Goal: Task Accomplishment & Management: Manage account settings

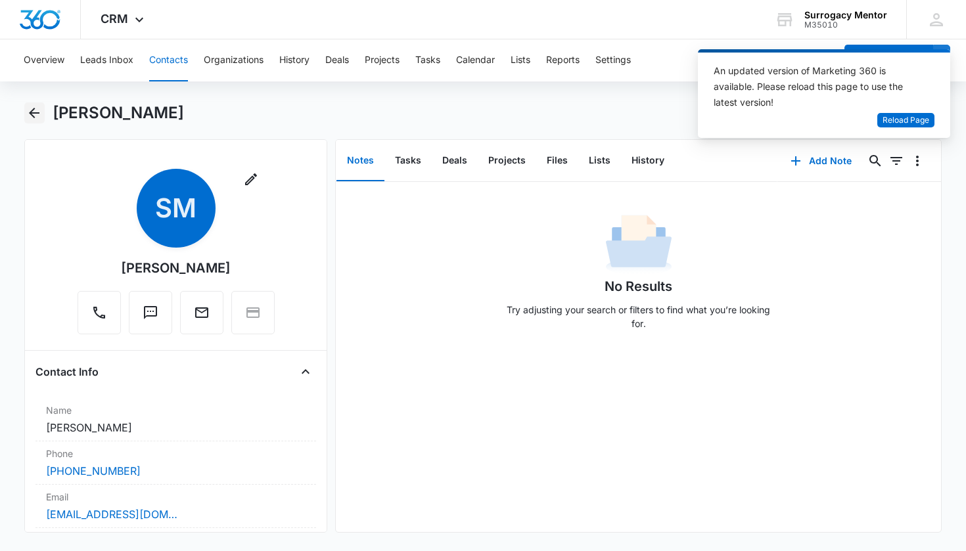
scroll to position [392, 0]
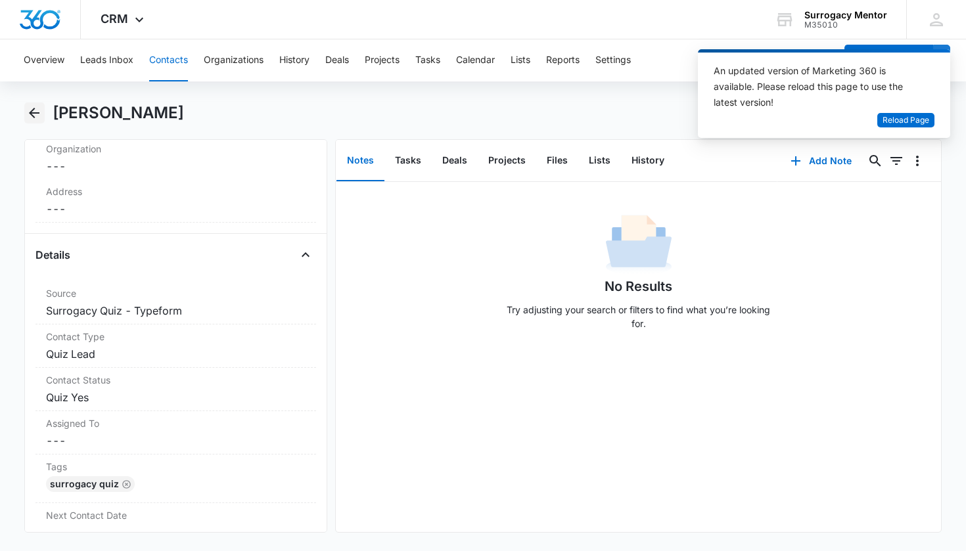
click at [31, 110] on icon "Back" at bounding box center [34, 113] width 16 height 16
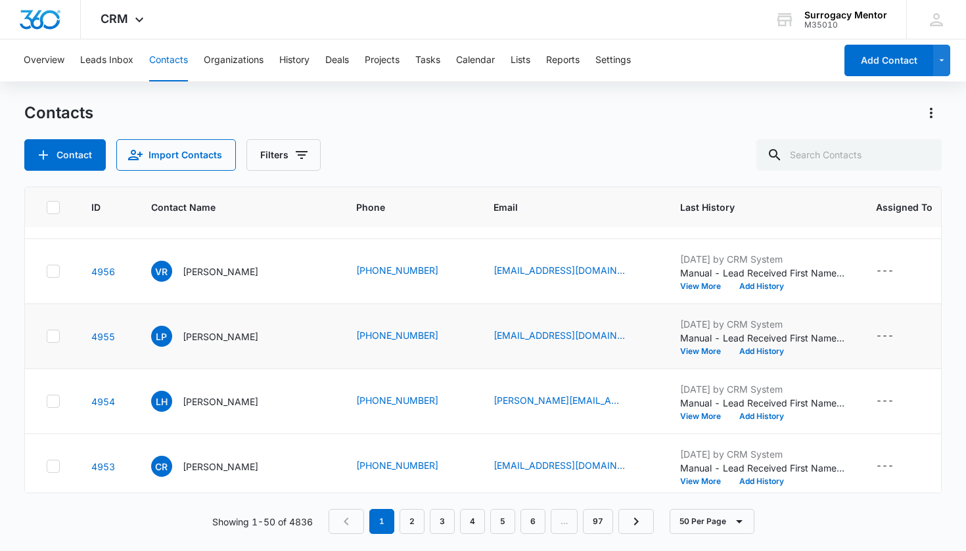
scroll to position [557, 0]
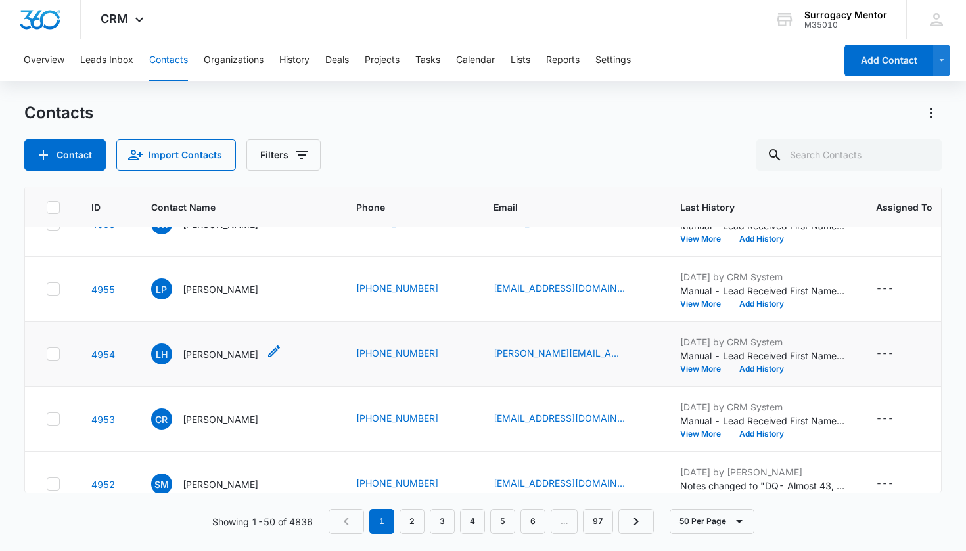
click at [226, 359] on p "[PERSON_NAME]" at bounding box center [221, 355] width 76 height 14
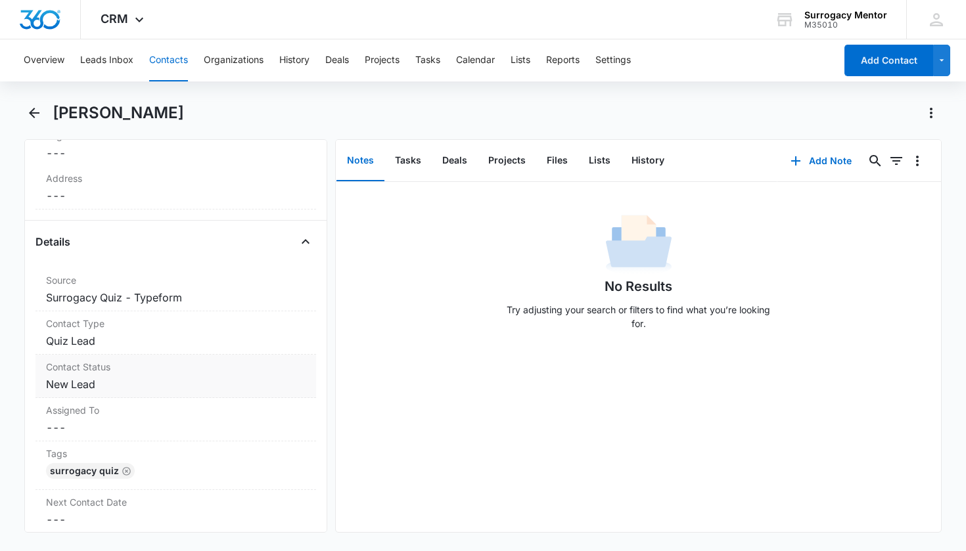
scroll to position [407, 0]
click at [80, 384] on dd "Cancel Save Changes New Lead" at bounding box center [176, 382] width 260 height 16
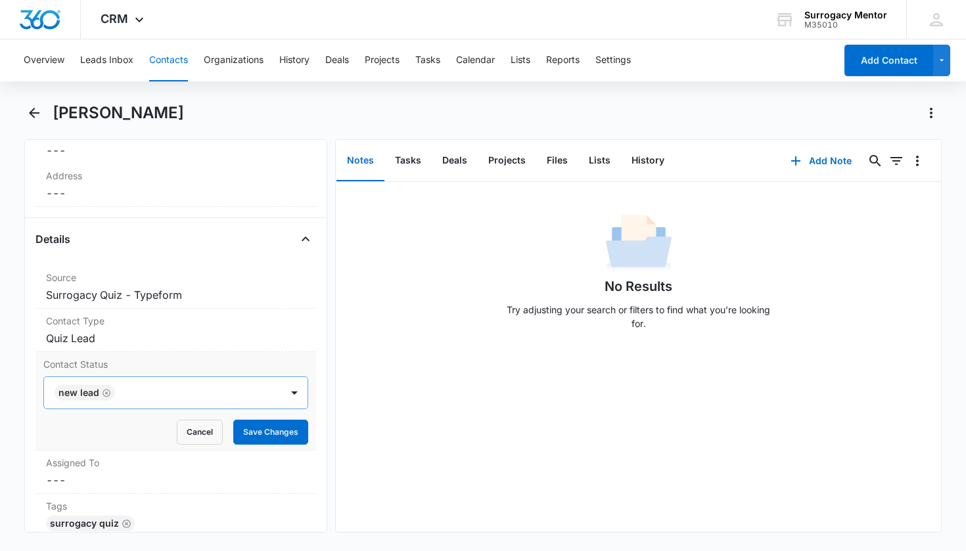
click at [103, 393] on icon "Remove New Lead" at bounding box center [106, 393] width 9 height 10
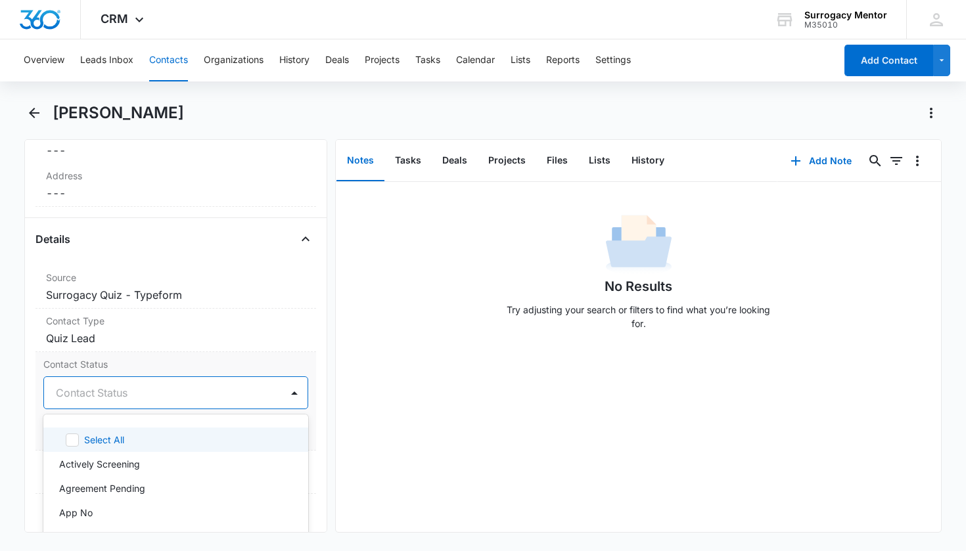
click at [106, 394] on div "Contact Status" at bounding box center [160, 393] width 209 height 16
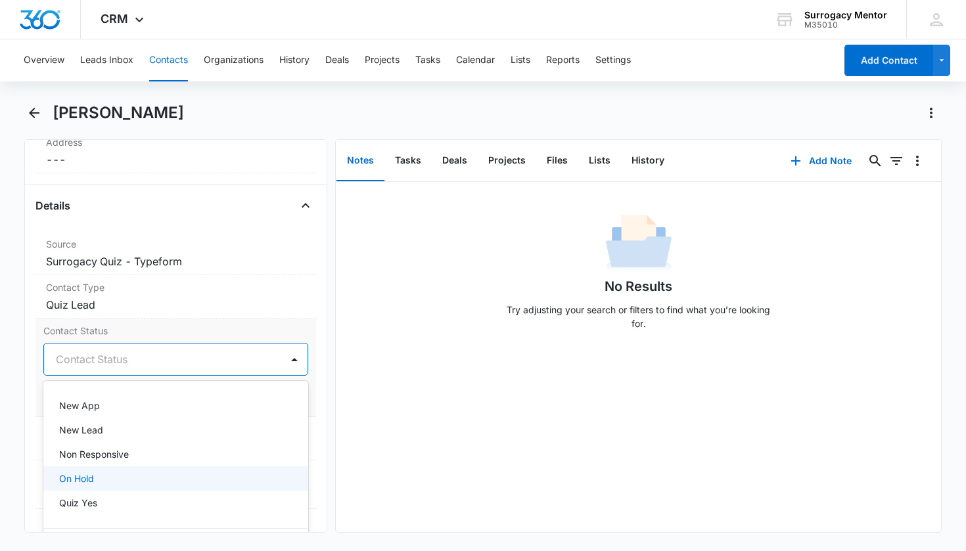
scroll to position [222, 0]
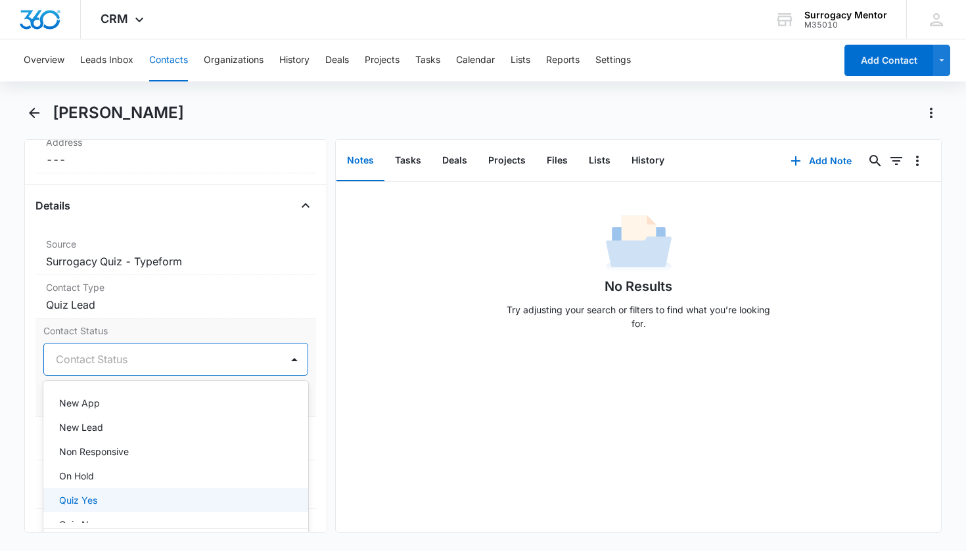
click at [112, 500] on div "Quiz Yes" at bounding box center [174, 501] width 231 height 14
click at [305, 384] on div "Contact Status option Quiz Yes, selected. New App, 10 of 25. 25 results availab…" at bounding box center [175, 368] width 281 height 99
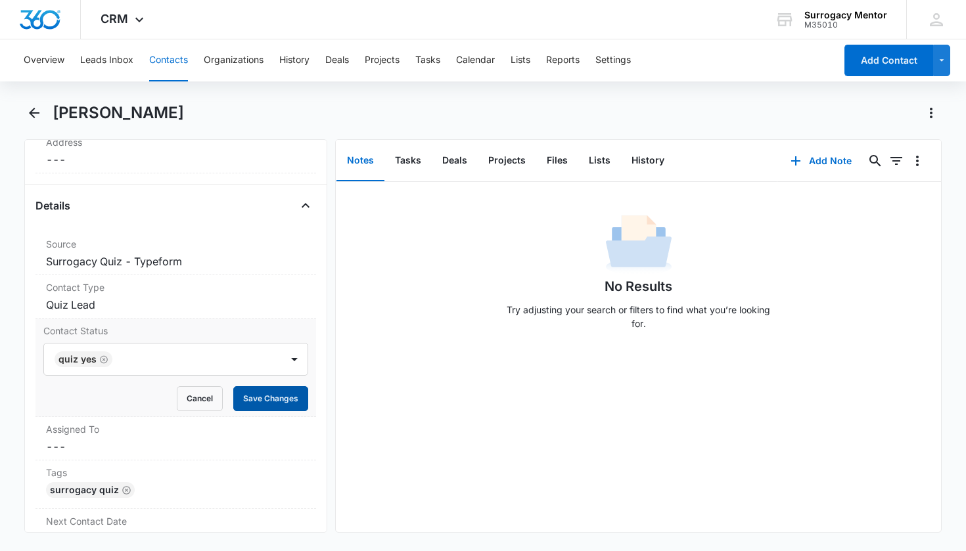
click at [292, 405] on button "Save Changes" at bounding box center [270, 398] width 75 height 25
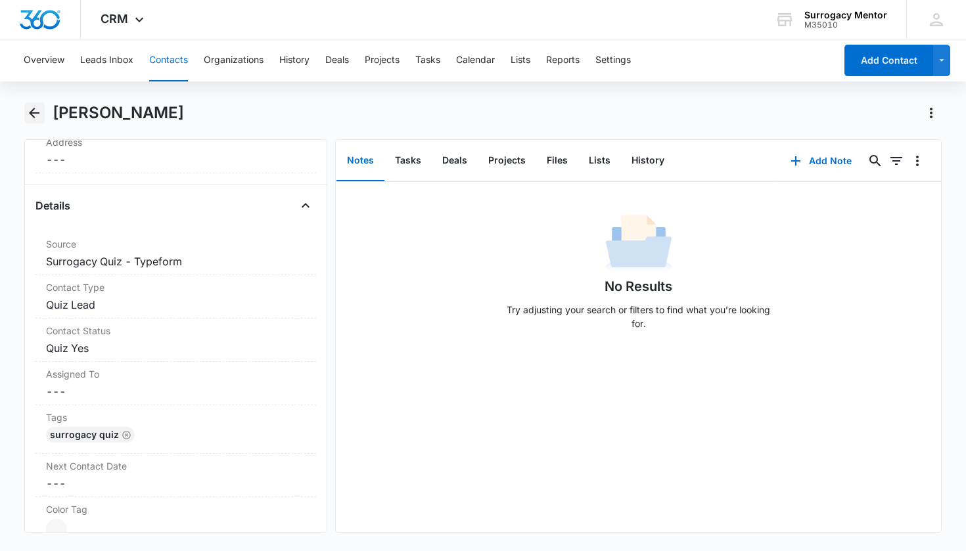
click at [34, 115] on icon "Back" at bounding box center [34, 113] width 16 height 16
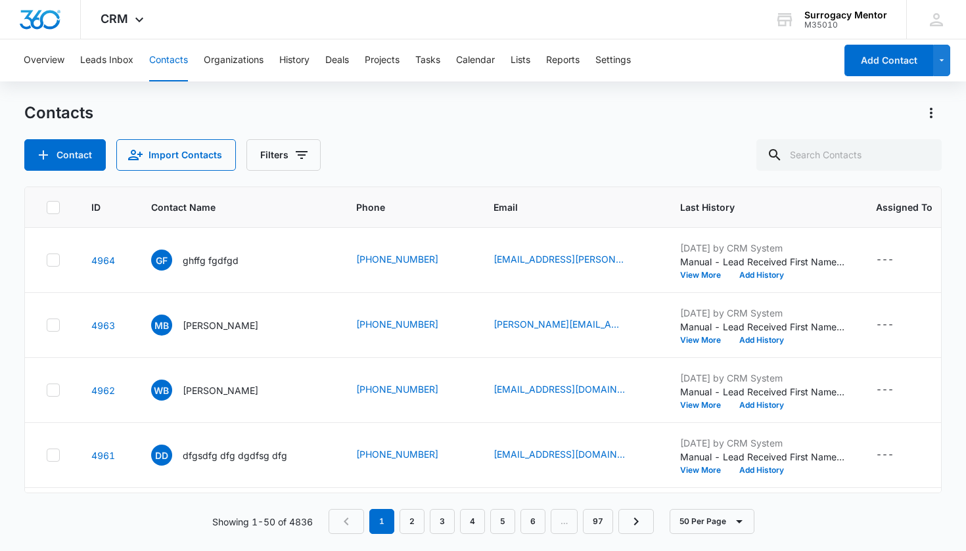
scroll to position [557, 0]
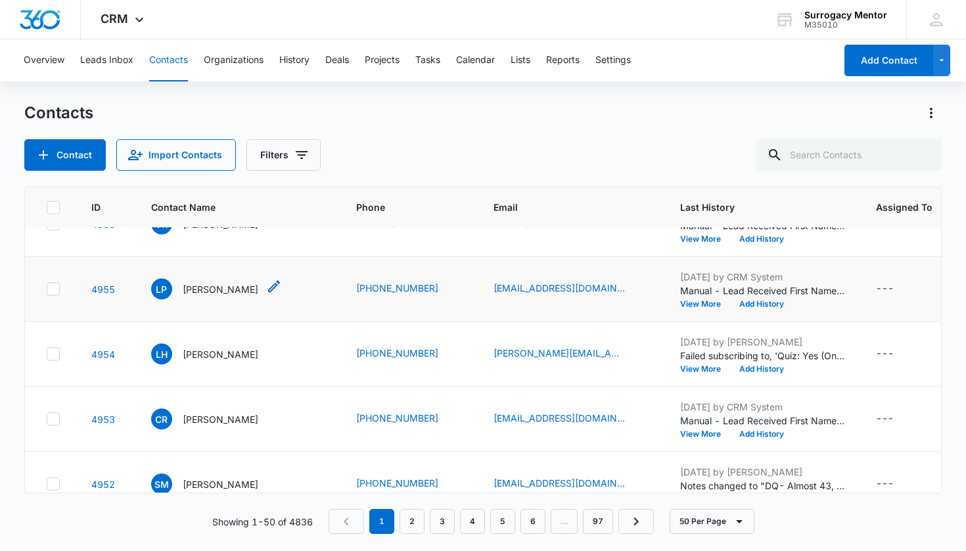
click at [218, 293] on p "[PERSON_NAME]" at bounding box center [221, 290] width 76 height 14
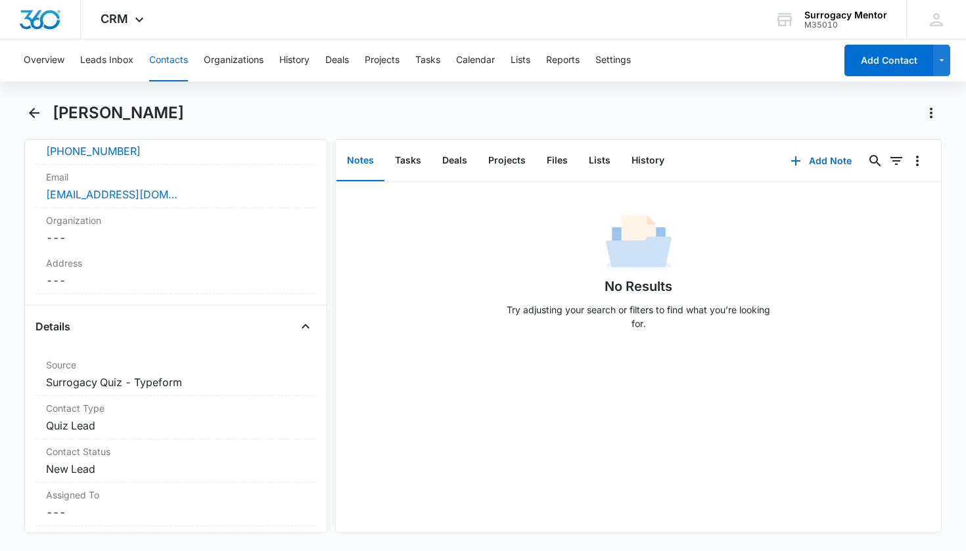
scroll to position [451, 0]
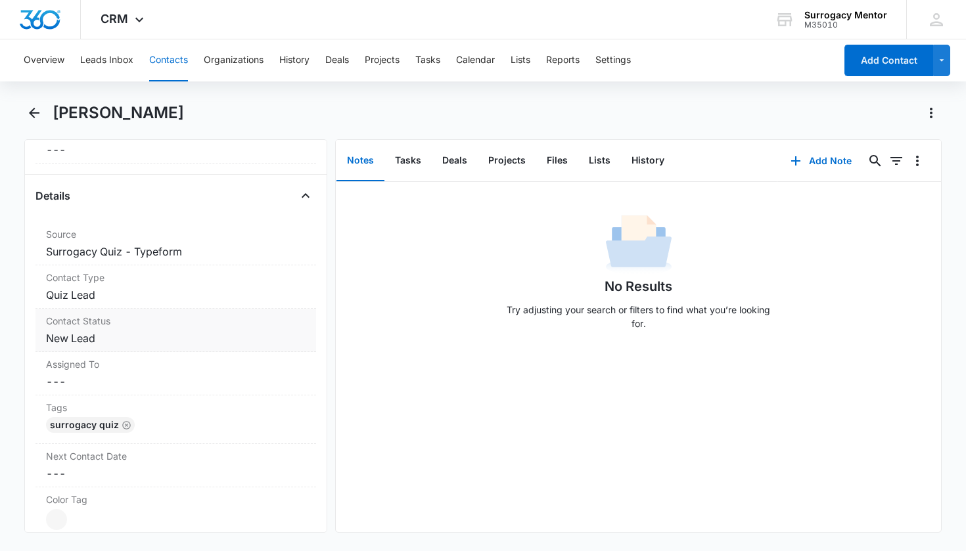
click at [55, 347] on div "Contact Status Cancel Save Changes New Lead" at bounding box center [175, 330] width 281 height 43
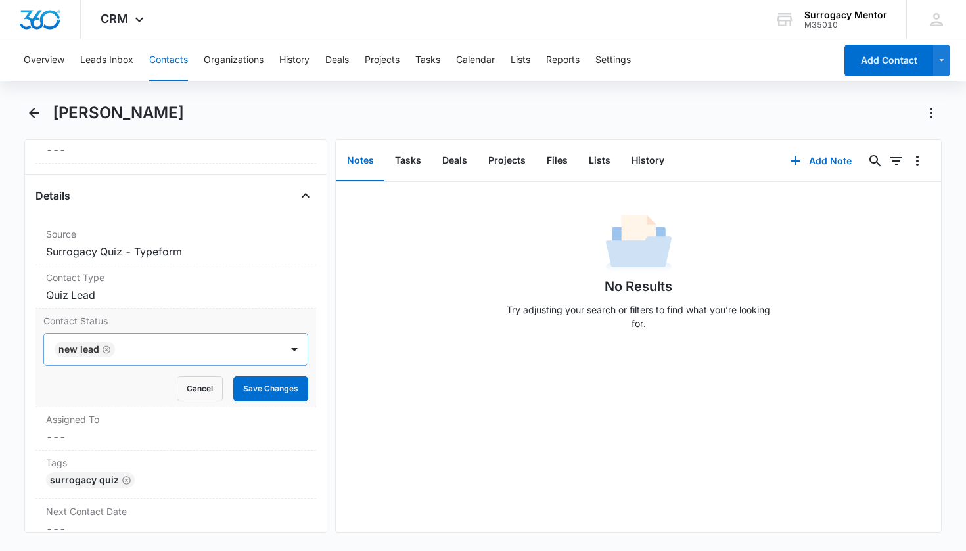
click at [91, 350] on div "New Lead" at bounding box center [78, 349] width 41 height 9
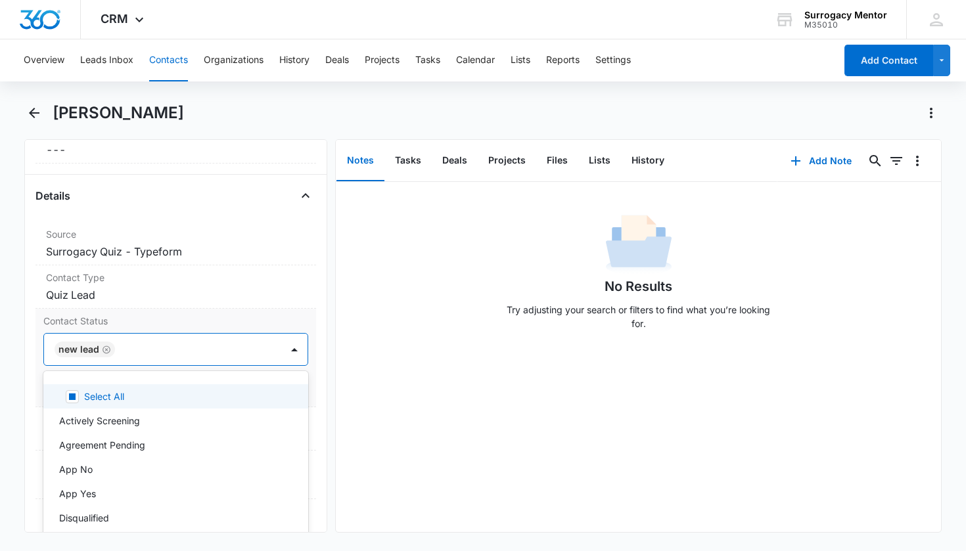
click at [105, 352] on icon "Remove New Lead" at bounding box center [106, 350] width 9 height 10
click at [126, 350] on div "Contact Status" at bounding box center [160, 350] width 209 height 16
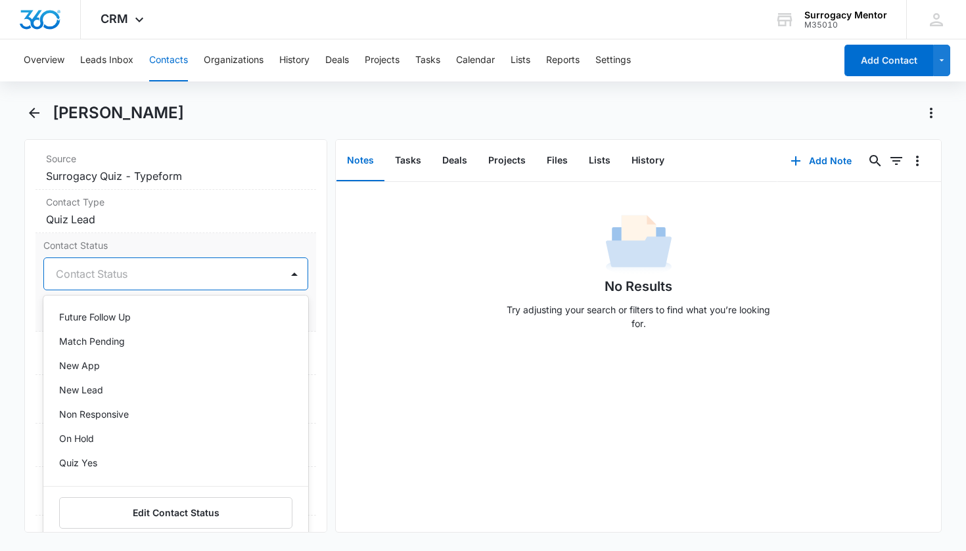
scroll to position [254, 0]
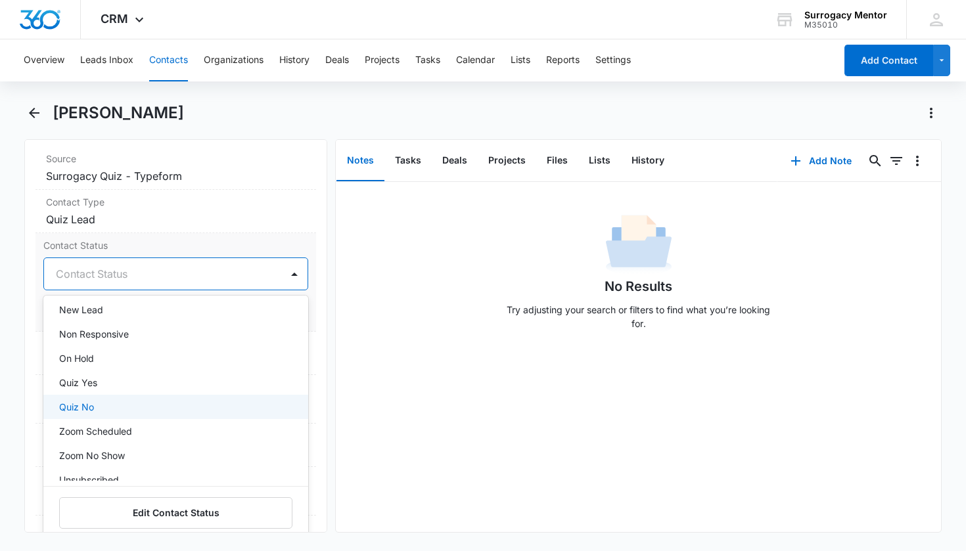
click at [95, 409] on div "Quiz No" at bounding box center [174, 407] width 231 height 14
click at [317, 353] on div "Remove LP [PERSON_NAME] Contact Info Name Cancel Save Changes [PERSON_NAME] Pho…" at bounding box center [176, 336] width 304 height 394
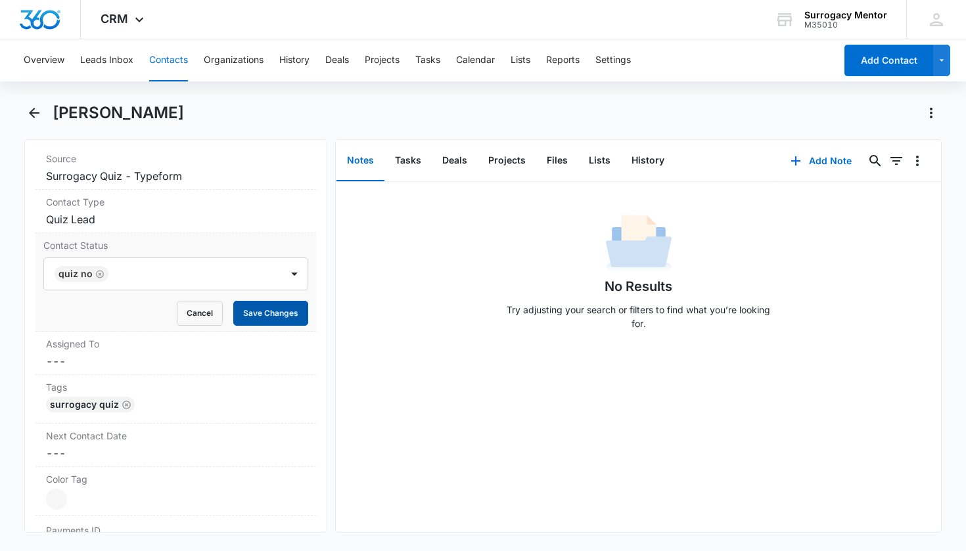
click at [278, 316] on button "Save Changes" at bounding box center [270, 313] width 75 height 25
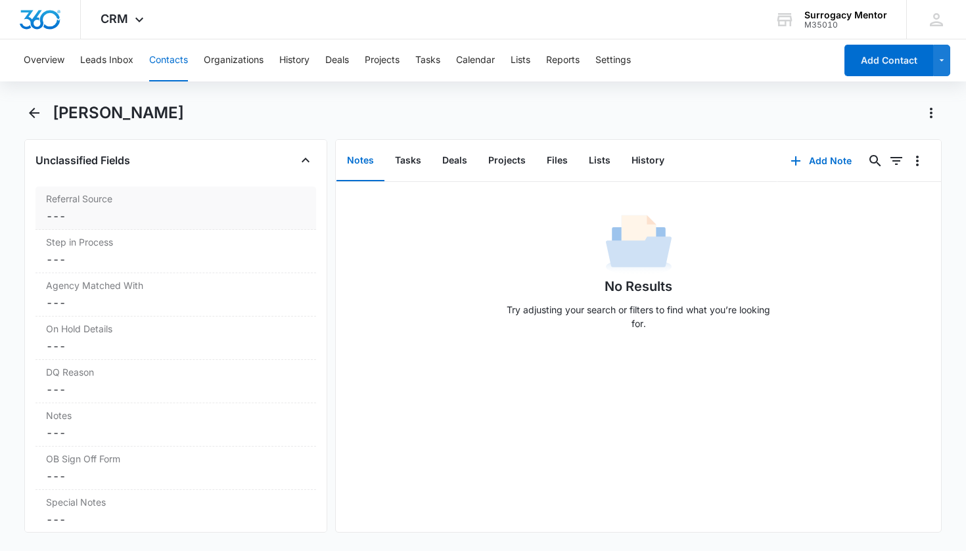
scroll to position [1084, 0]
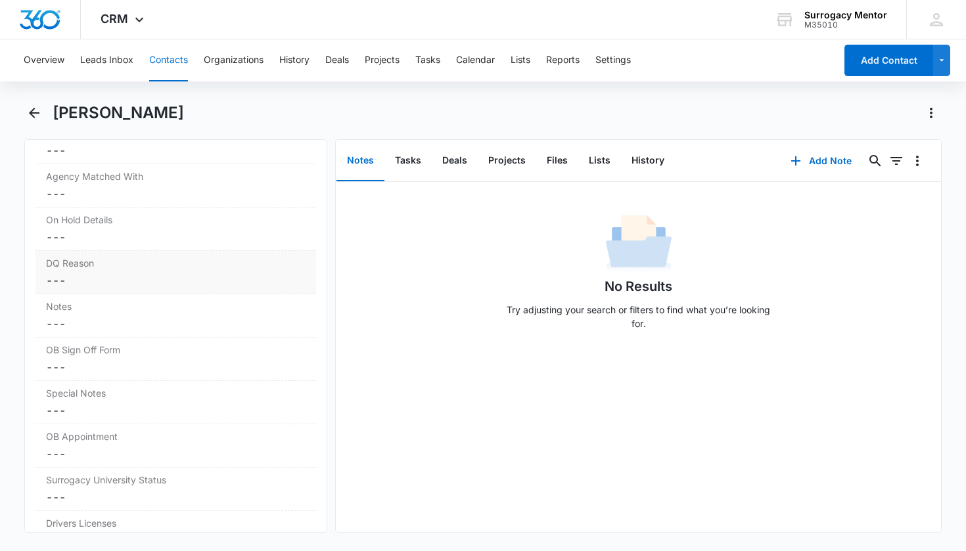
click at [141, 274] on dd "Cancel Save Changes ---" at bounding box center [176, 281] width 260 height 16
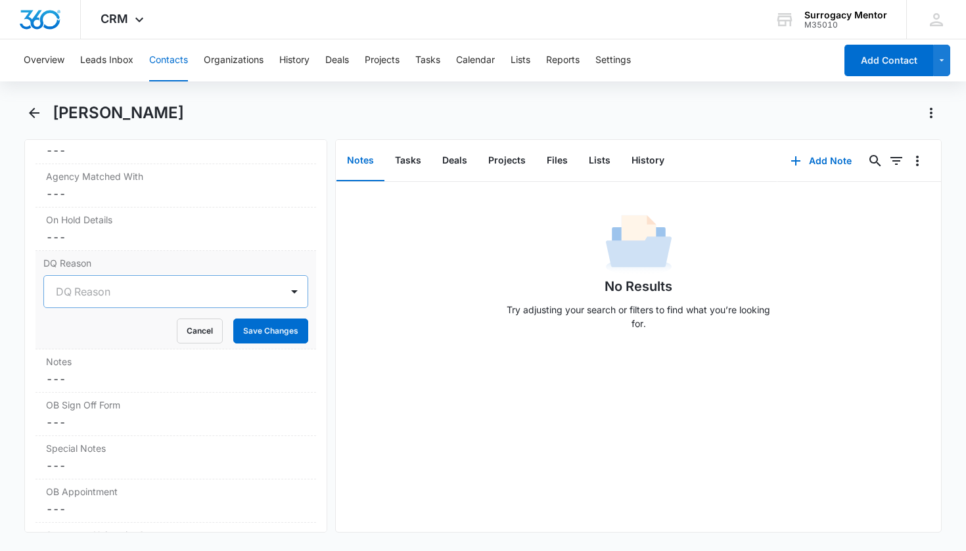
click at [104, 298] on div at bounding box center [160, 292] width 209 height 18
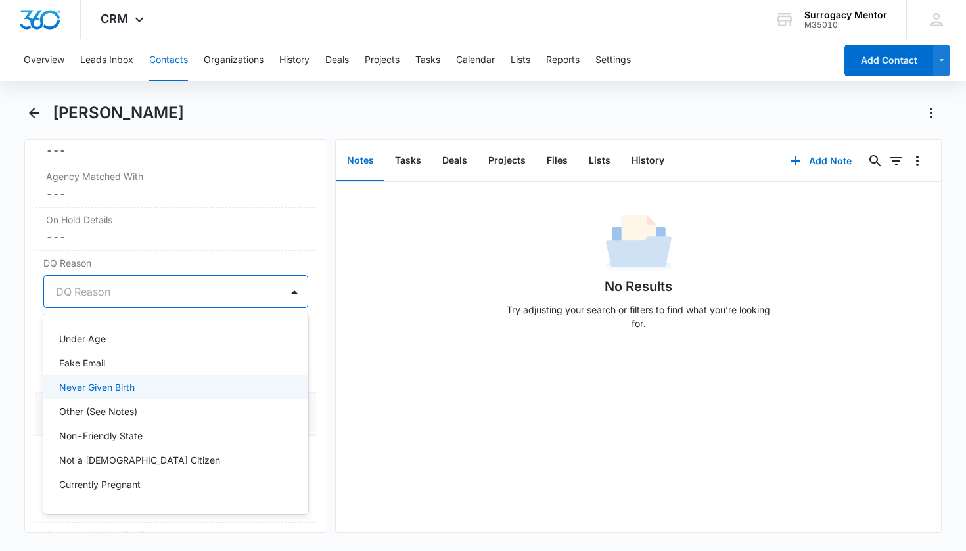
click at [137, 393] on div "Never Given Birth" at bounding box center [174, 388] width 231 height 14
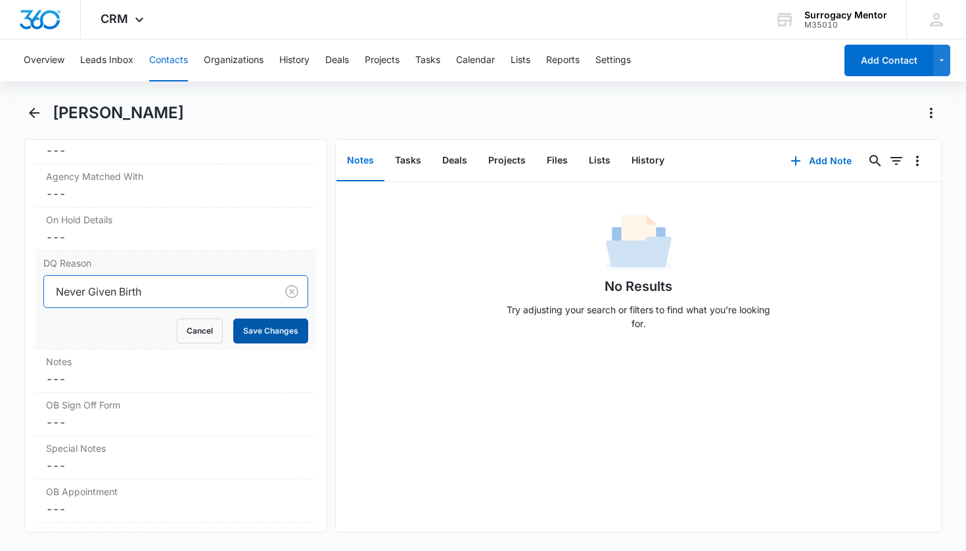
click at [278, 332] on button "Save Changes" at bounding box center [270, 331] width 75 height 25
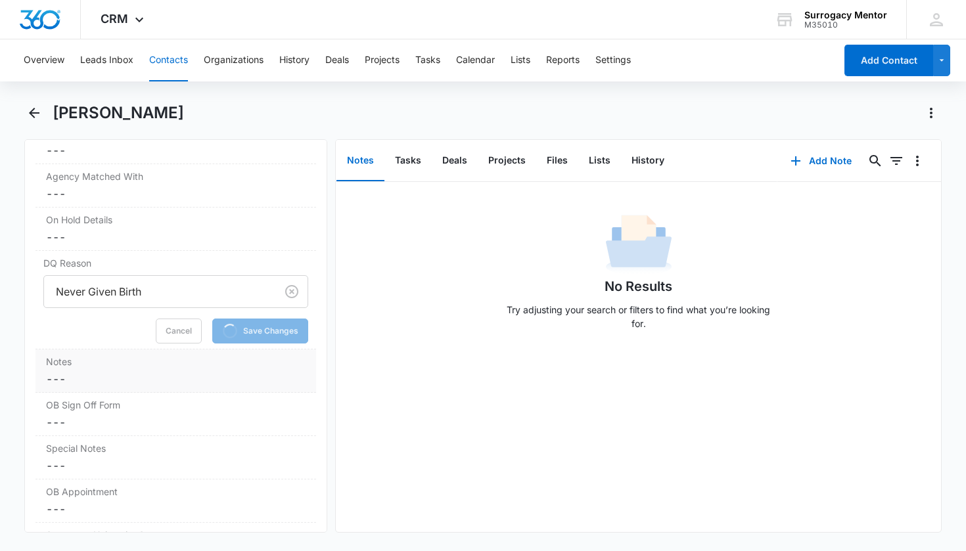
click at [145, 374] on dd "Cancel Save Changes ---" at bounding box center [176, 379] width 260 height 16
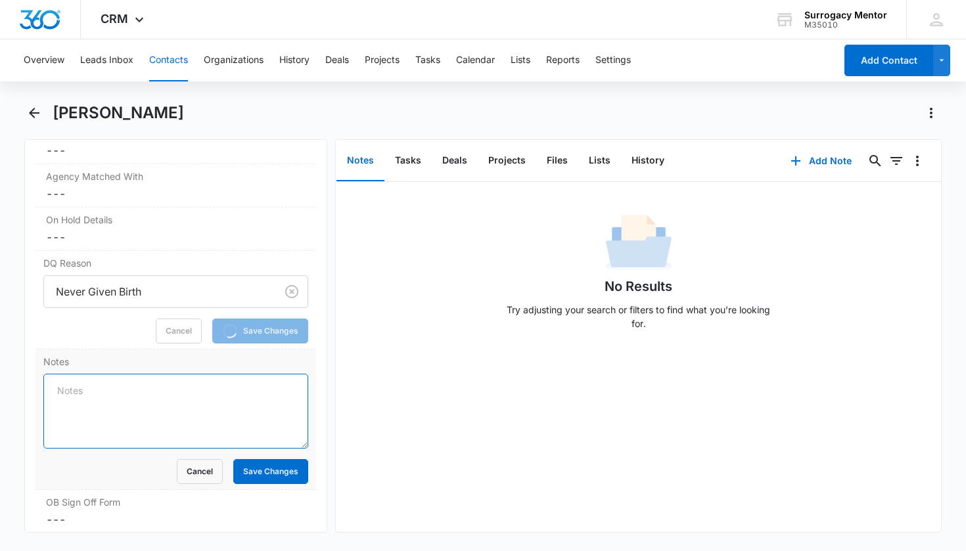
click at [142, 394] on textarea "Notes" at bounding box center [176, 411] width 266 height 75
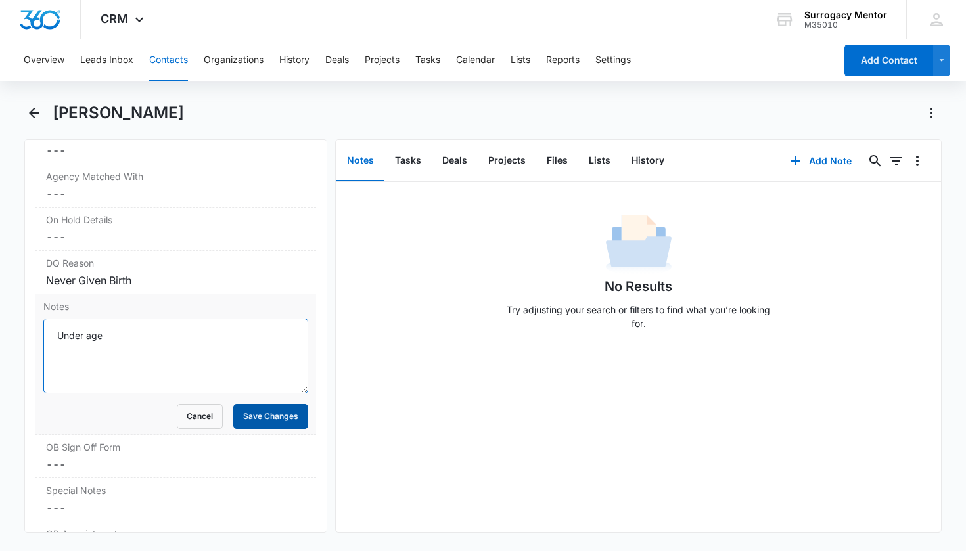
type textarea "Under age"
click at [256, 421] on button "Save Changes" at bounding box center [270, 416] width 75 height 25
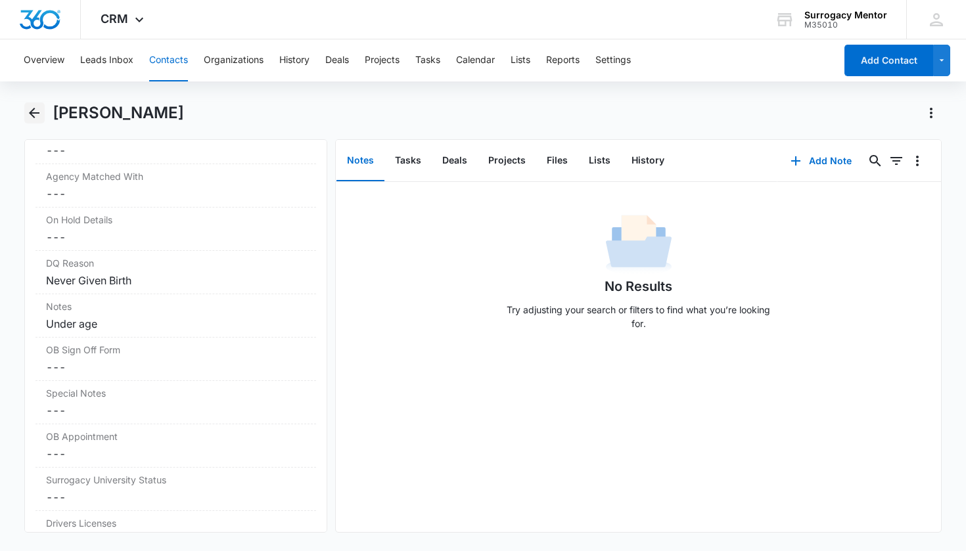
click at [30, 114] on icon "Back" at bounding box center [34, 113] width 11 height 11
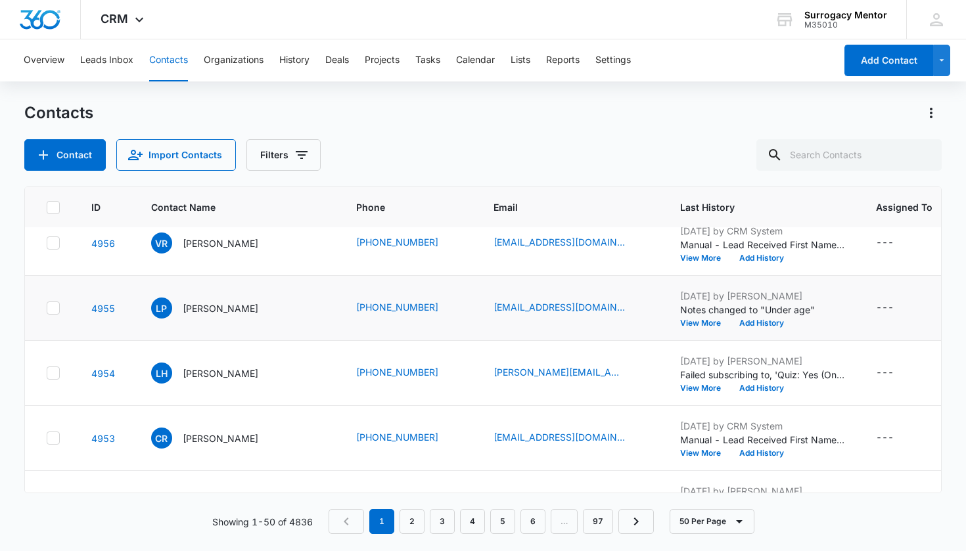
scroll to position [520, 0]
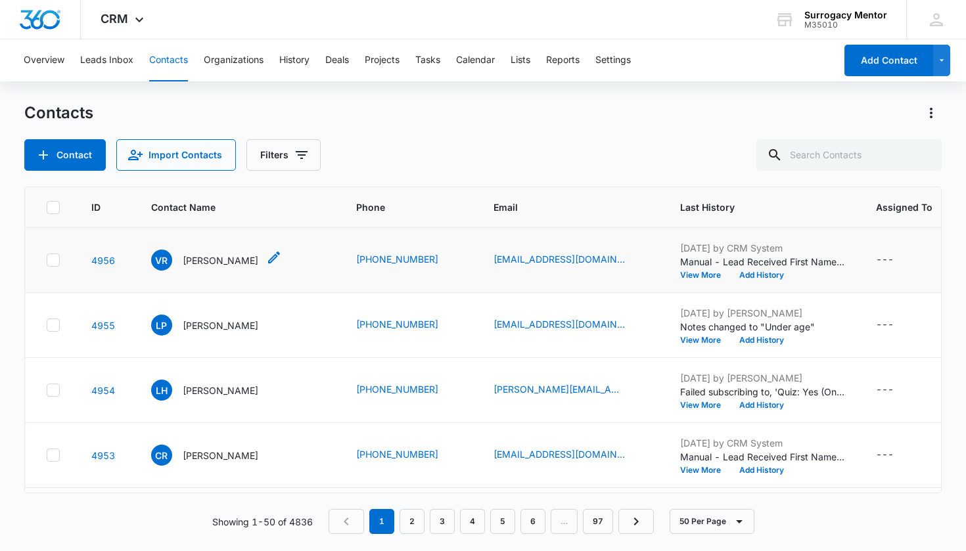
click at [242, 261] on p "[PERSON_NAME]" at bounding box center [221, 261] width 76 height 14
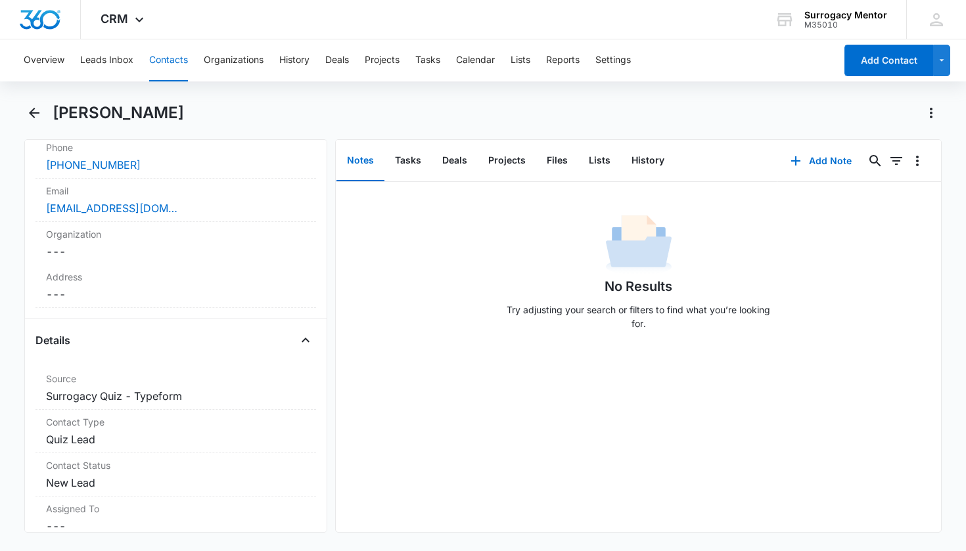
scroll to position [371, 0]
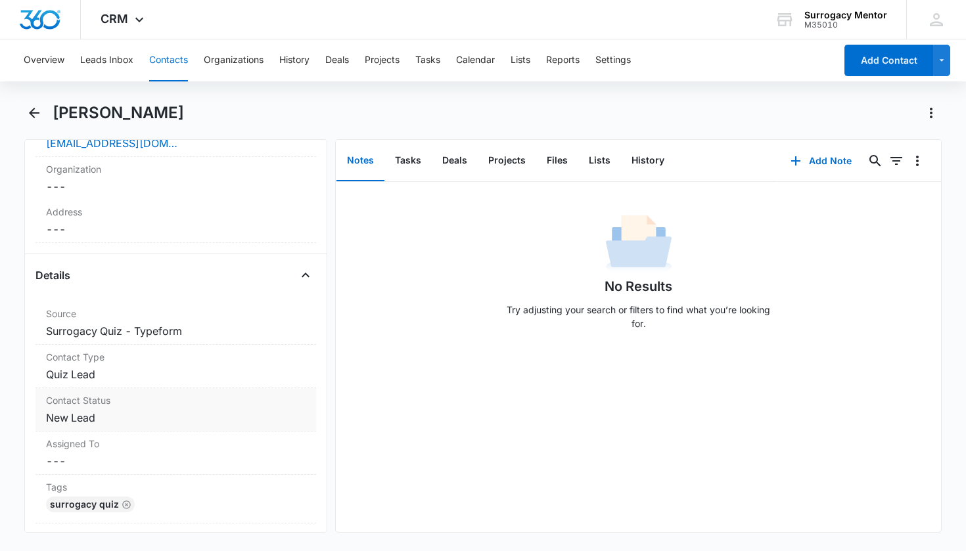
click at [95, 421] on dd "Cancel Save Changes New Lead" at bounding box center [176, 418] width 260 height 16
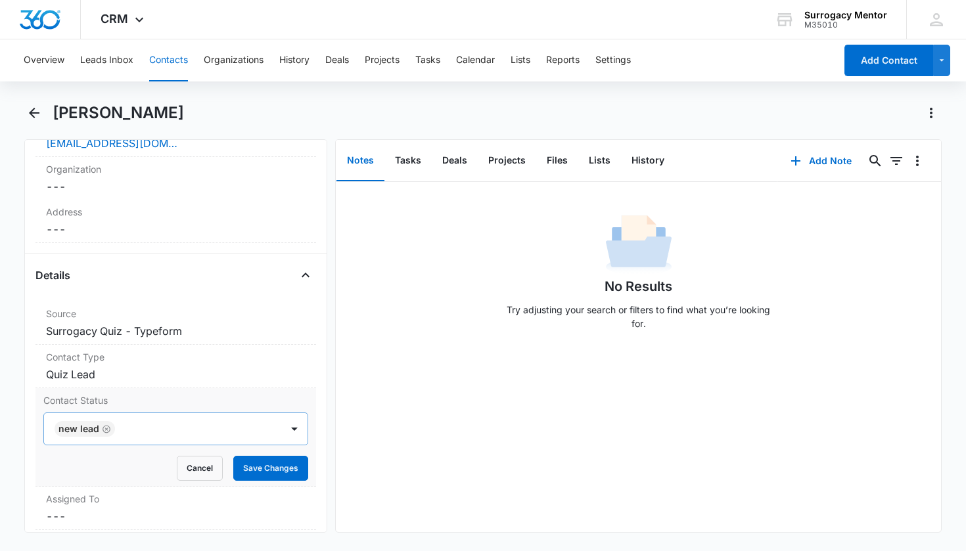
click at [104, 430] on icon "Remove New Lead" at bounding box center [107, 429] width 8 height 8
click at [108, 429] on div "Contact Status" at bounding box center [160, 429] width 209 height 16
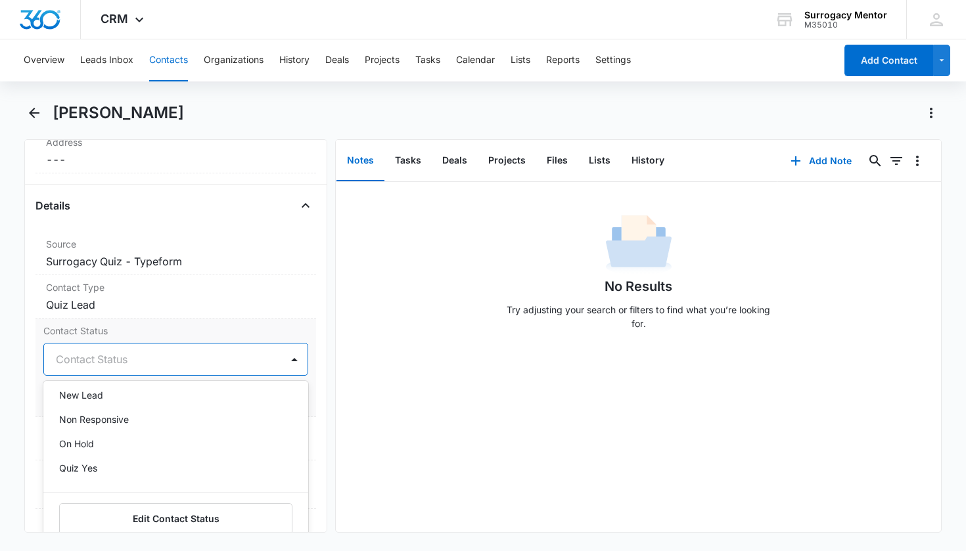
scroll to position [289, 0]
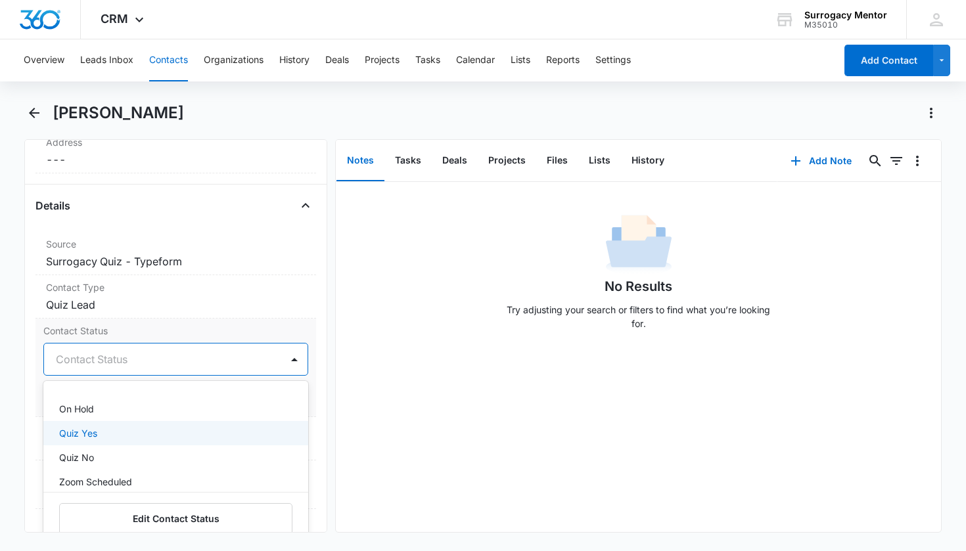
click at [103, 438] on div "Quiz Yes" at bounding box center [174, 434] width 231 height 14
click at [306, 433] on div "Assigned To Cancel Save Changes ---" at bounding box center [175, 438] width 281 height 43
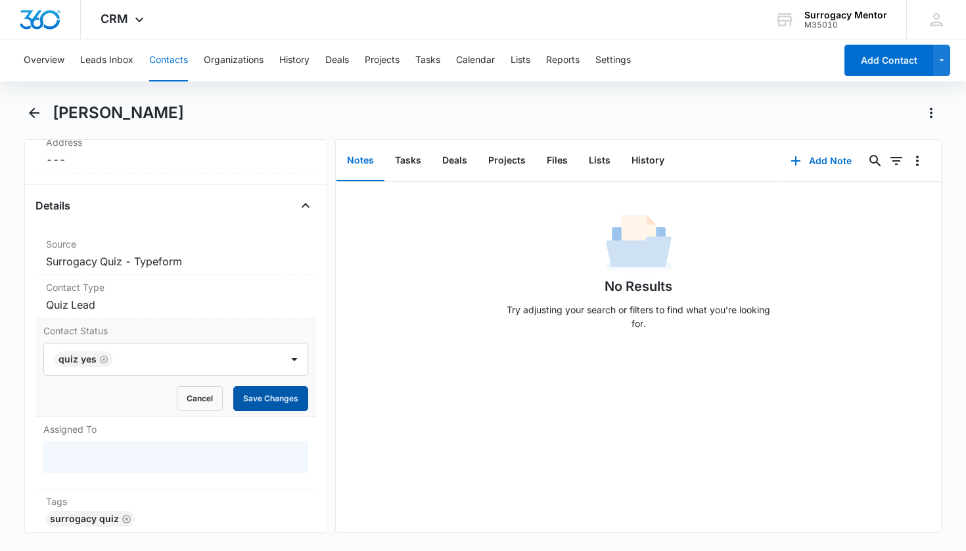
click at [279, 402] on button "Save Changes" at bounding box center [270, 398] width 75 height 25
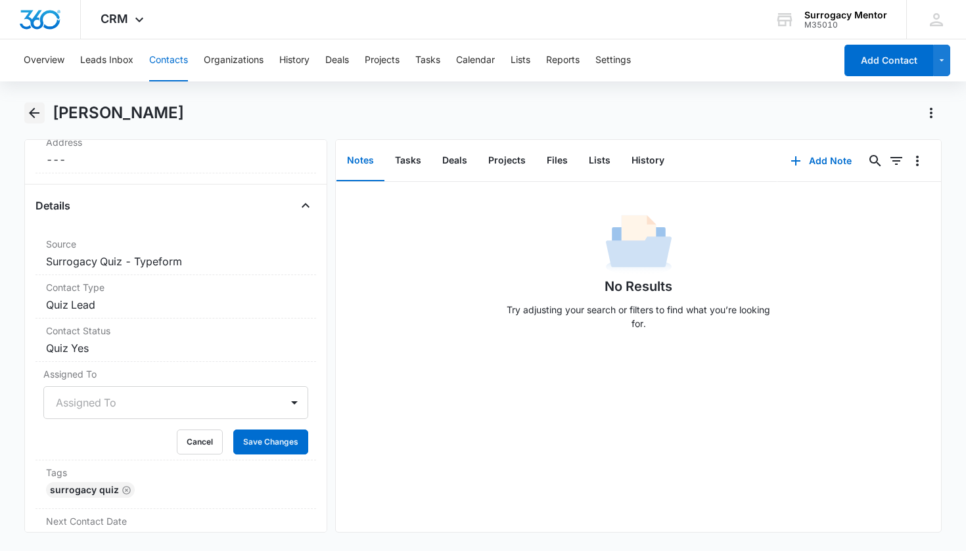
click at [38, 116] on icon "Back" at bounding box center [34, 113] width 16 height 16
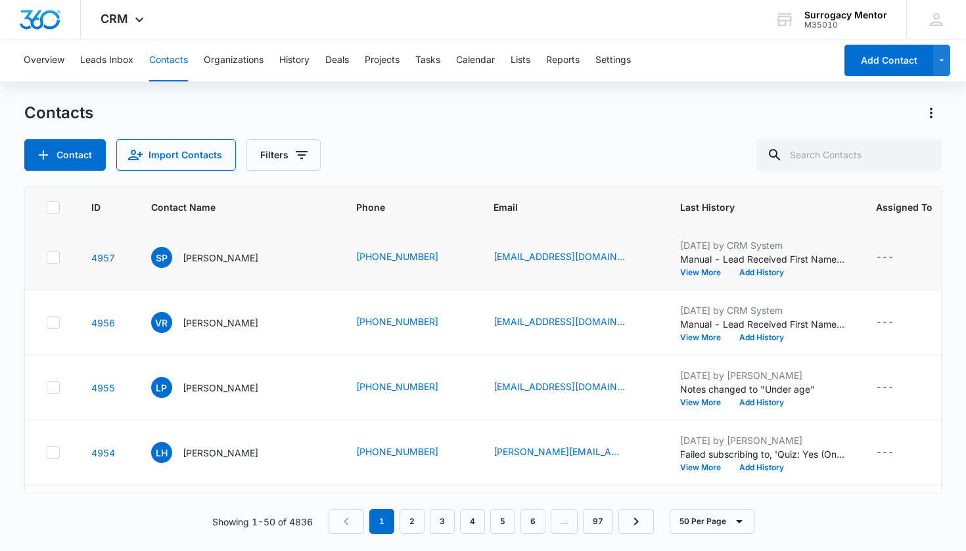
scroll to position [455, 0]
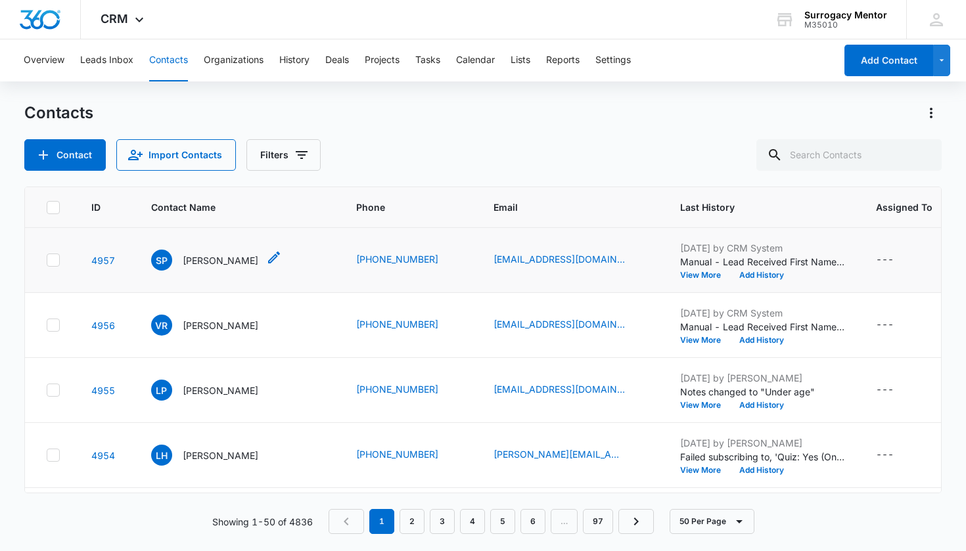
click at [203, 267] on p "[PERSON_NAME]" at bounding box center [221, 261] width 76 height 14
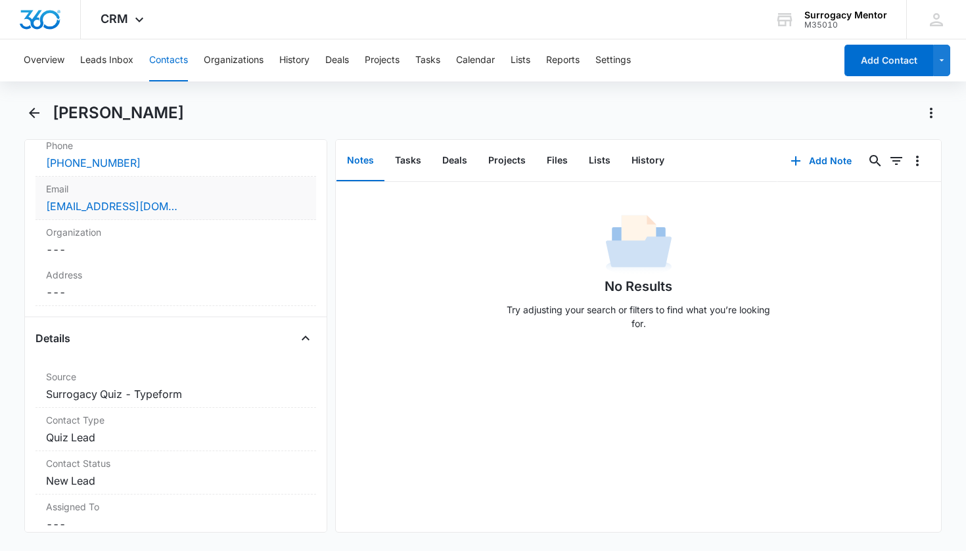
scroll to position [471, 0]
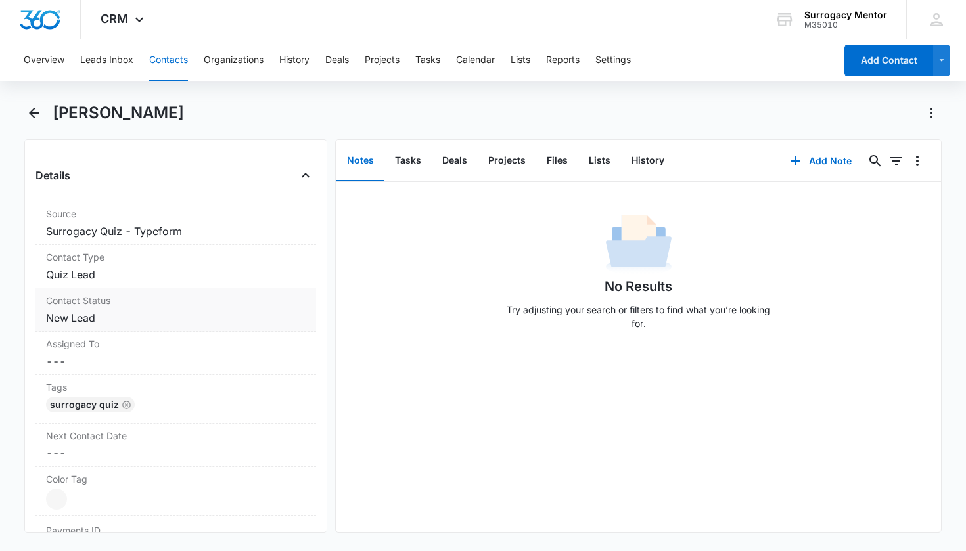
click at [79, 315] on dd "Cancel Save Changes New Lead" at bounding box center [176, 318] width 260 height 16
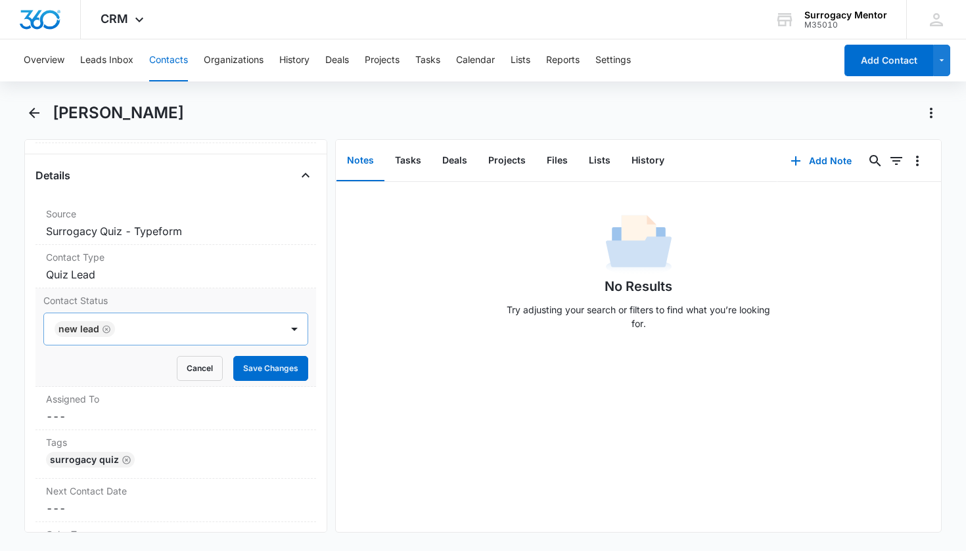
click at [102, 331] on icon "Remove New Lead" at bounding box center [106, 330] width 9 height 10
click at [108, 329] on div "Contact Status" at bounding box center [160, 329] width 209 height 16
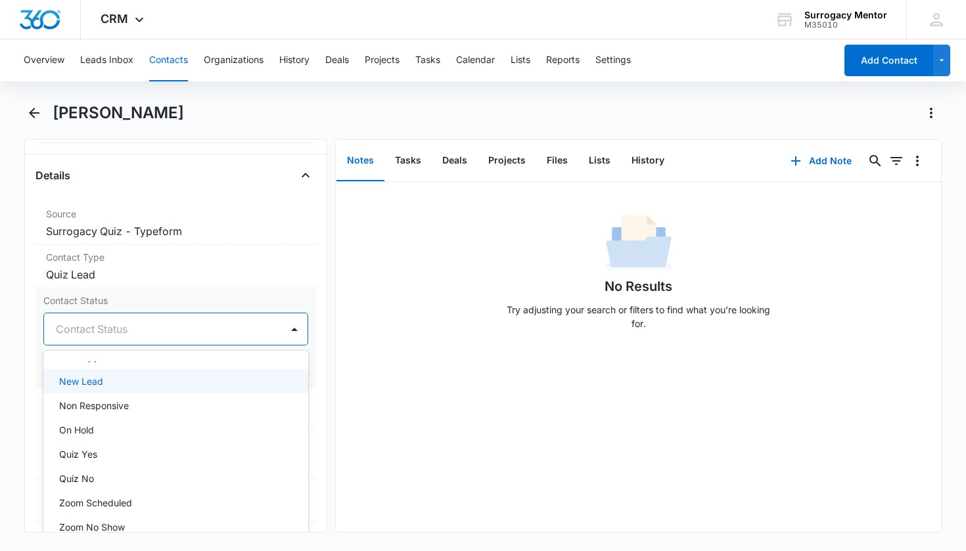
scroll to position [243, 0]
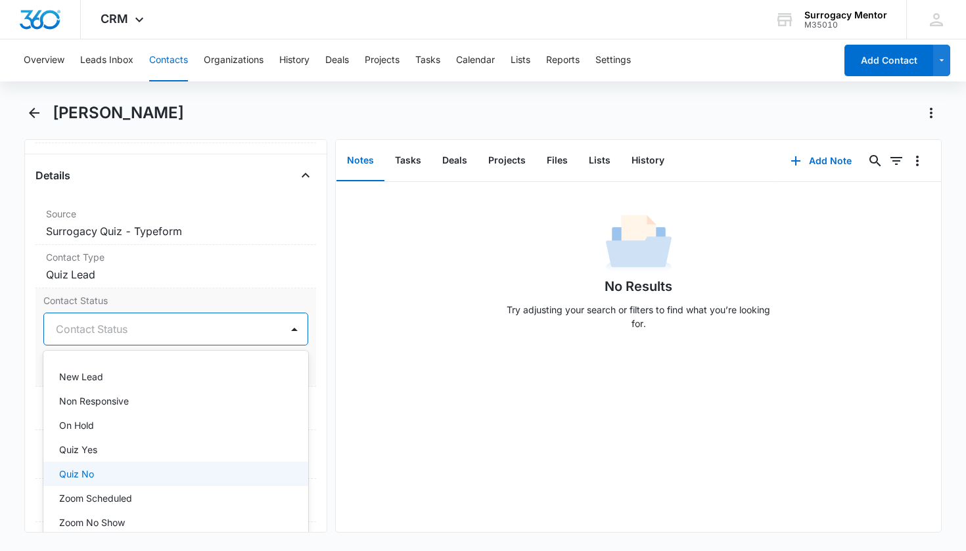
click at [129, 474] on div "Quiz No" at bounding box center [174, 474] width 231 height 14
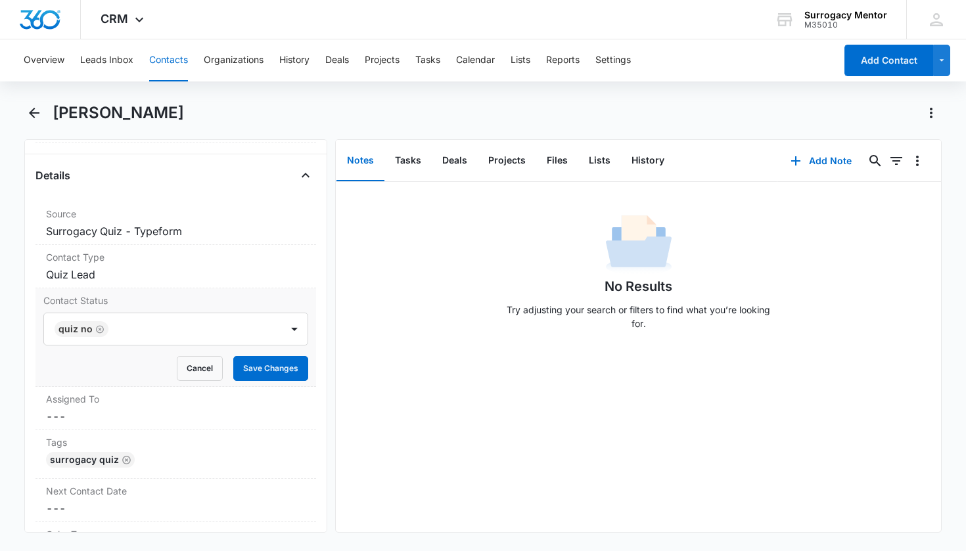
click at [305, 364] on div "Contact Status Quiz No Cancel Save Changes" at bounding box center [175, 338] width 281 height 99
click at [293, 364] on button "Save Changes" at bounding box center [270, 368] width 75 height 25
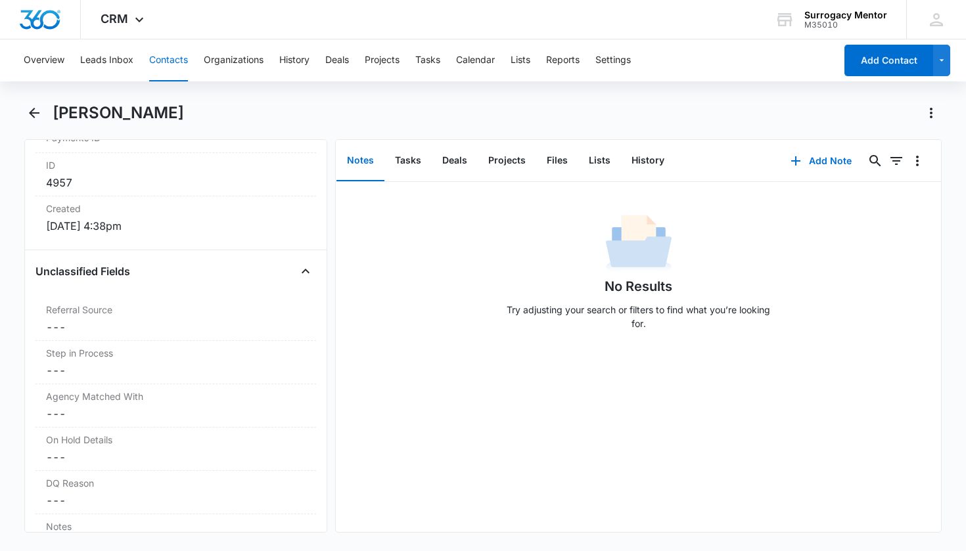
scroll to position [932, 0]
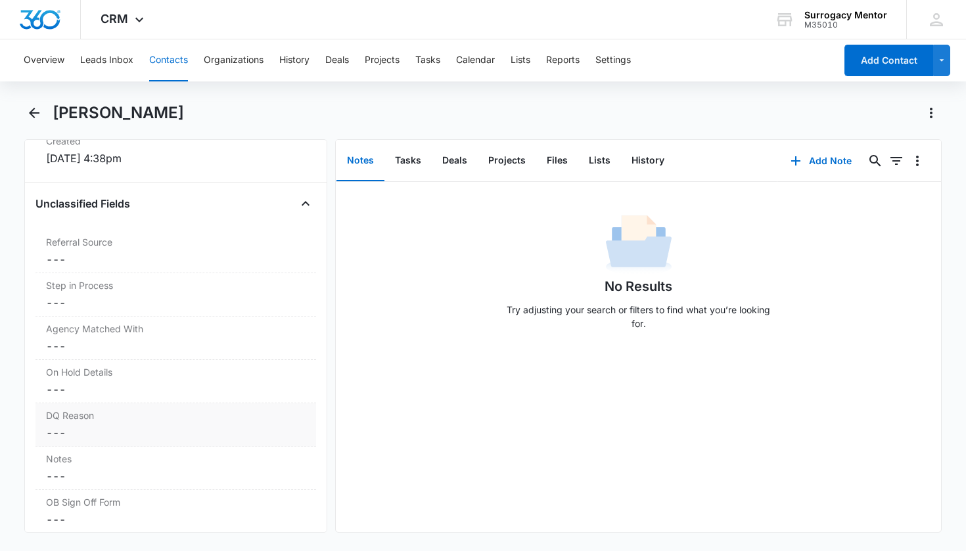
click at [78, 419] on label "DQ Reason" at bounding box center [176, 416] width 260 height 14
click at [130, 443] on div at bounding box center [160, 444] width 209 height 18
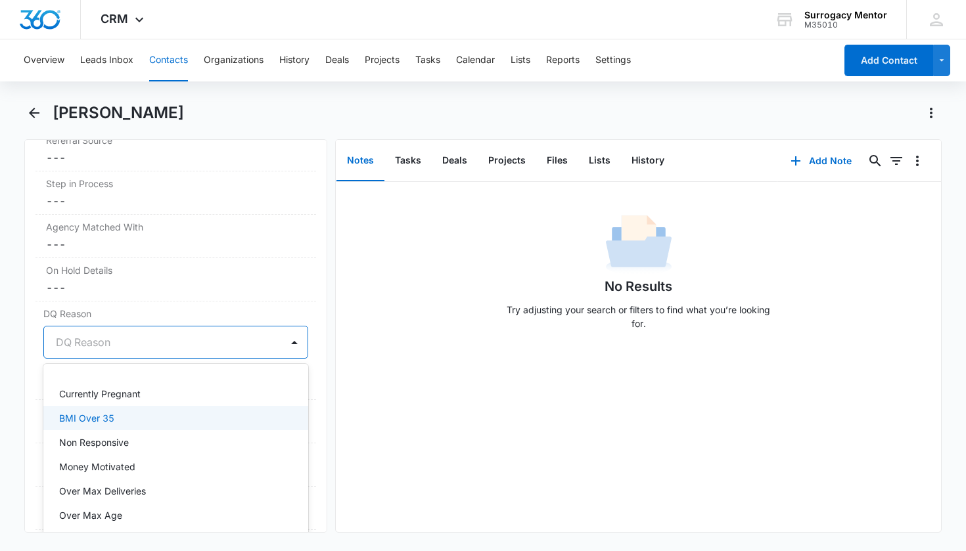
scroll to position [1063, 0]
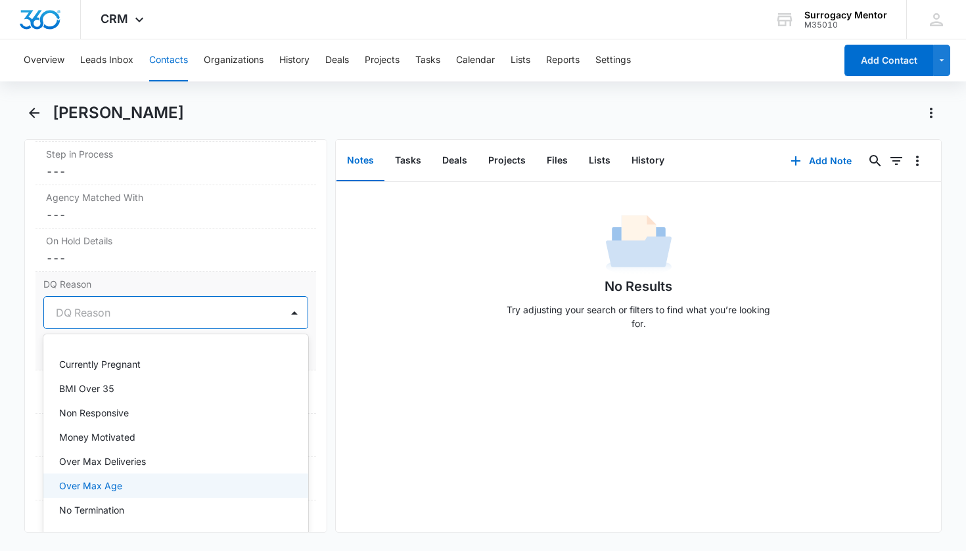
click at [199, 478] on div "Over Max Age" at bounding box center [176, 486] width 266 height 24
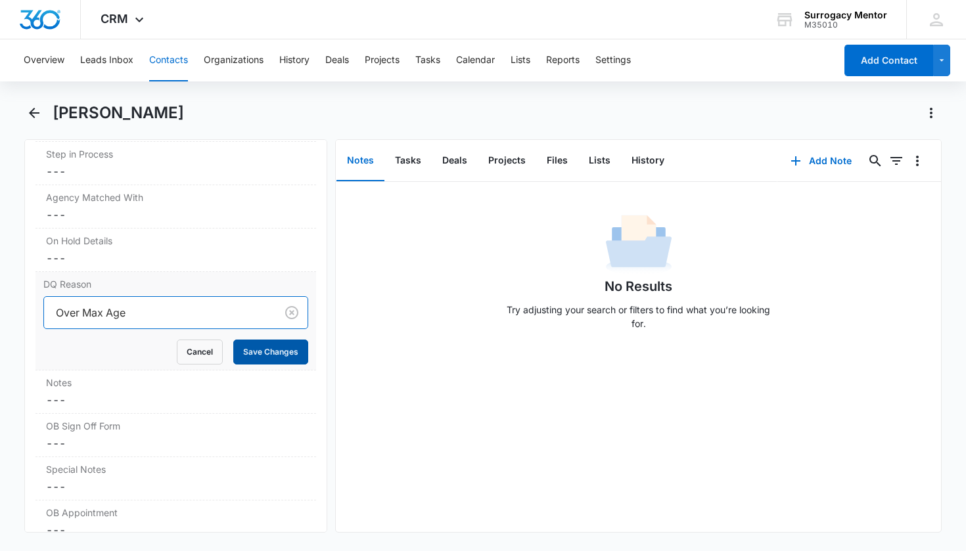
click at [273, 359] on button "Save Changes" at bounding box center [270, 352] width 75 height 25
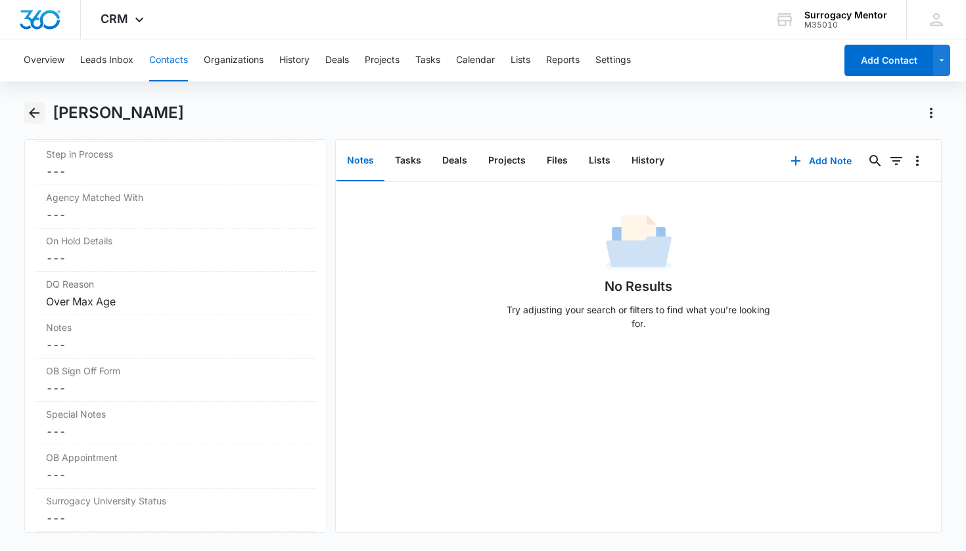
click at [38, 111] on icon "Back" at bounding box center [34, 113] width 16 height 16
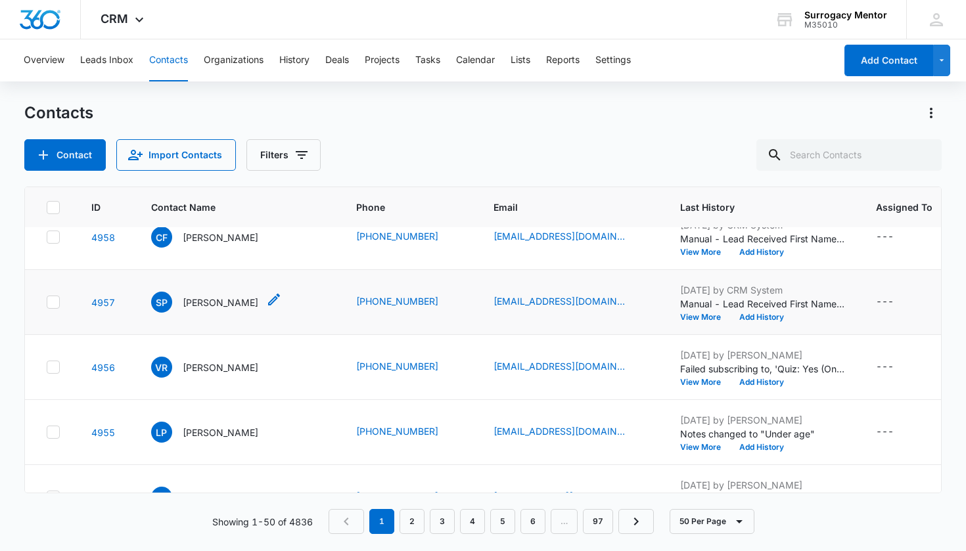
scroll to position [385, 0]
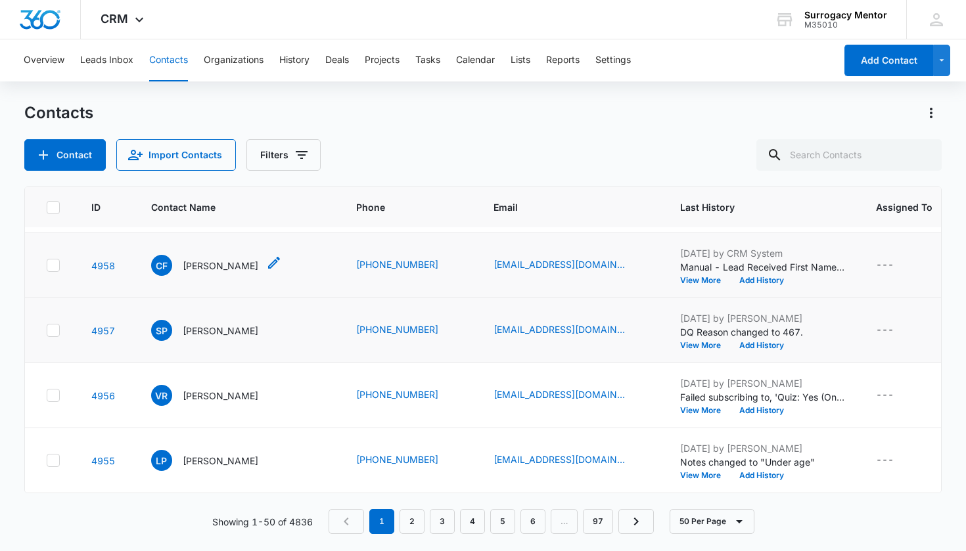
click at [225, 271] on p "[PERSON_NAME]" at bounding box center [221, 266] width 76 height 14
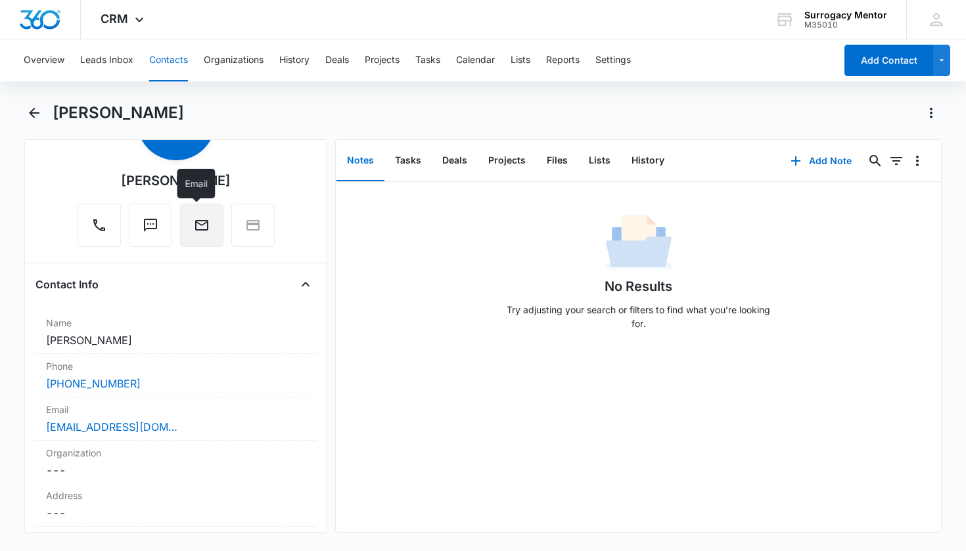
scroll to position [421, 0]
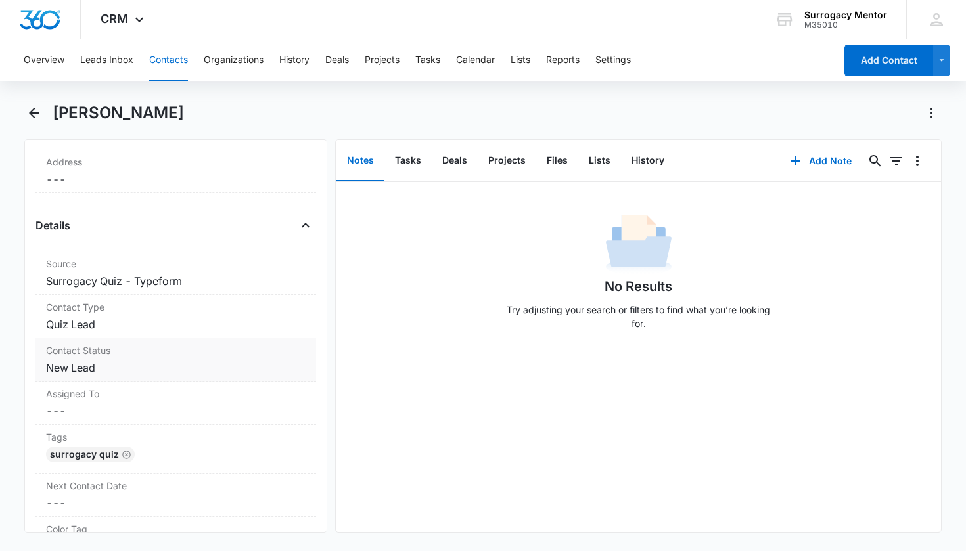
click at [89, 371] on dd "Cancel Save Changes New Lead" at bounding box center [176, 368] width 260 height 16
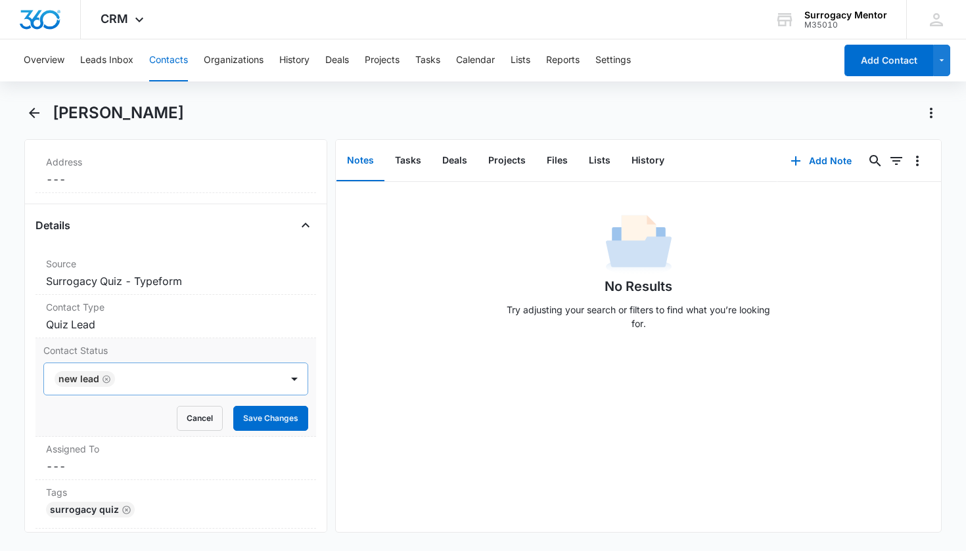
click at [108, 379] on icon "Remove New Lead" at bounding box center [106, 380] width 9 height 10
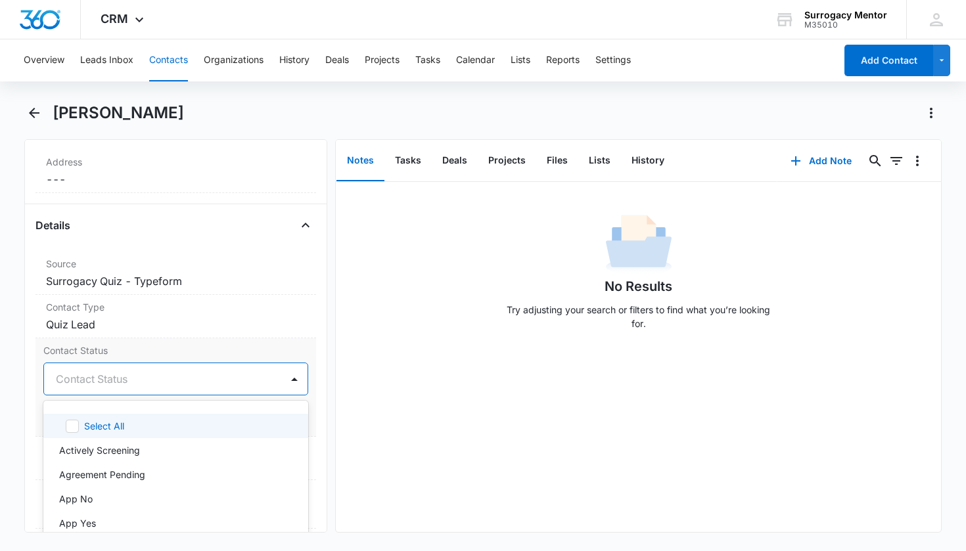
click at [126, 381] on div "Contact Status" at bounding box center [160, 379] width 209 height 16
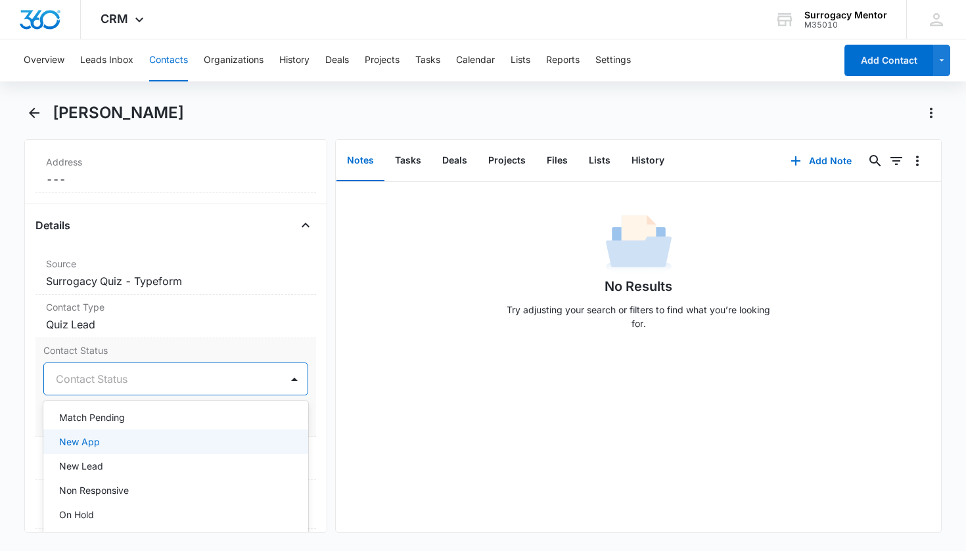
scroll to position [260, 0]
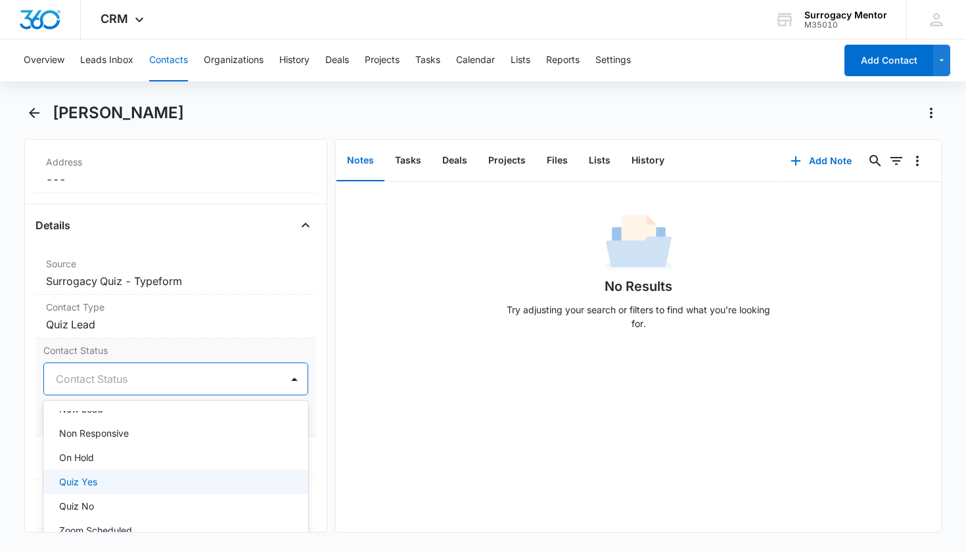
click at [132, 473] on div "Quiz Yes" at bounding box center [176, 482] width 266 height 24
click at [302, 409] on div "Contact Status option Quiz Yes, selected. New Lead, 11 of 25. 25 results availa…" at bounding box center [175, 387] width 281 height 99
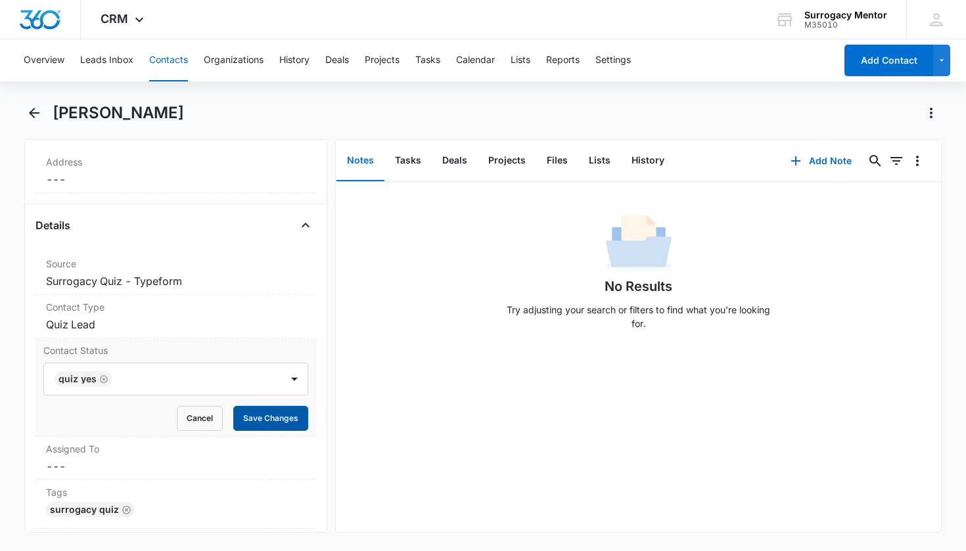
click at [295, 418] on button "Save Changes" at bounding box center [270, 418] width 75 height 25
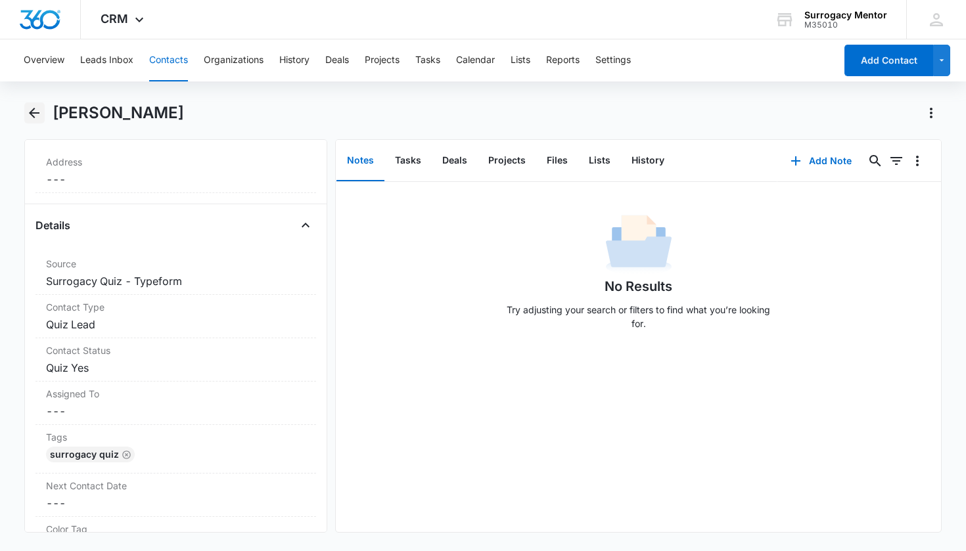
click at [39, 118] on icon "Back" at bounding box center [34, 113] width 16 height 16
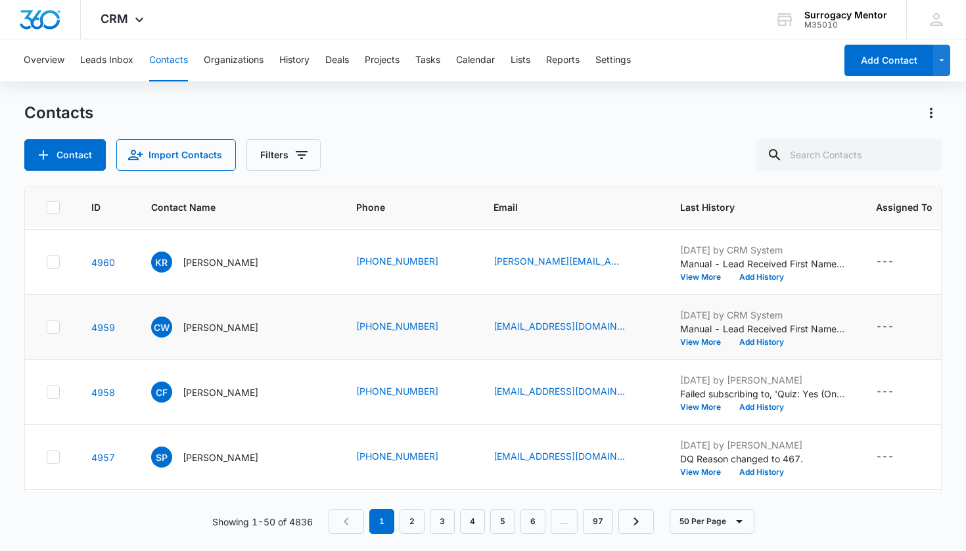
scroll to position [316, 0]
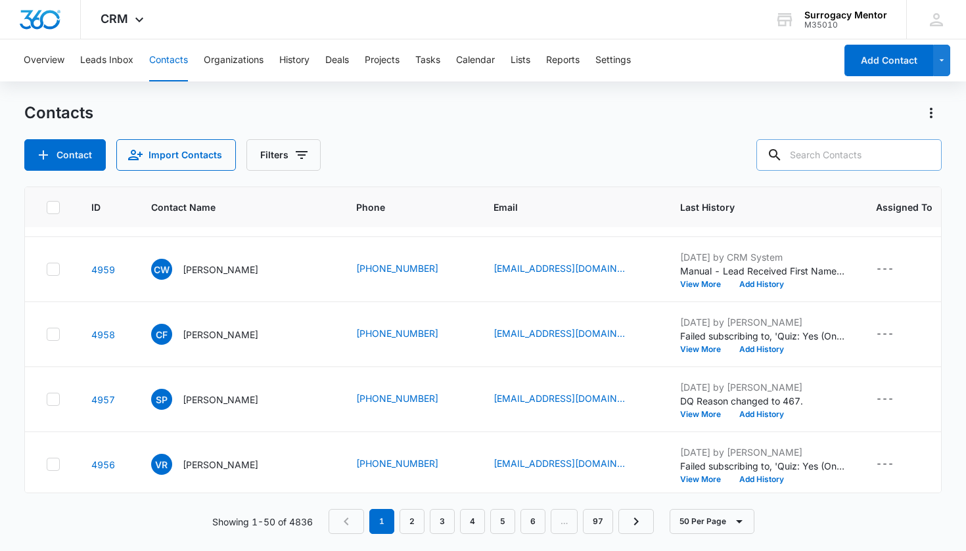
click at [808, 151] on input "text" at bounding box center [848, 155] width 185 height 32
type input "[PERSON_NAME]"
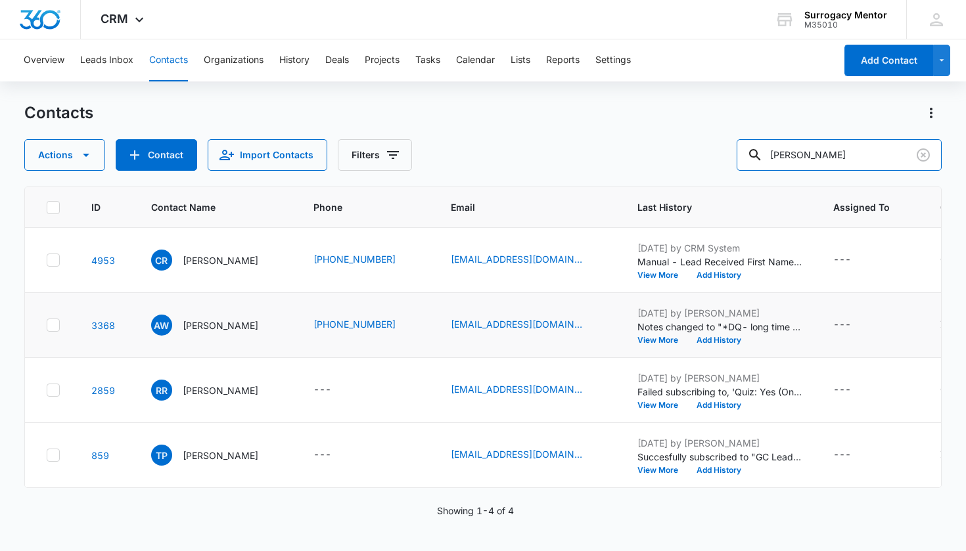
scroll to position [0, 0]
click at [201, 264] on p "[PERSON_NAME]" at bounding box center [221, 261] width 76 height 14
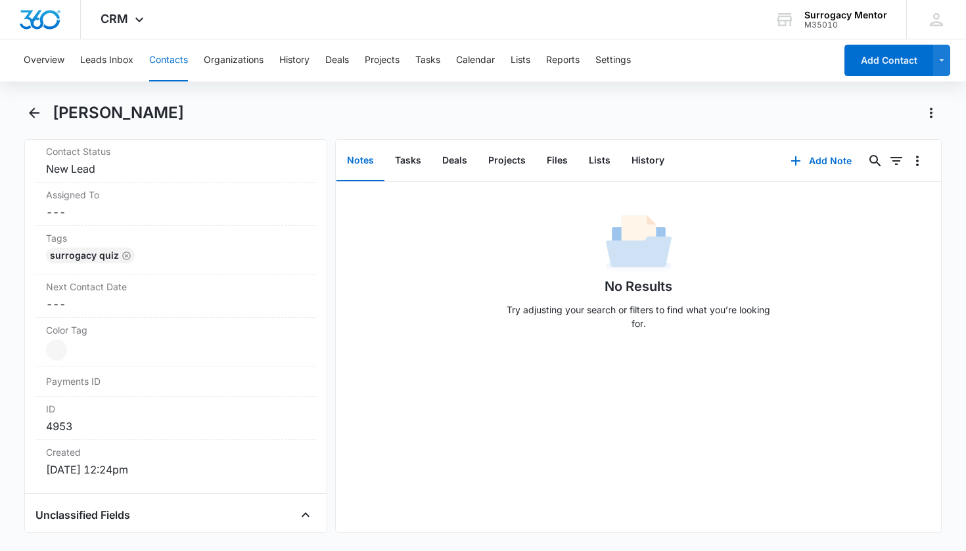
scroll to position [481, 0]
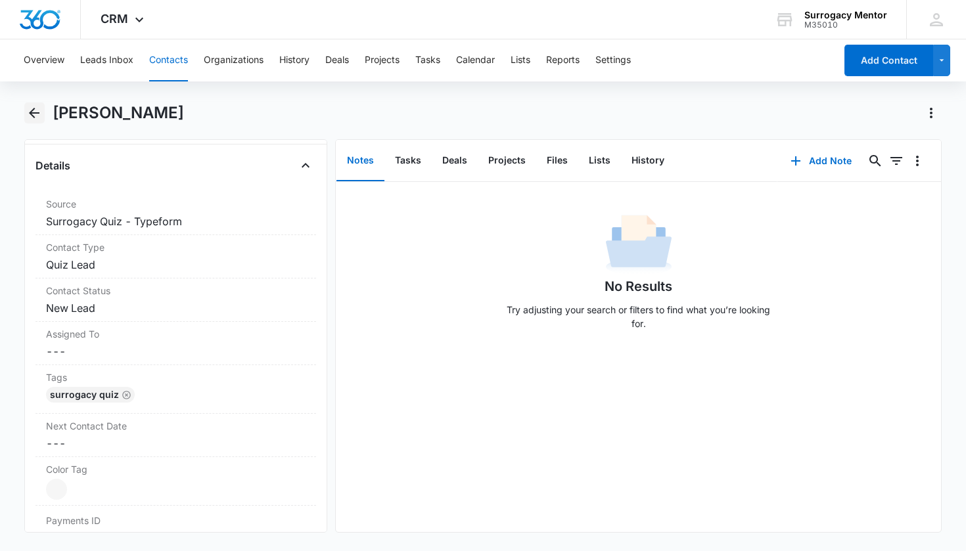
click at [36, 108] on icon "Back" at bounding box center [34, 113] width 16 height 16
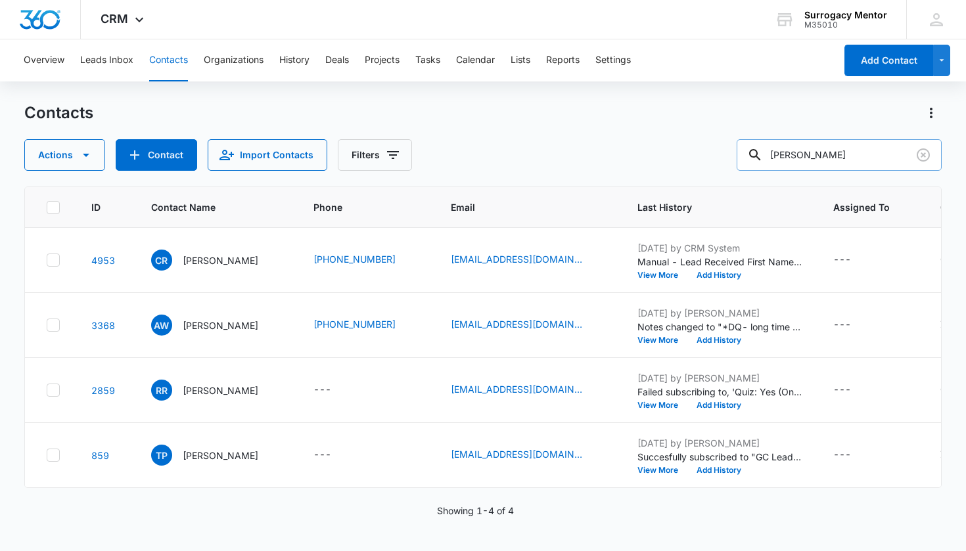
click at [928, 160] on icon "Clear" at bounding box center [923, 155] width 16 height 16
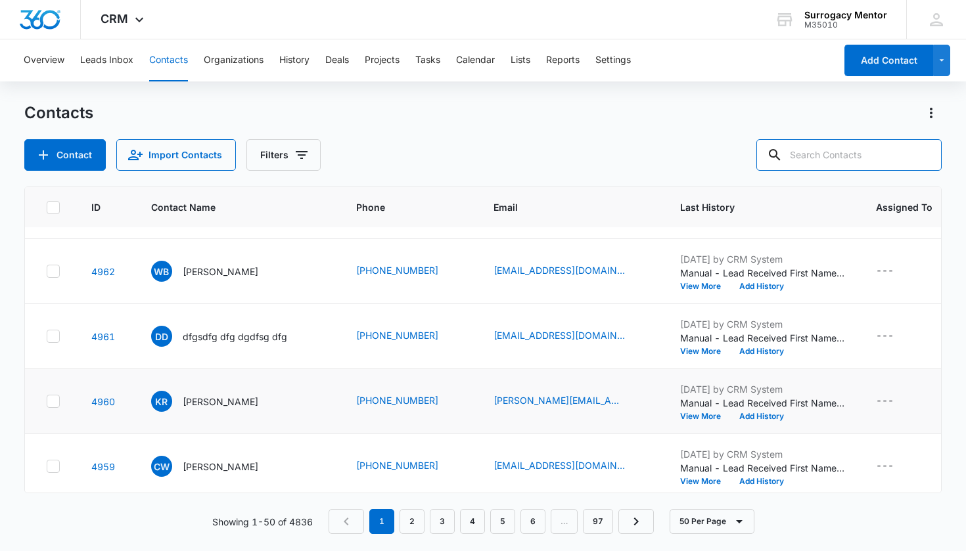
scroll to position [166, 0]
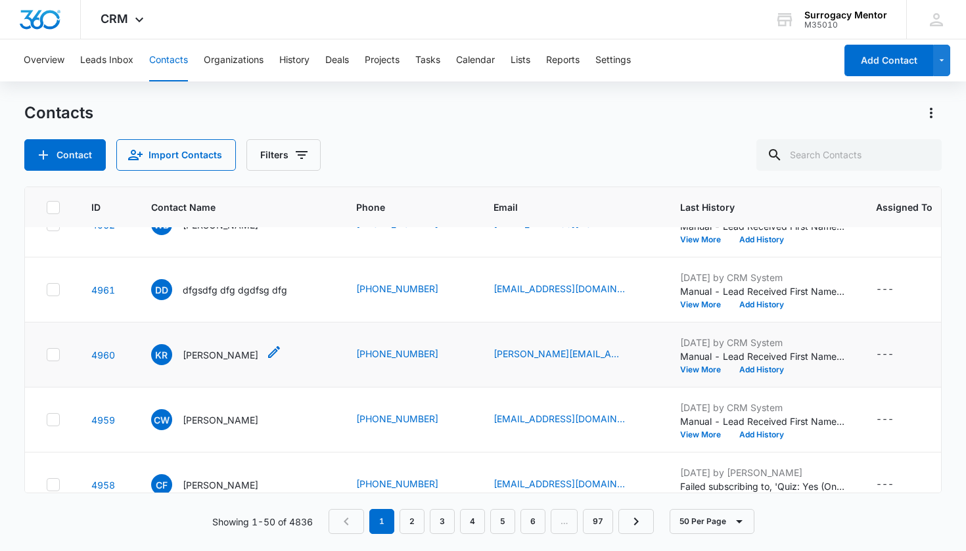
click at [224, 358] on p "[PERSON_NAME]" at bounding box center [221, 355] width 76 height 14
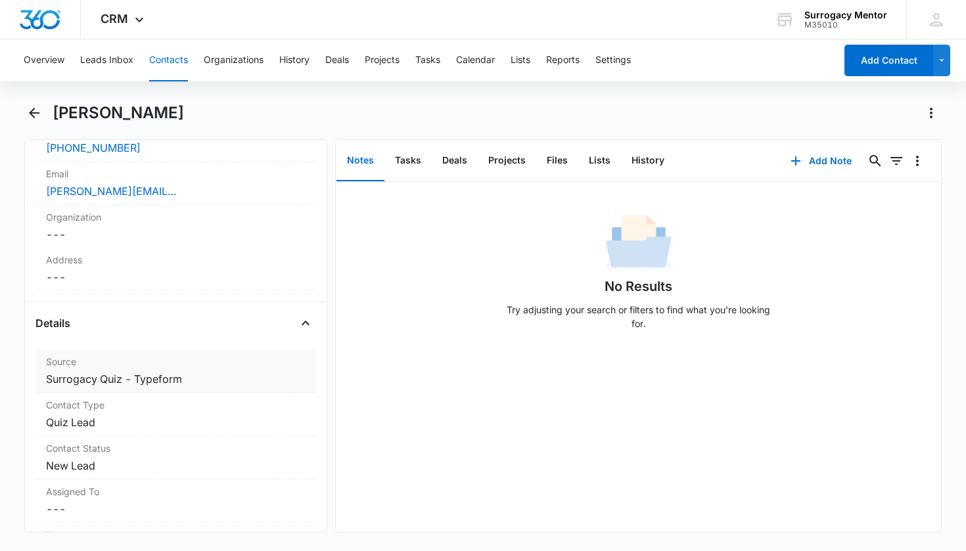
scroll to position [342, 0]
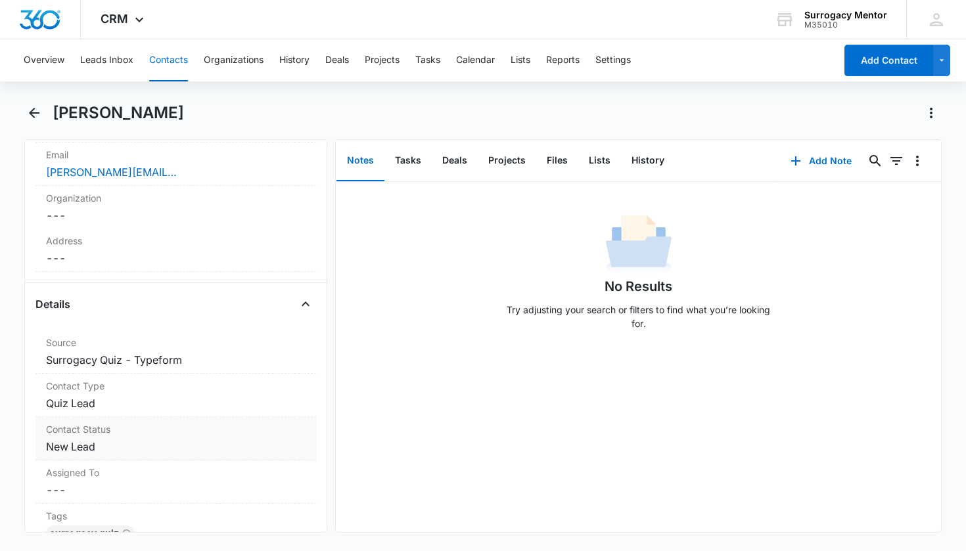
click at [93, 453] on dd "Cancel Save Changes New Lead" at bounding box center [176, 447] width 260 height 16
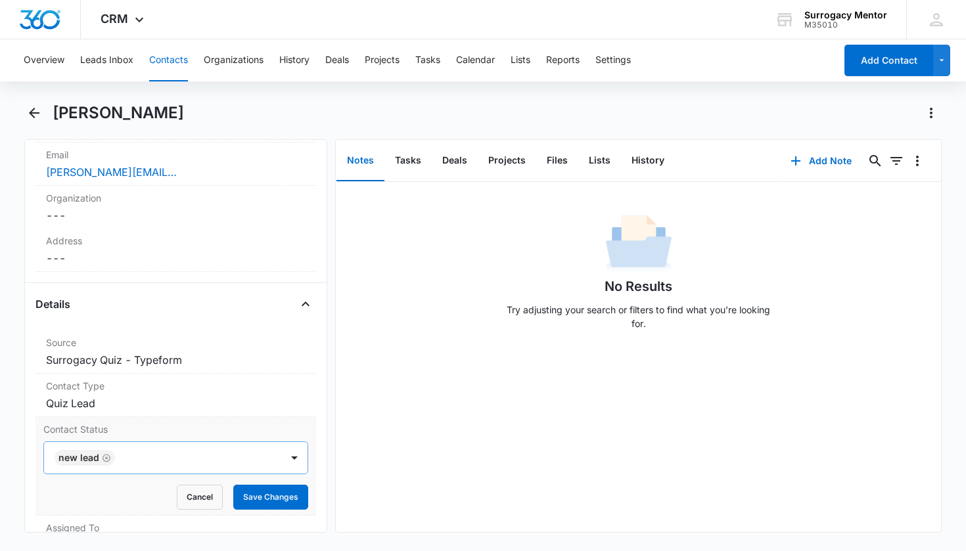
click at [106, 460] on icon "Remove New Lead" at bounding box center [106, 458] width 9 height 10
click at [106, 460] on div "Contact Status" at bounding box center [160, 458] width 209 height 16
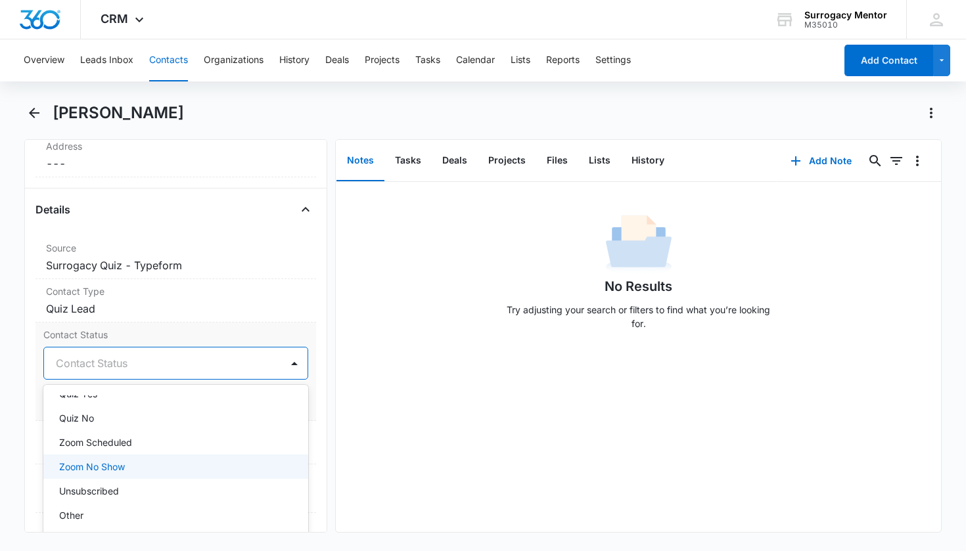
scroll to position [321, 0]
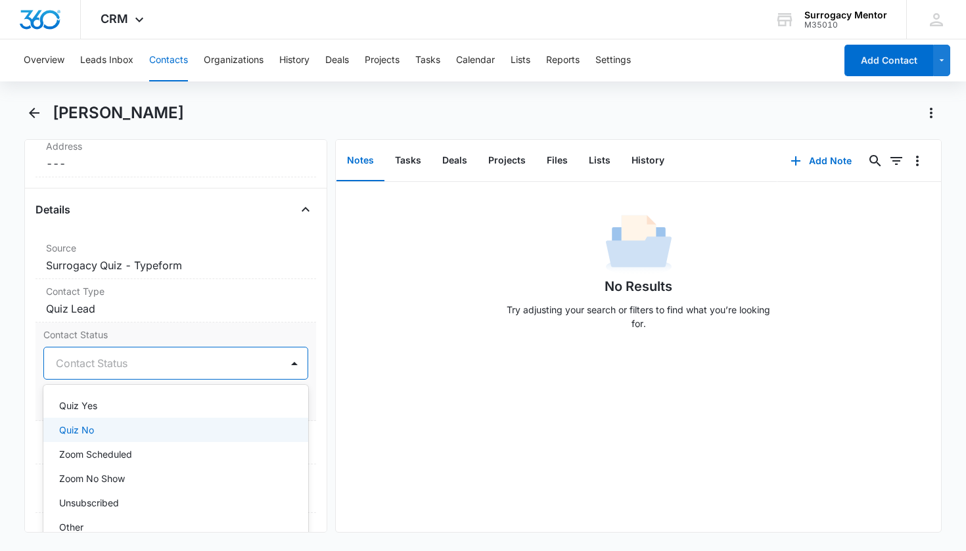
click at [110, 435] on div "Quiz No" at bounding box center [174, 430] width 231 height 14
click at [300, 384] on div "Contact Status option Quiz No, selected. Quiz Yes, 14 of 25. 25 results availab…" at bounding box center [175, 372] width 281 height 99
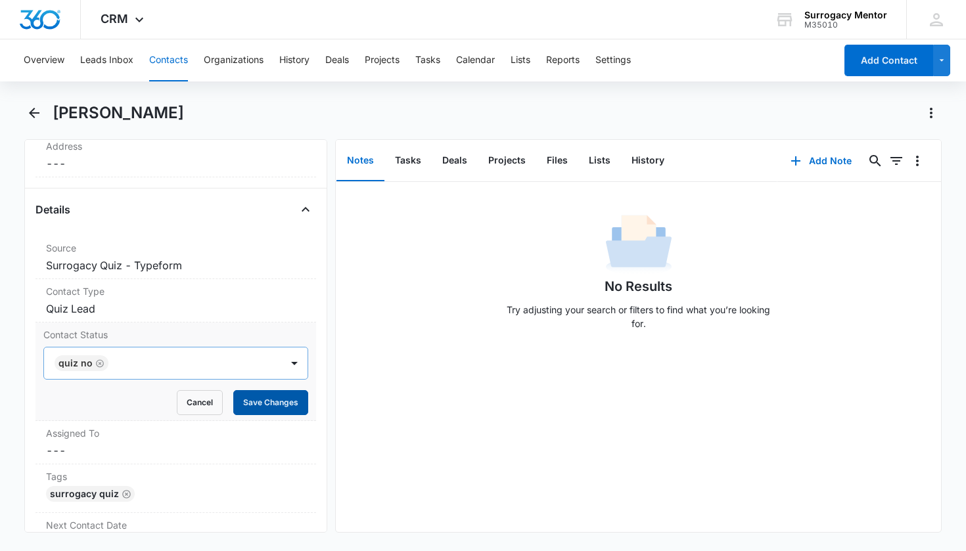
click at [288, 402] on button "Save Changes" at bounding box center [270, 402] width 75 height 25
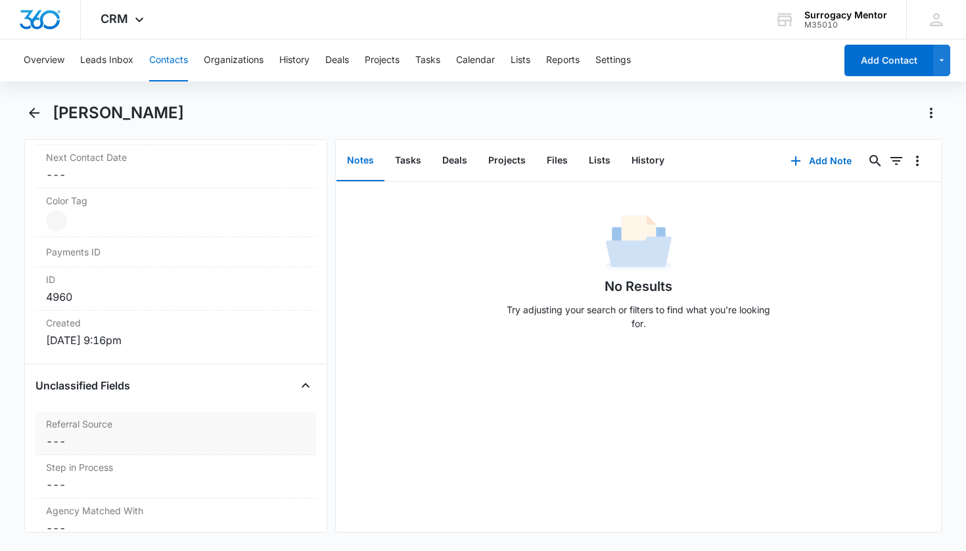
scroll to position [974, 0]
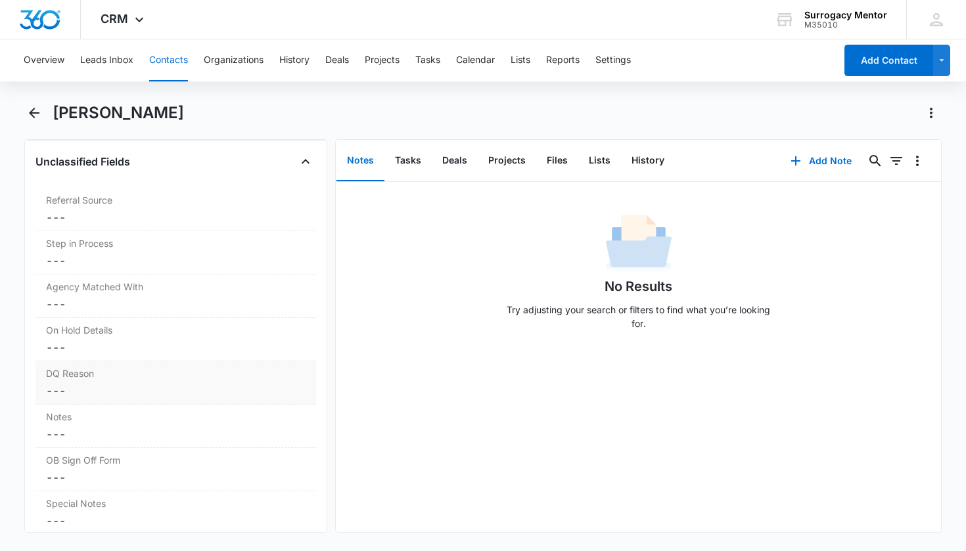
click at [243, 379] on label "DQ Reason" at bounding box center [176, 374] width 260 height 14
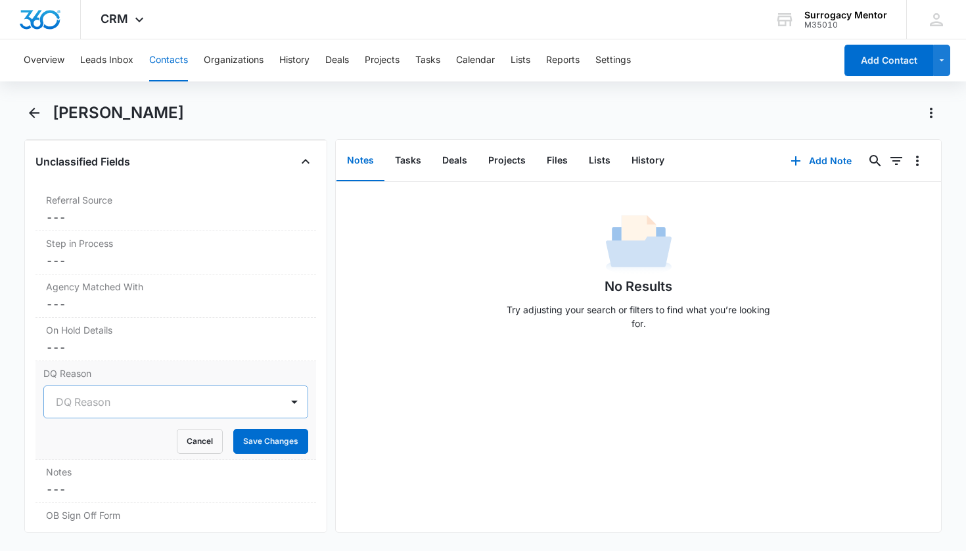
click at [184, 405] on div at bounding box center [160, 402] width 209 height 18
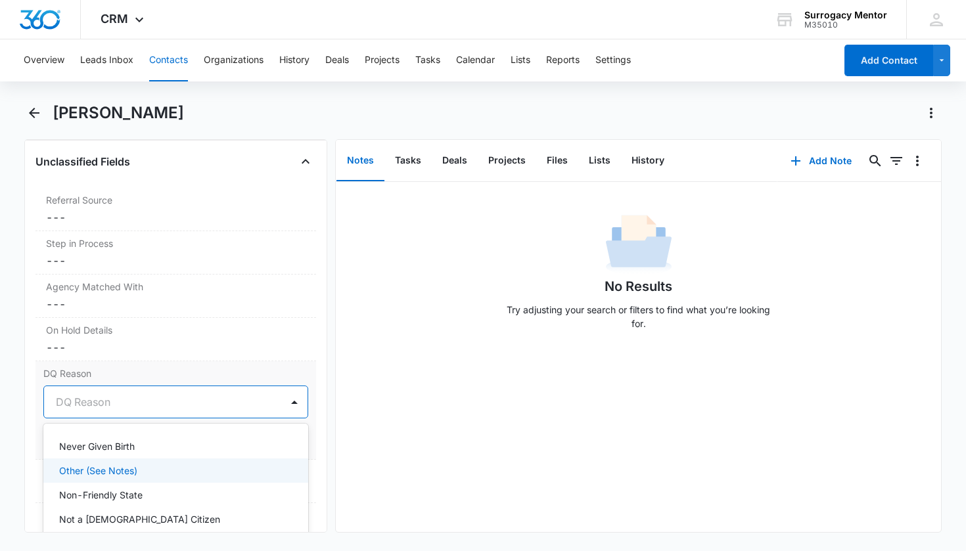
scroll to position [87, 0]
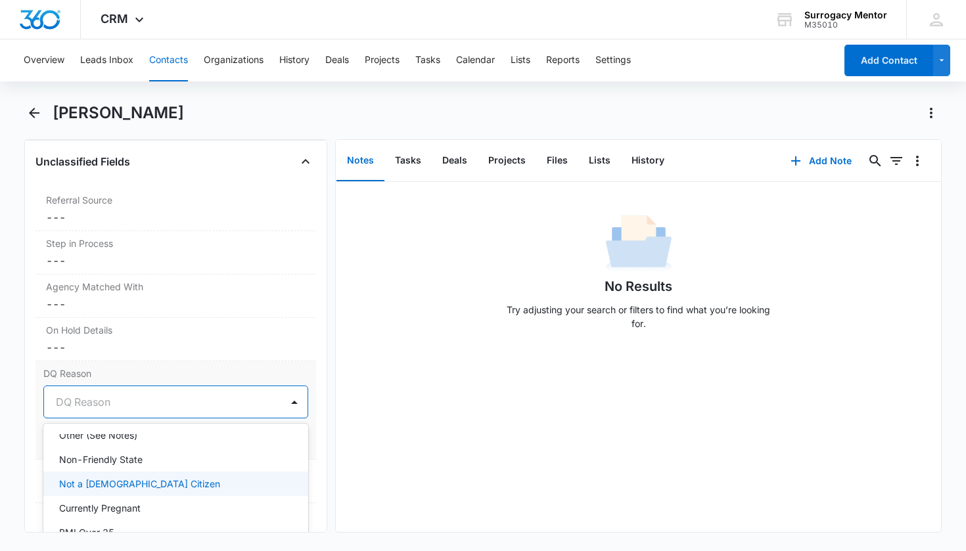
click at [159, 486] on div "Not a [DEMOGRAPHIC_DATA] Citizen" at bounding box center [174, 484] width 231 height 14
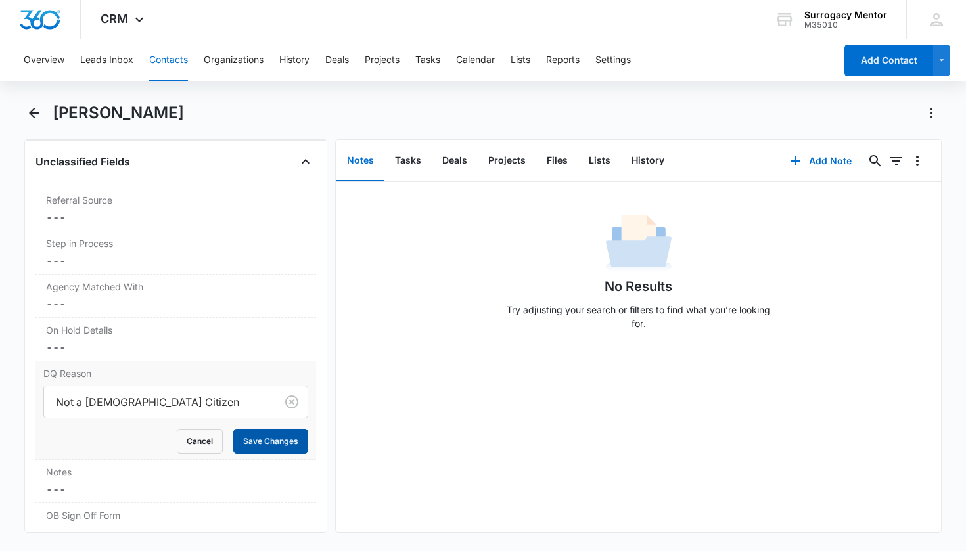
click at [285, 436] on button "Save Changes" at bounding box center [270, 441] width 75 height 25
click at [145, 482] on dd "Cancel Save Changes ---" at bounding box center [176, 490] width 260 height 16
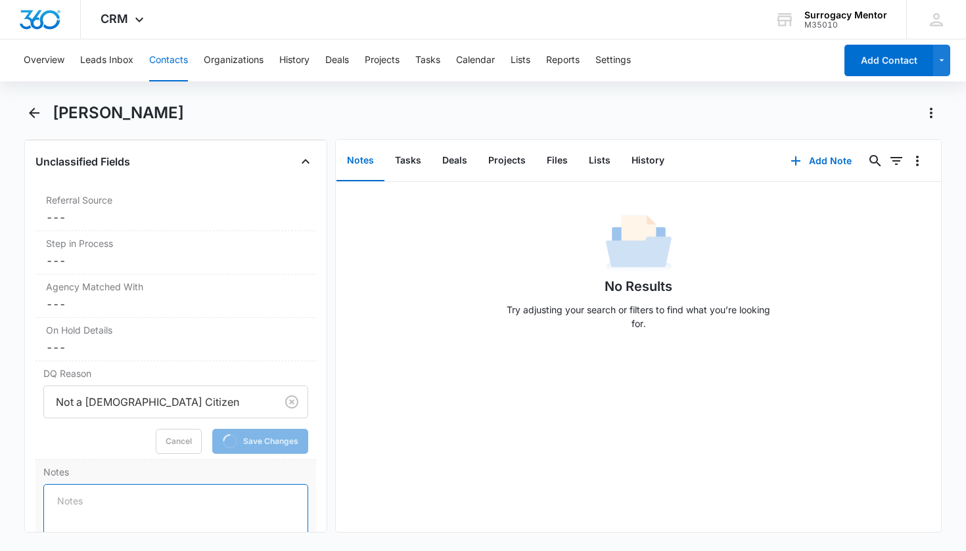
click at [145, 494] on textarea "Notes" at bounding box center [176, 521] width 266 height 75
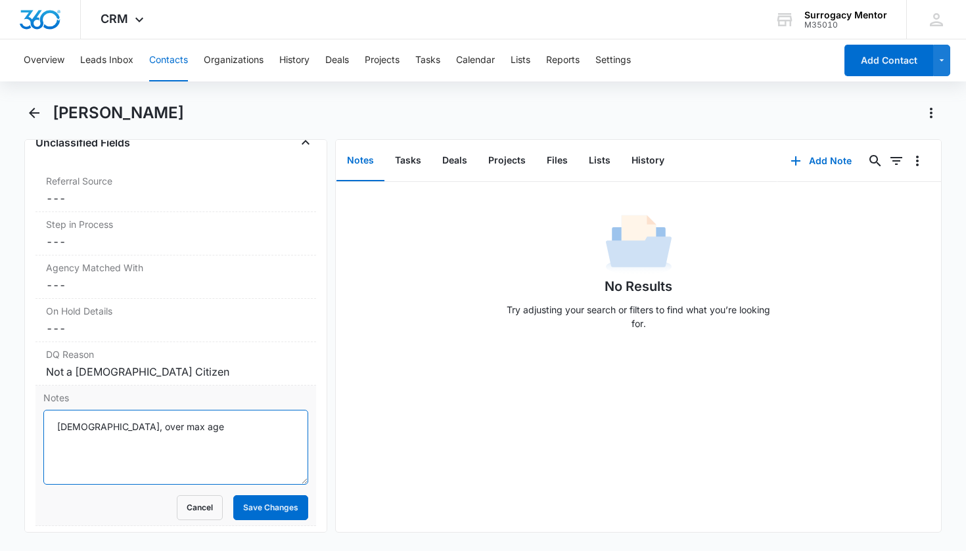
scroll to position [1023, 0]
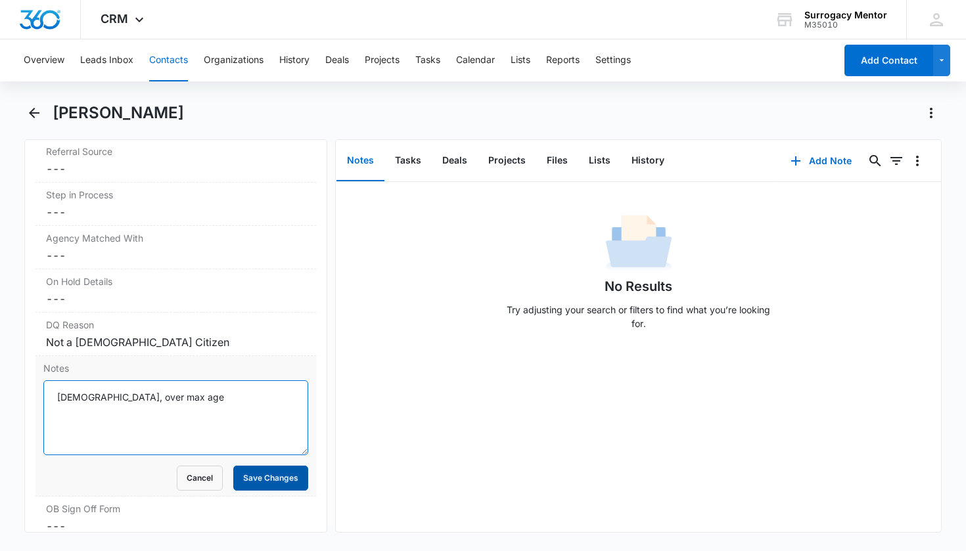
type textarea "[DEMOGRAPHIC_DATA], over max age"
click at [264, 467] on button "Save Changes" at bounding box center [270, 478] width 75 height 25
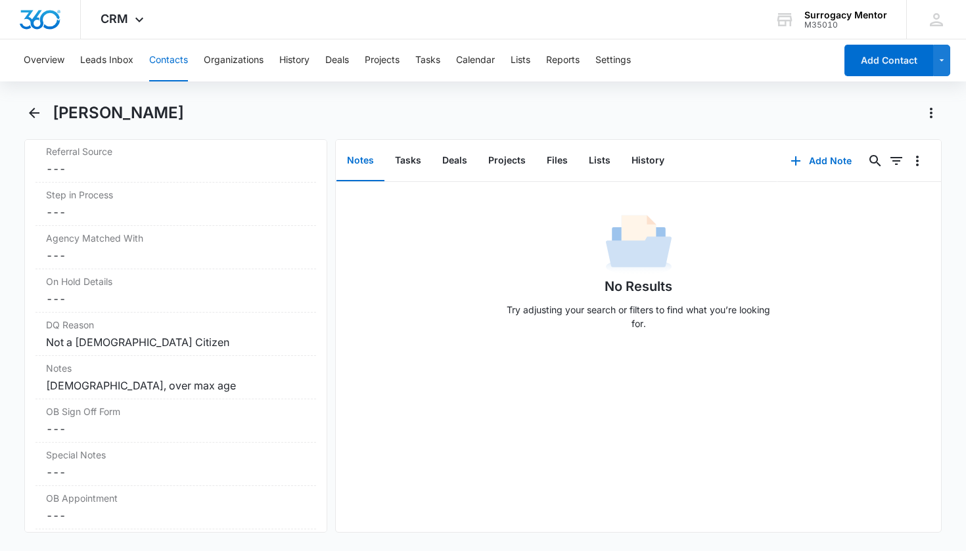
click at [48, 115] on div "[PERSON_NAME]" at bounding box center [483, 121] width 918 height 37
click at [40, 113] on icon "Back" at bounding box center [34, 113] width 16 height 16
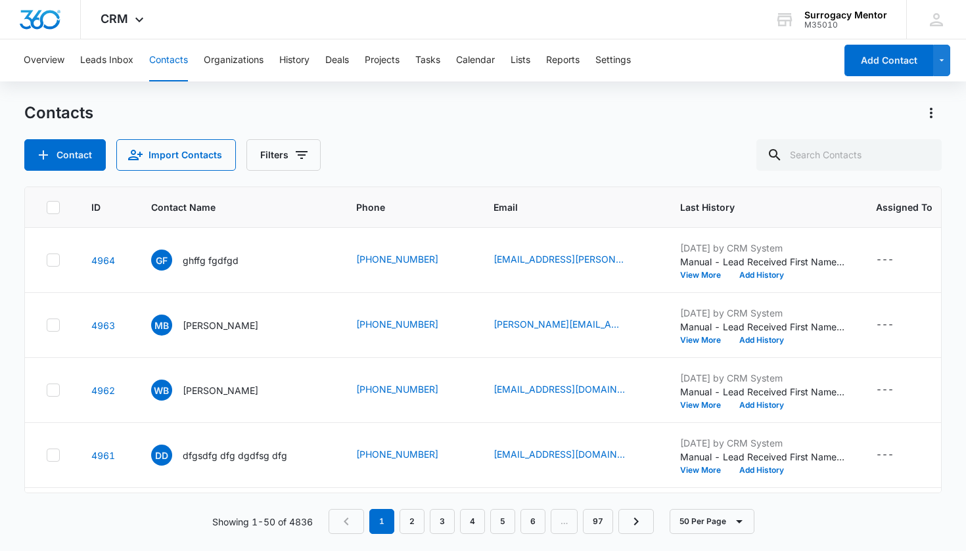
scroll to position [166, 0]
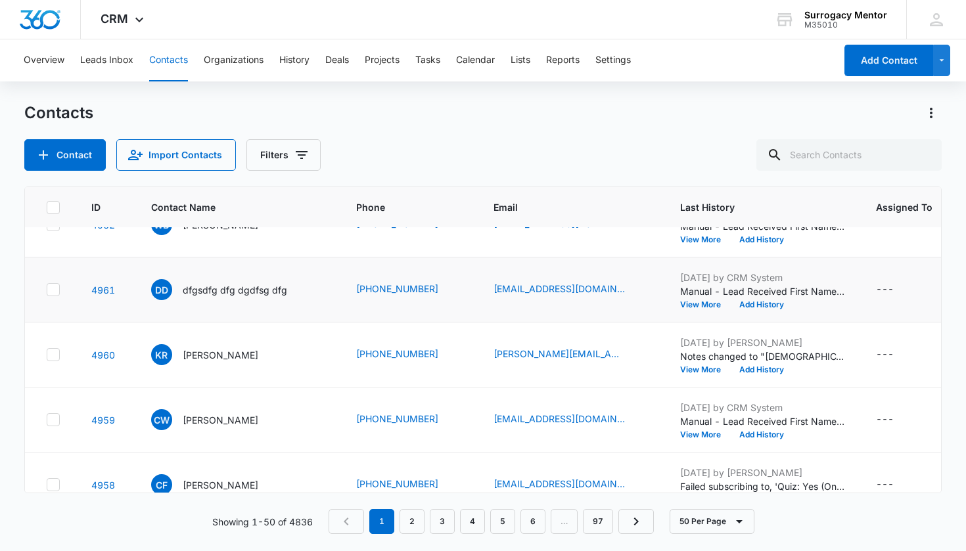
click at [225, 291] on p "dfgsdfg dfg dgdfsg dfg" at bounding box center [235, 290] width 104 height 14
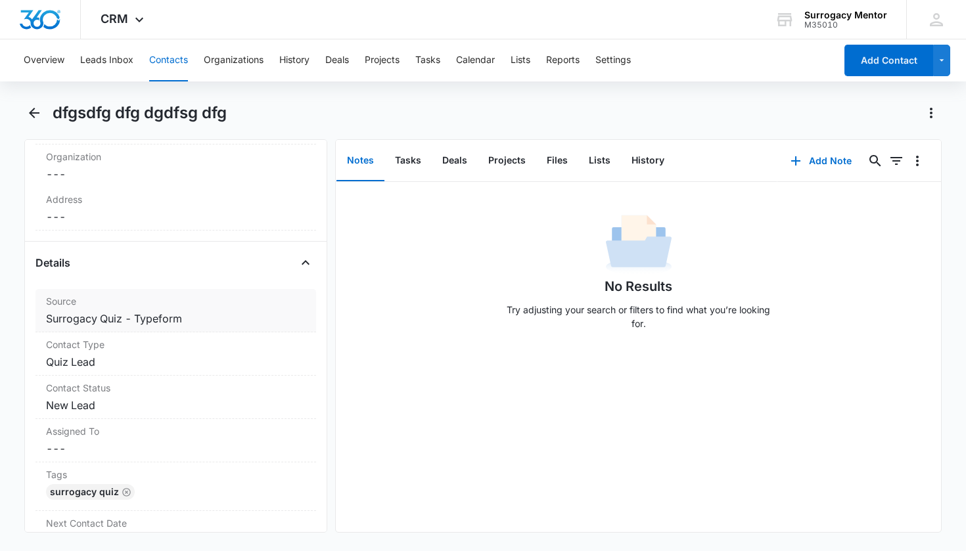
scroll to position [388, 0]
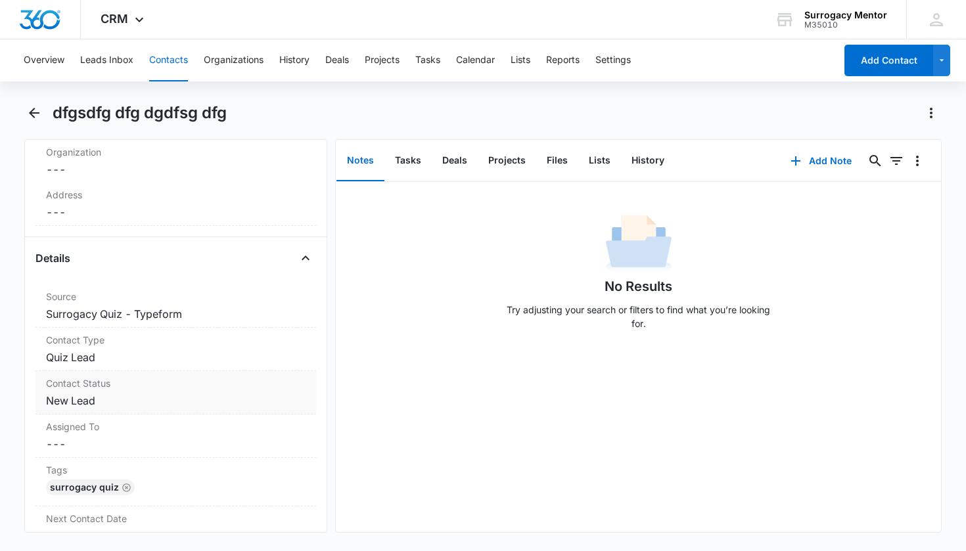
click at [87, 400] on dd "Cancel Save Changes New Lead" at bounding box center [176, 401] width 260 height 16
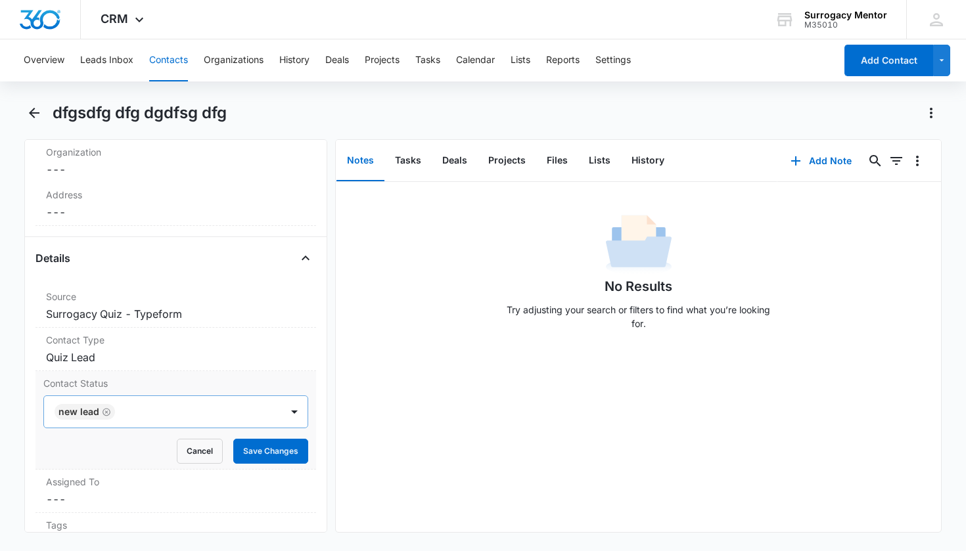
click at [103, 411] on icon "Remove New Lead" at bounding box center [106, 412] width 9 height 10
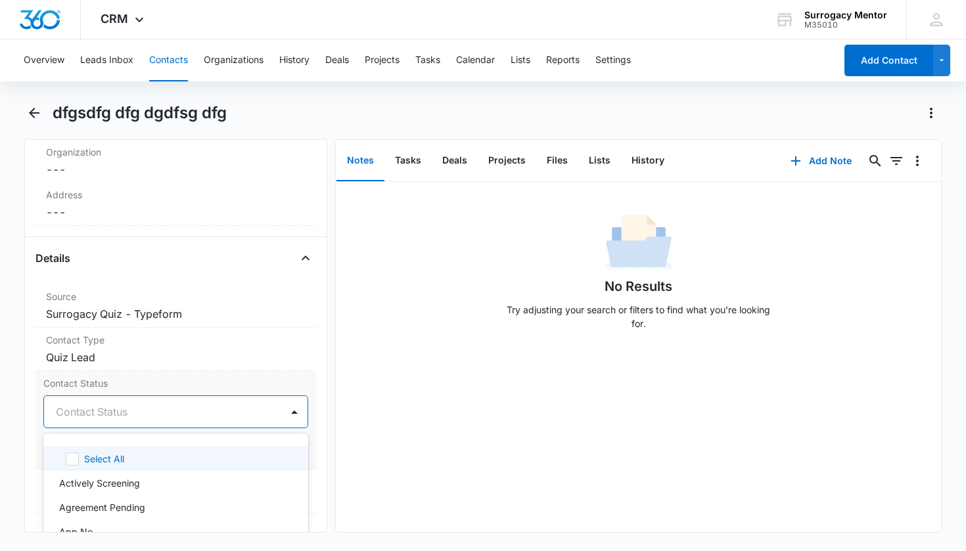
click at [103, 411] on div "Contact Status" at bounding box center [160, 412] width 209 height 16
click at [113, 457] on div "Quiz No" at bounding box center [174, 462] width 231 height 14
click at [300, 434] on div "Contact Status option Quiz No, selected. Quiz Yes, 14 of 25. 25 results availab…" at bounding box center [175, 420] width 281 height 99
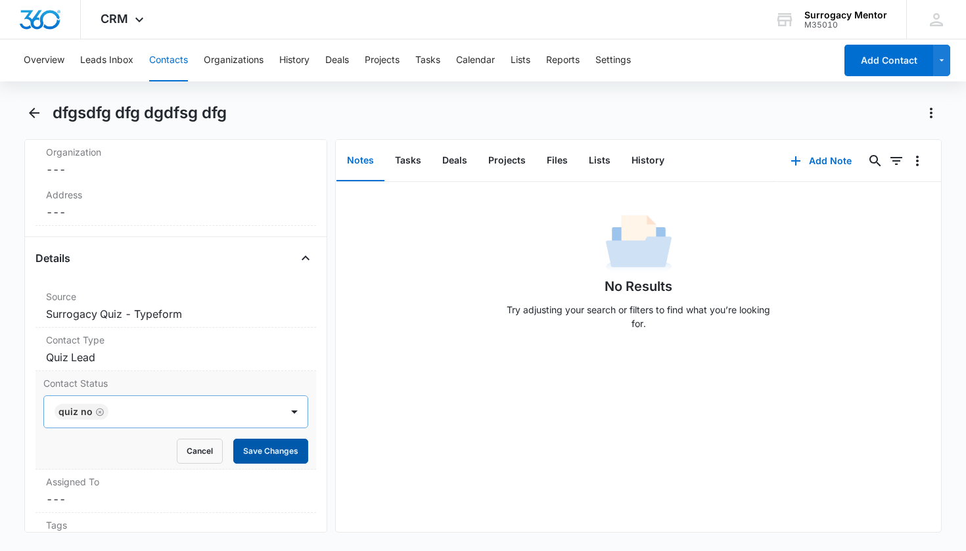
click at [268, 453] on button "Save Changes" at bounding box center [270, 451] width 75 height 25
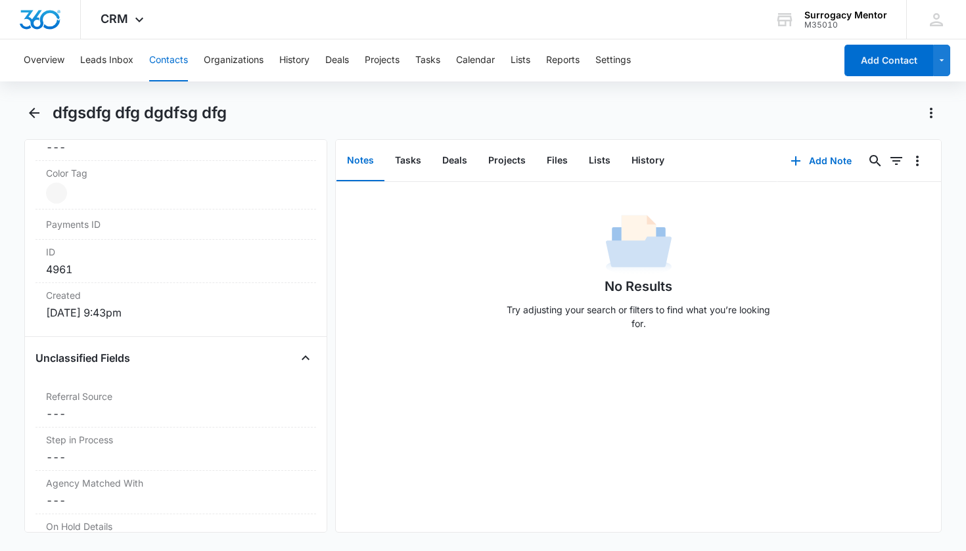
scroll to position [1061, 0]
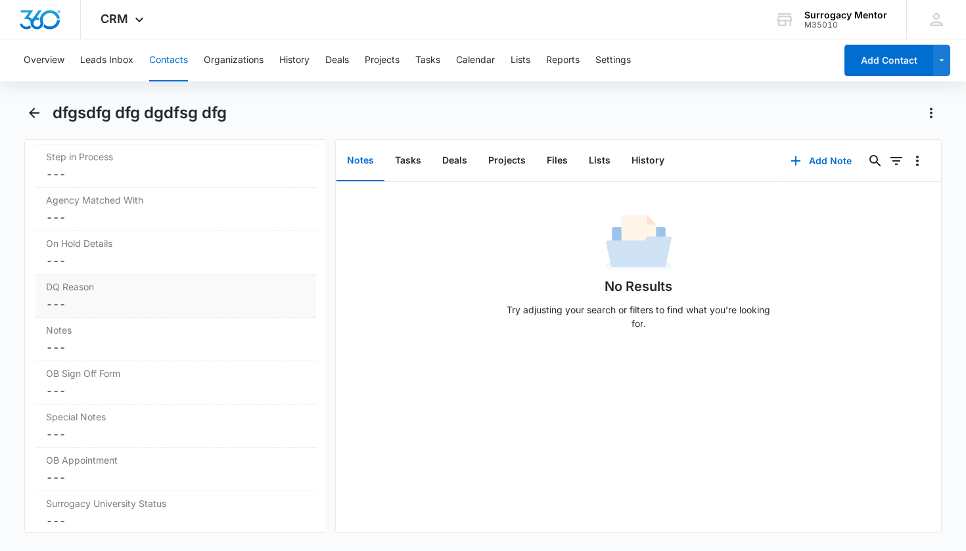
click at [132, 299] on dd "Cancel Save Changes ---" at bounding box center [176, 304] width 260 height 16
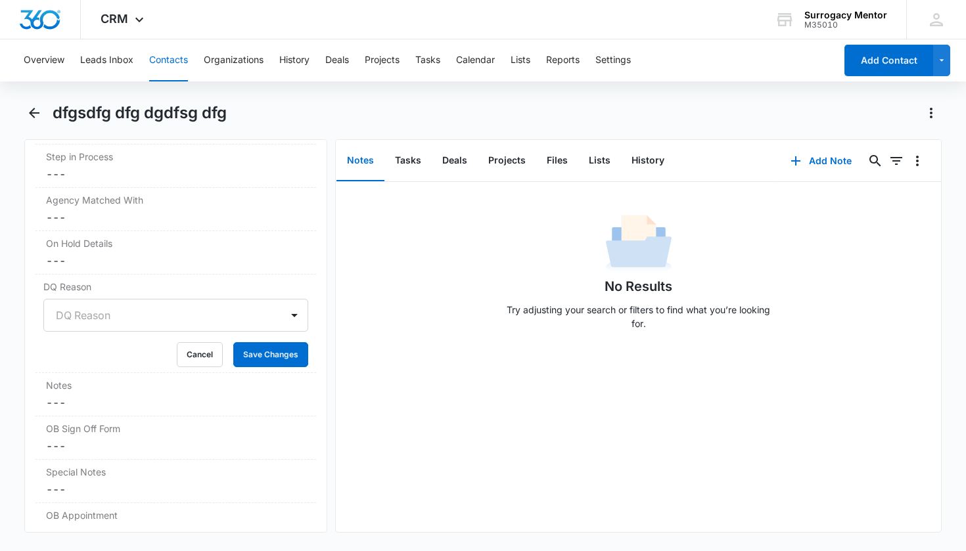
click at [99, 322] on div at bounding box center [160, 315] width 209 height 18
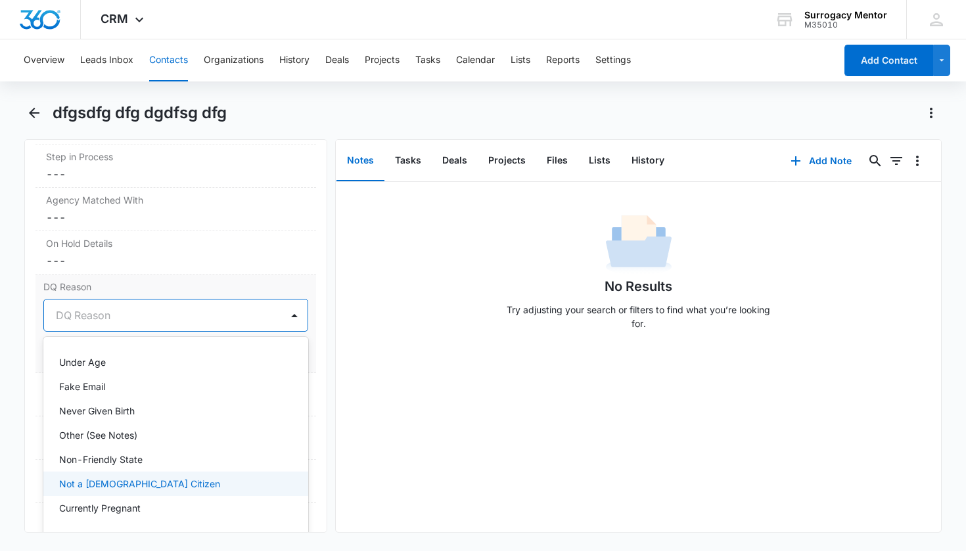
click at [125, 480] on p "Not a [DEMOGRAPHIC_DATA] Citizen" at bounding box center [139, 484] width 161 height 14
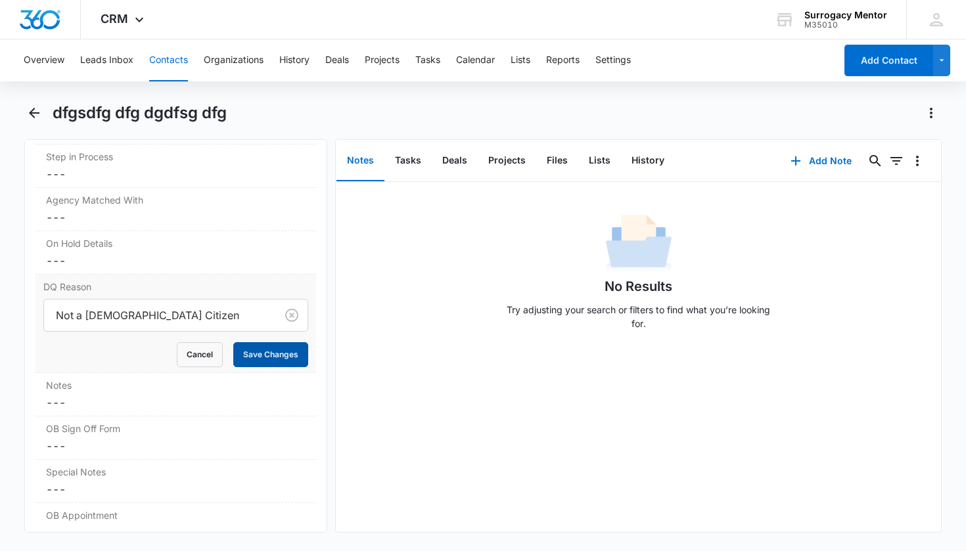
click at [274, 350] on button "Save Changes" at bounding box center [270, 354] width 75 height 25
click at [160, 398] on dd "Cancel Save Changes ---" at bounding box center [176, 403] width 260 height 16
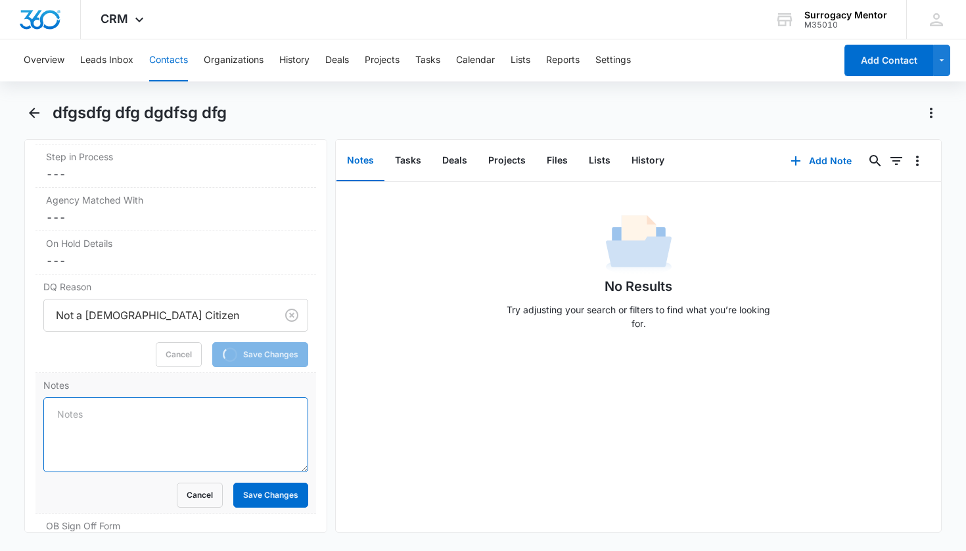
click at [152, 409] on textarea "Notes" at bounding box center [176, 435] width 266 height 75
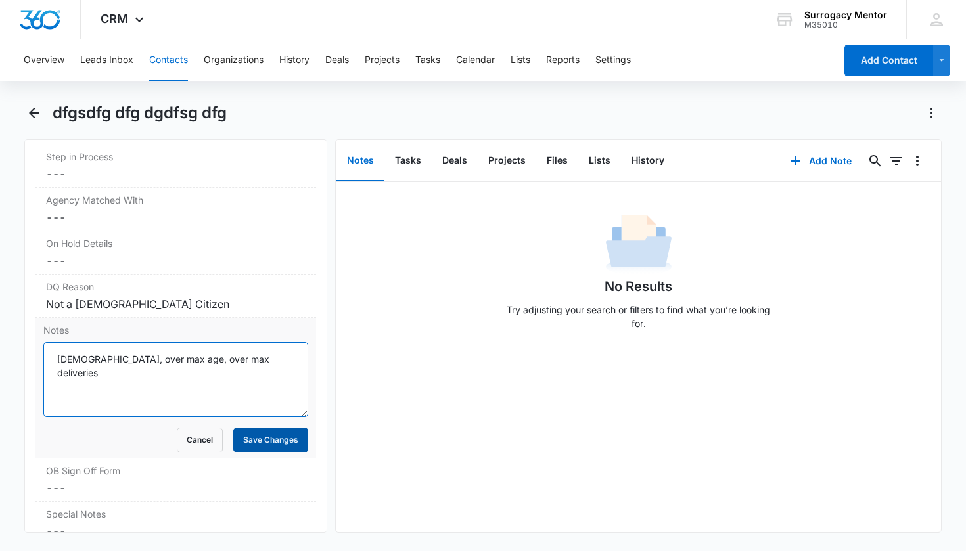
type textarea "[DEMOGRAPHIC_DATA], over max age, over max deliveries"
click at [267, 444] on button "Save Changes" at bounding box center [270, 440] width 75 height 25
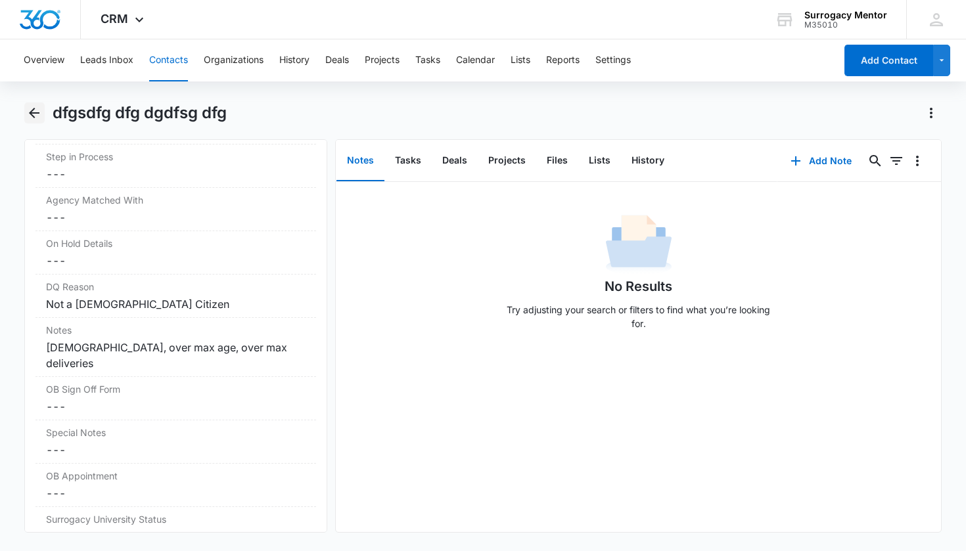
click at [40, 119] on icon "Back" at bounding box center [34, 113] width 16 height 16
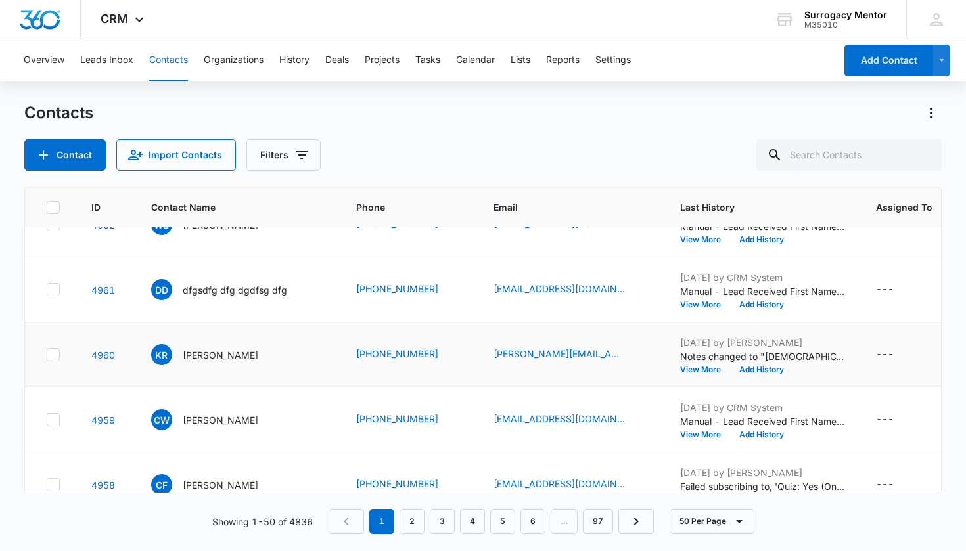
scroll to position [143, 0]
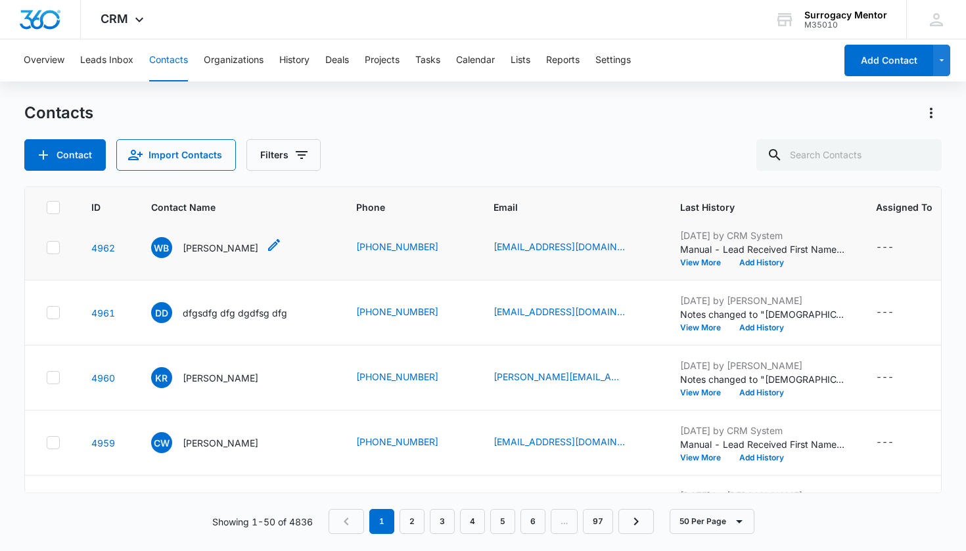
click at [214, 249] on p "[PERSON_NAME]" at bounding box center [221, 248] width 76 height 14
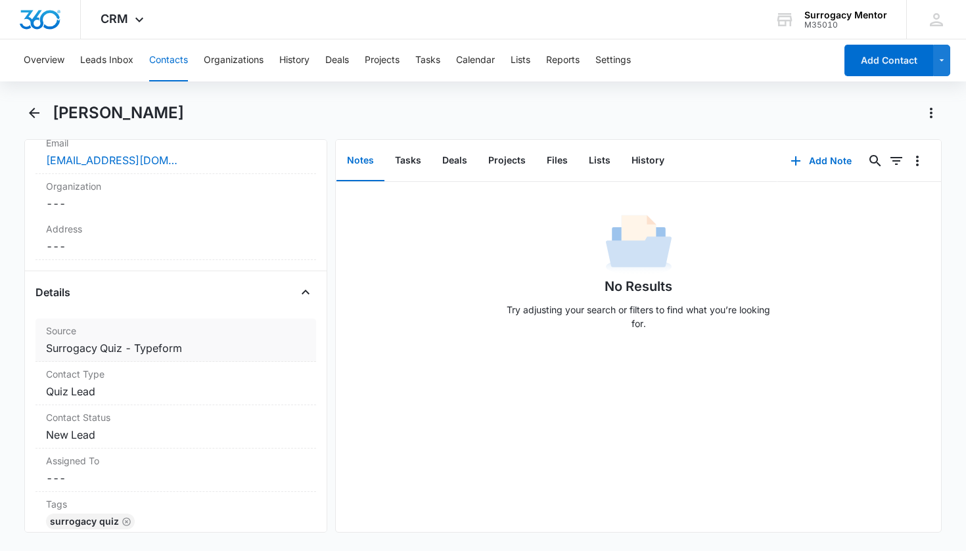
scroll to position [418, 0]
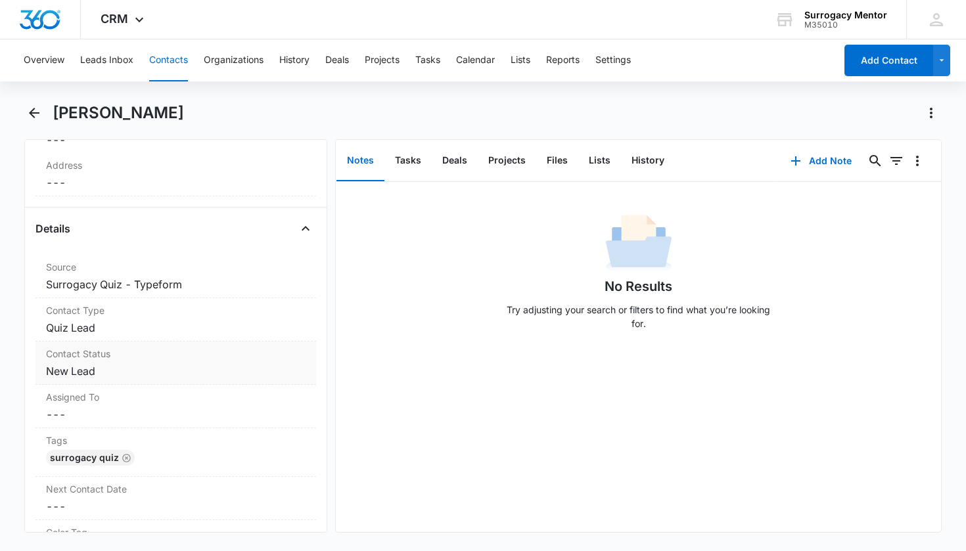
click at [82, 371] on dd "Cancel Save Changes New Lead" at bounding box center [176, 371] width 260 height 16
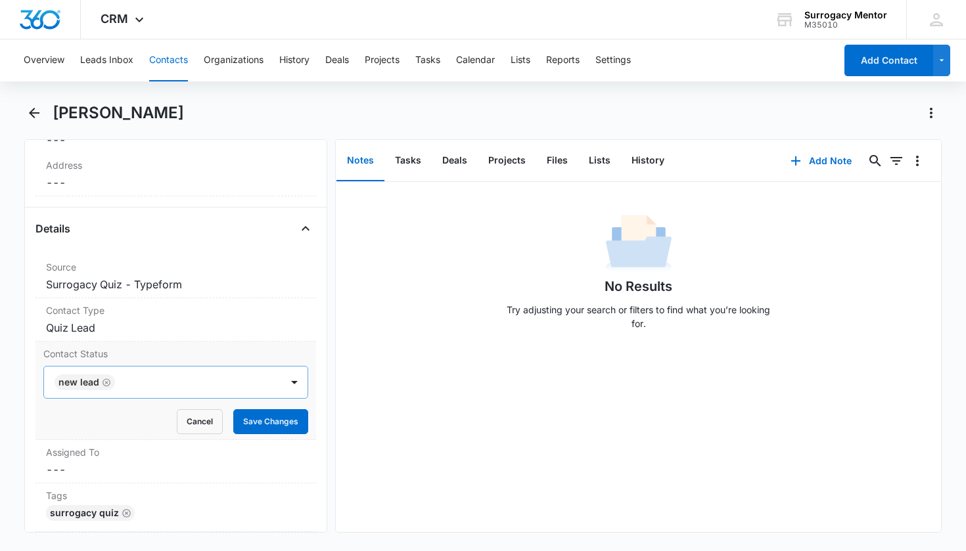
click at [106, 383] on icon "Remove New Lead" at bounding box center [107, 383] width 8 height 8
click at [128, 382] on div "Contact Status" at bounding box center [160, 383] width 209 height 16
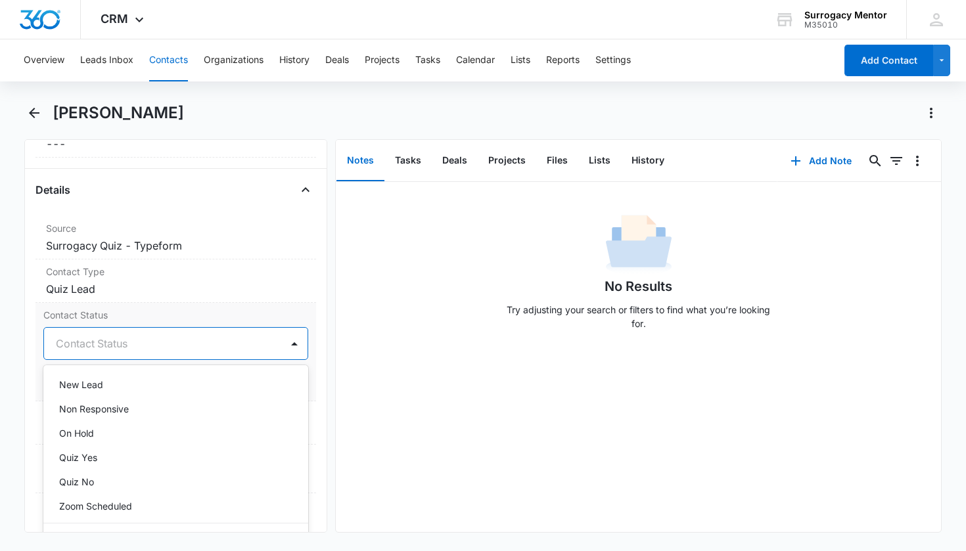
scroll to position [249, 0]
click at [110, 482] on div "Quiz No" at bounding box center [174, 482] width 231 height 14
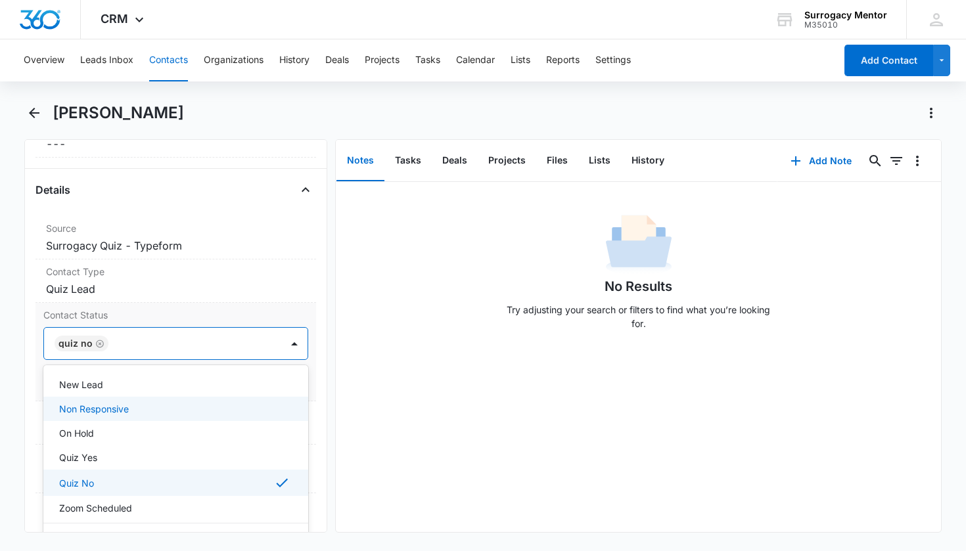
click at [306, 396] on div "Contact Status option Quiz No, selected. Non Responsive, 12 of 25. 25 results a…" at bounding box center [175, 352] width 281 height 99
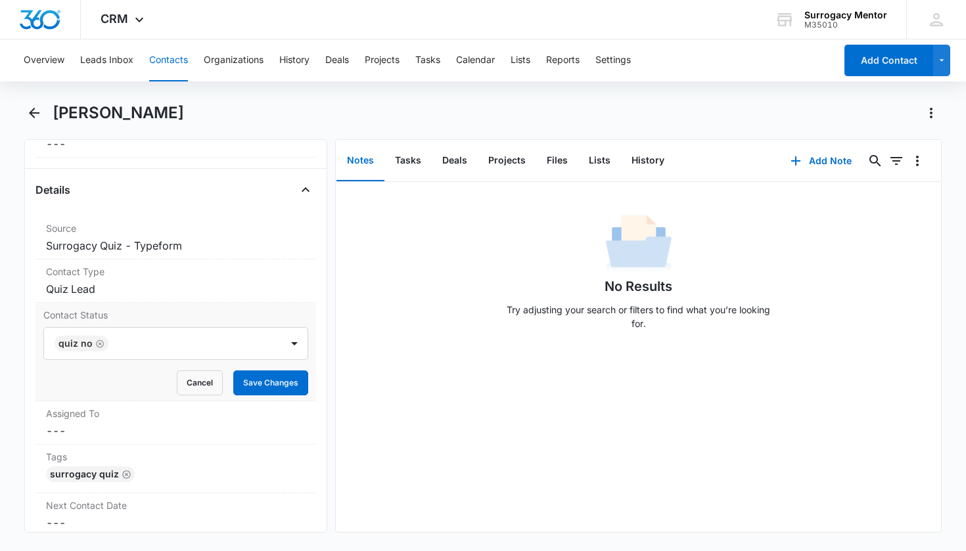
click at [292, 393] on button "Save Changes" at bounding box center [270, 383] width 75 height 25
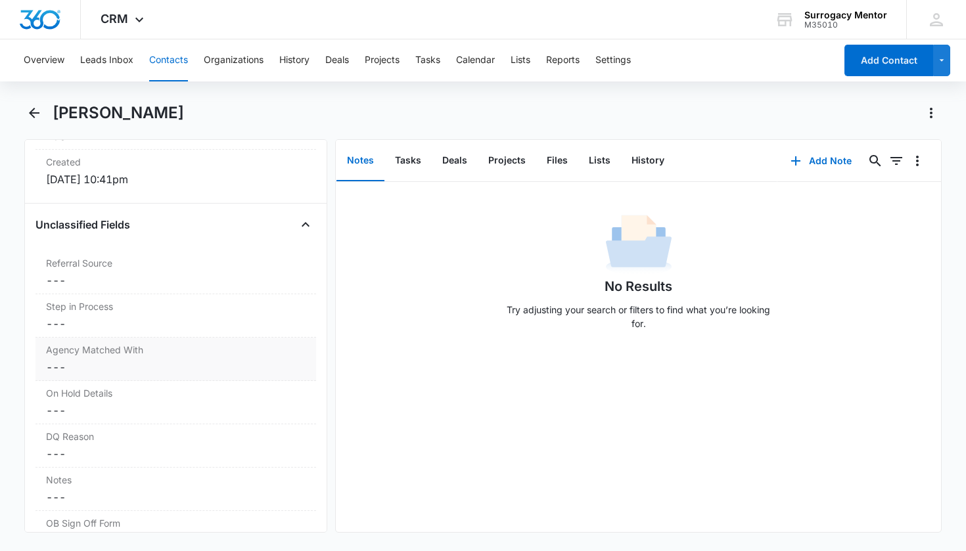
scroll to position [1011, 0]
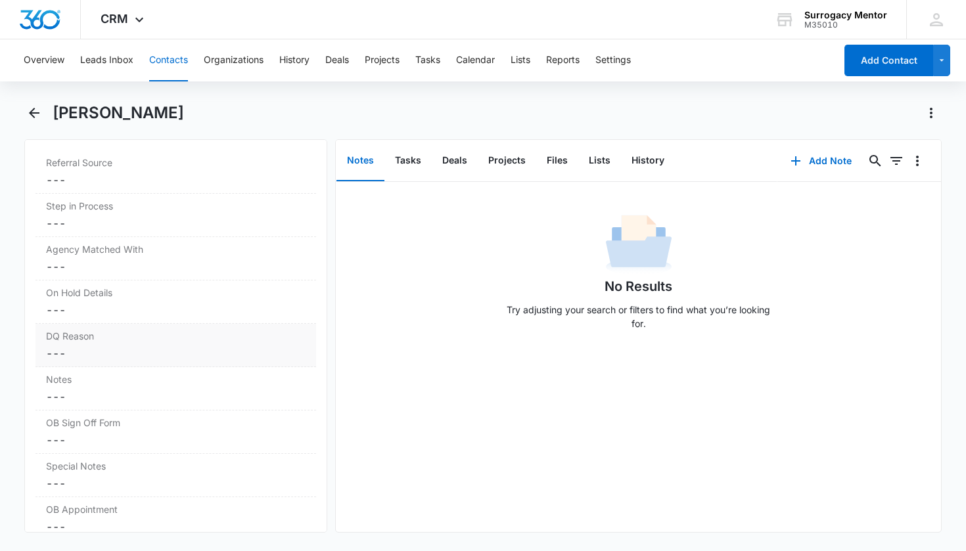
click at [211, 359] on dd "Cancel Save Changes ---" at bounding box center [176, 354] width 260 height 16
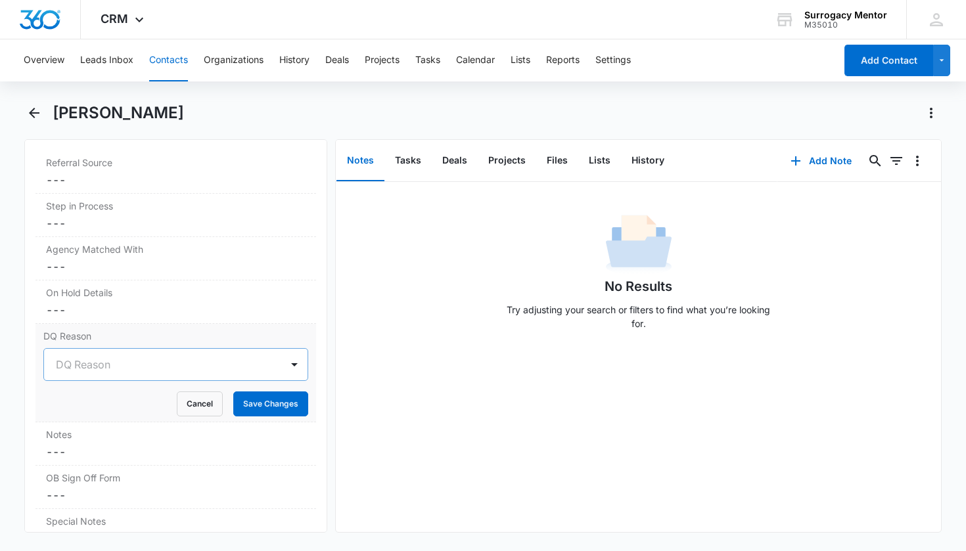
click at [96, 367] on div "DQ Reason" at bounding box center [160, 365] width 209 height 16
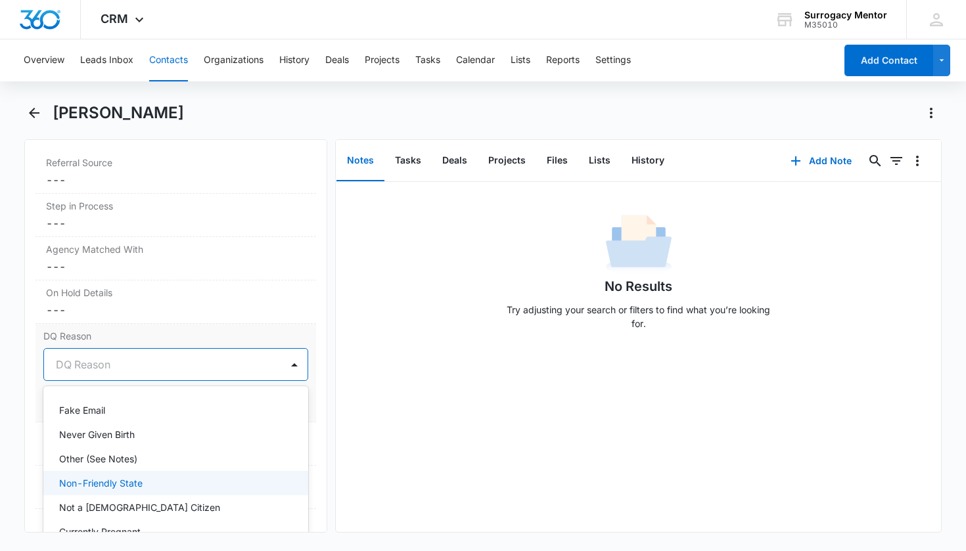
scroll to position [53, 0]
click at [109, 490] on div "Not a [DEMOGRAPHIC_DATA] Citizen" at bounding box center [176, 481] width 266 height 24
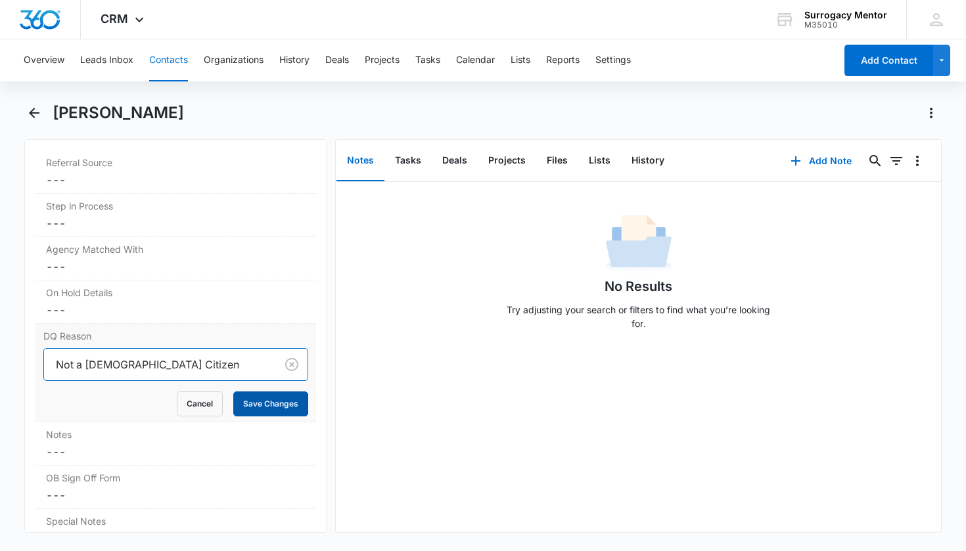
click at [253, 408] on button "Save Changes" at bounding box center [270, 404] width 75 height 25
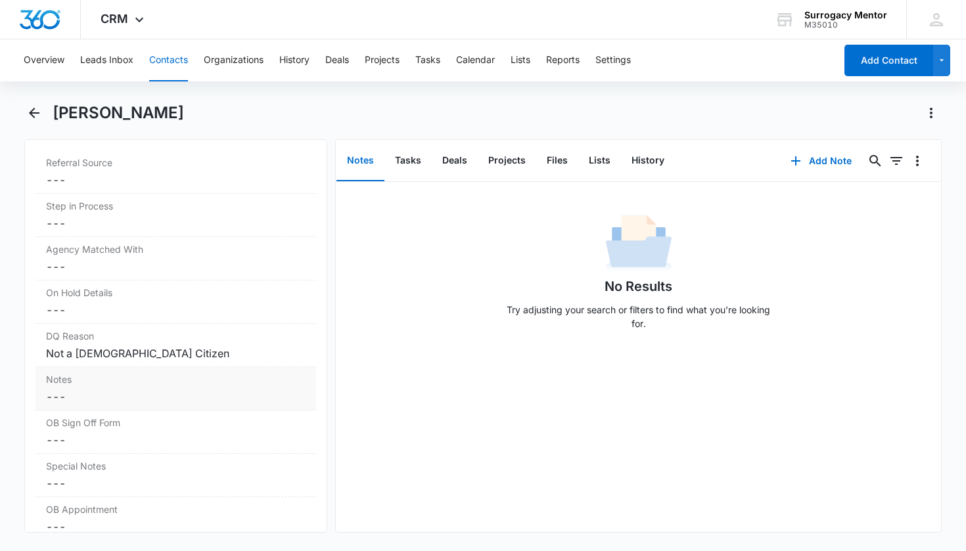
click at [85, 392] on dd "Cancel Save Changes ---" at bounding box center [176, 397] width 260 height 16
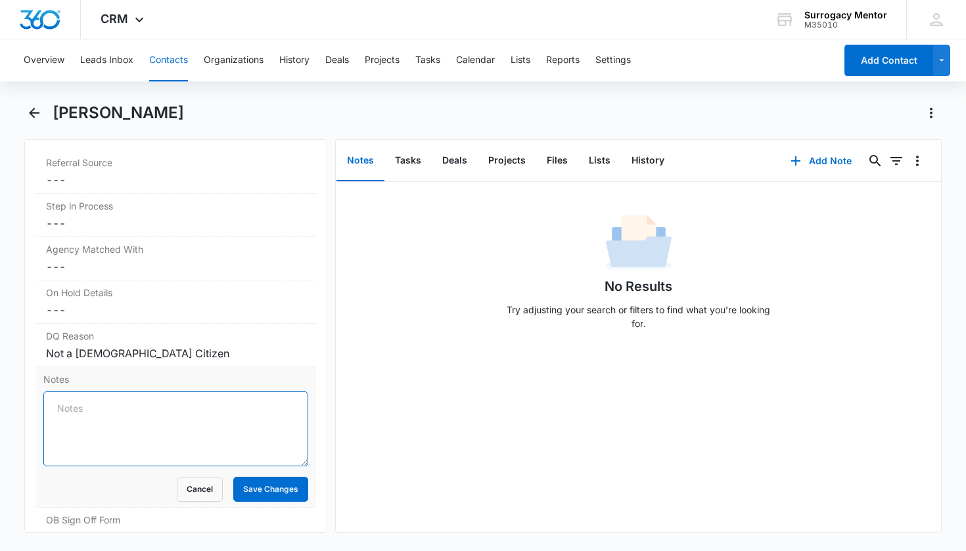
click at [74, 409] on textarea "Notes" at bounding box center [176, 429] width 266 height 75
type textarea "H"
type textarea "[DEMOGRAPHIC_DATA], never given birth"
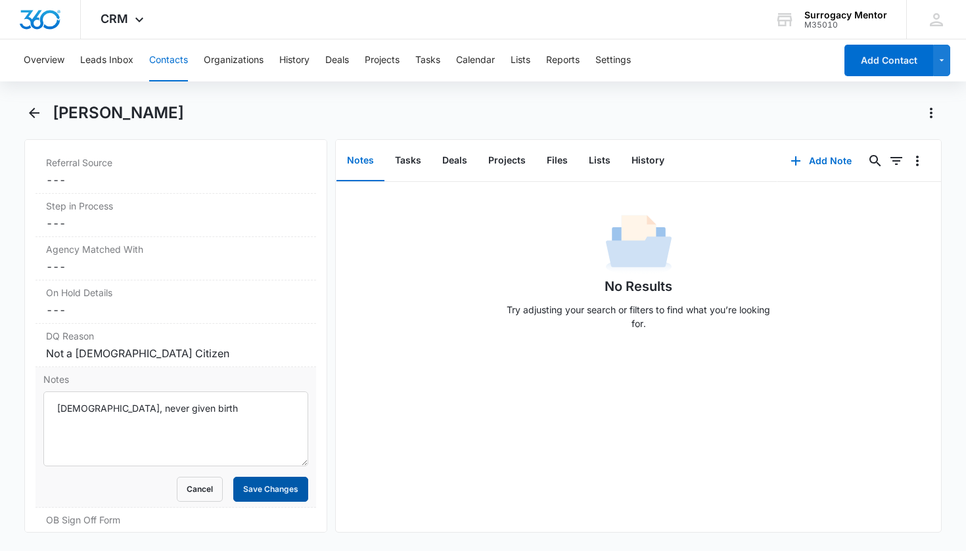
click at [248, 488] on button "Save Changes" at bounding box center [270, 489] width 75 height 25
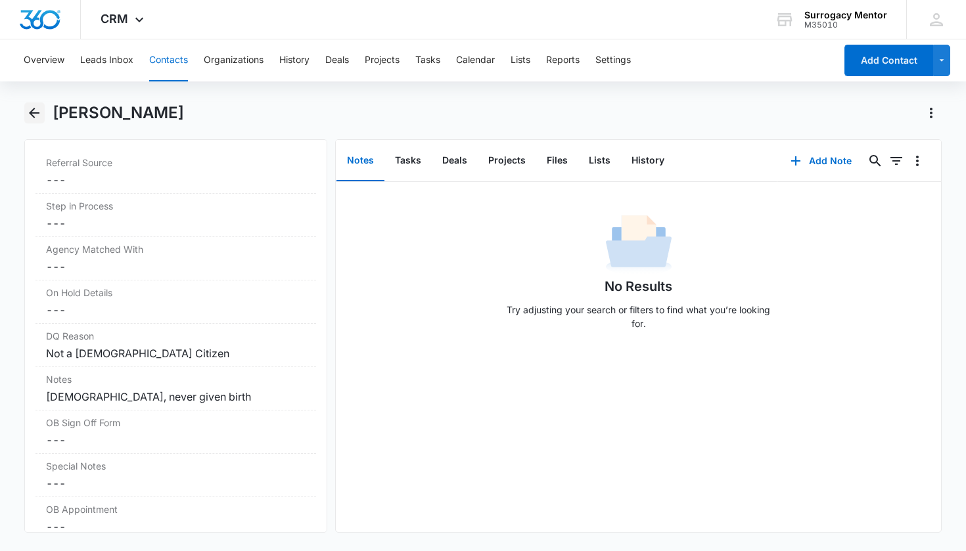
click at [32, 116] on icon "Back" at bounding box center [34, 113] width 16 height 16
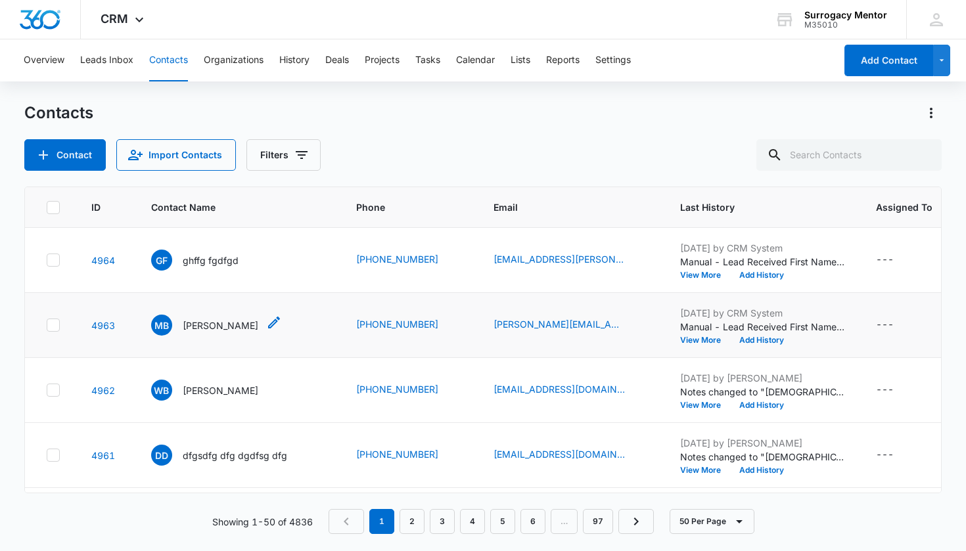
click at [227, 329] on p "[PERSON_NAME]" at bounding box center [221, 326] width 76 height 14
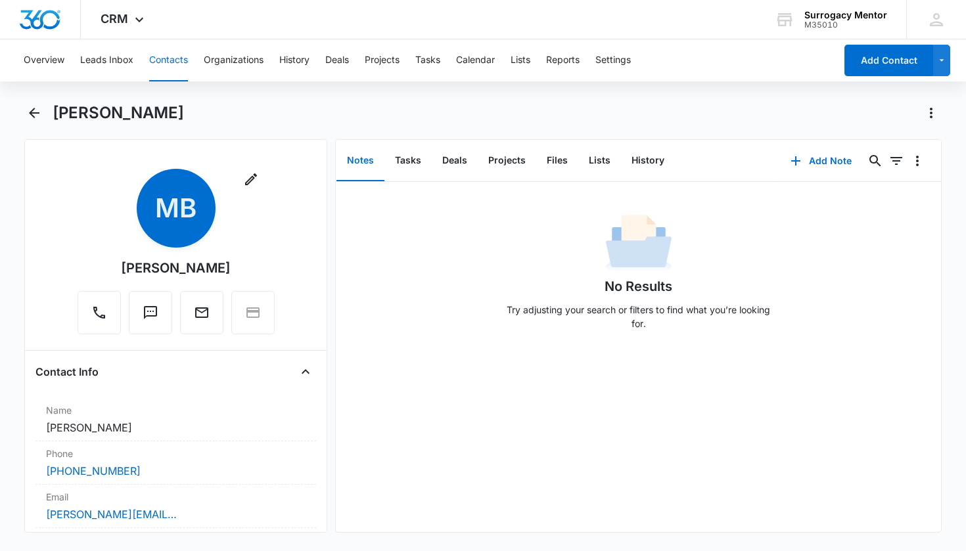
scroll to position [405, 0]
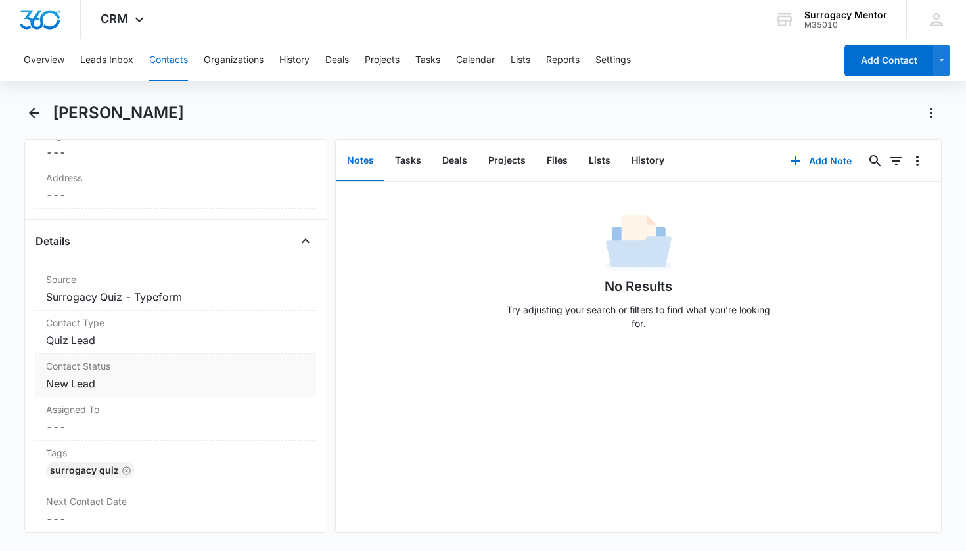
click at [80, 383] on dd "Cancel Save Changes New Lead" at bounding box center [176, 384] width 260 height 16
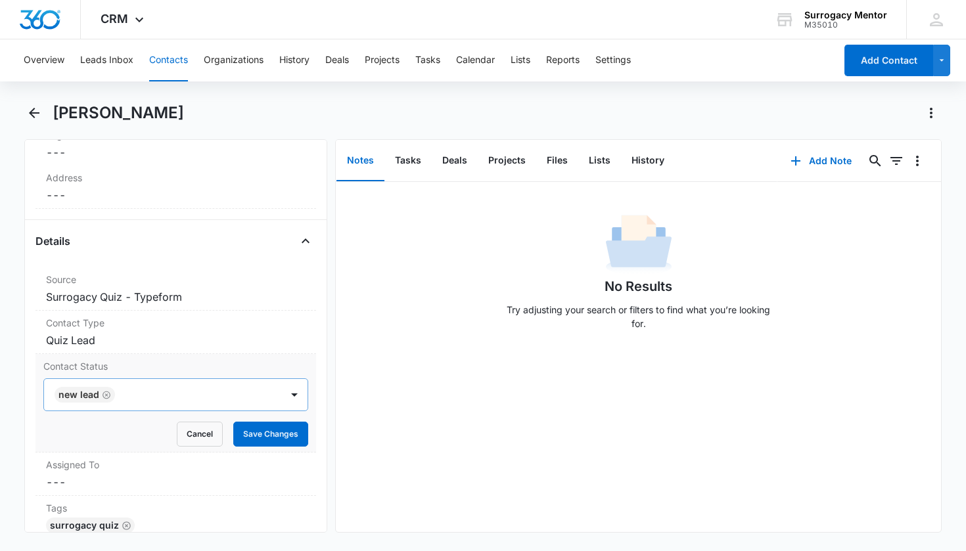
click at [110, 401] on div "New Lead" at bounding box center [85, 395] width 60 height 16
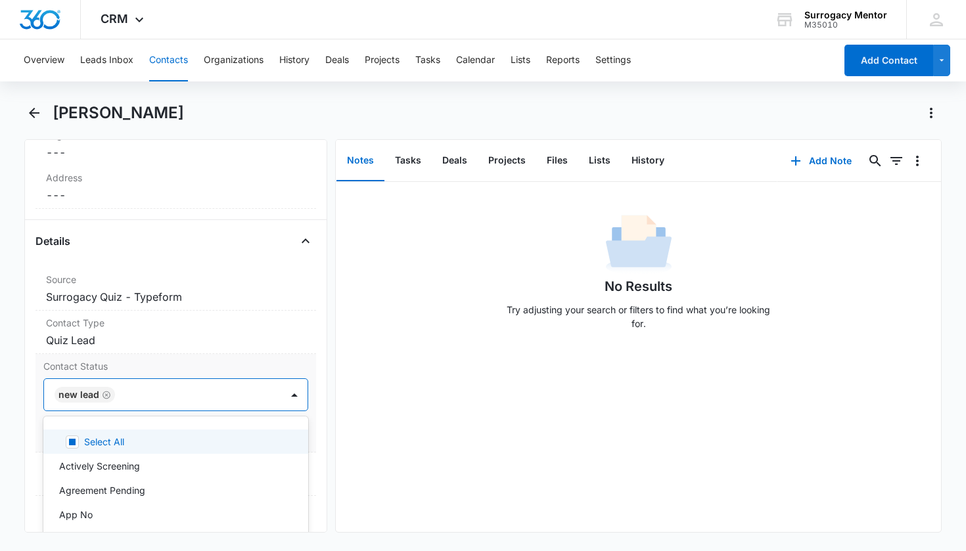
click at [109, 396] on icon "Remove New Lead" at bounding box center [107, 395] width 8 height 8
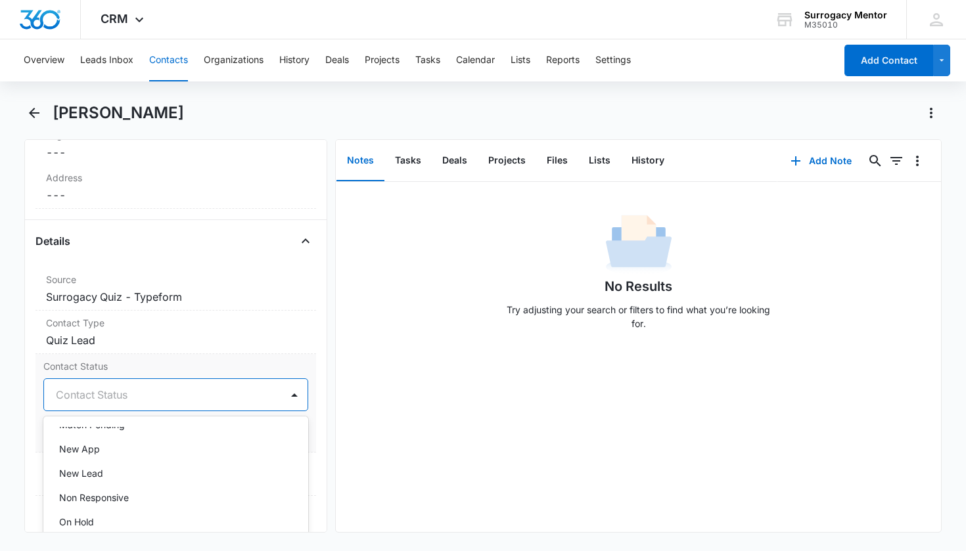
scroll to position [317, 0]
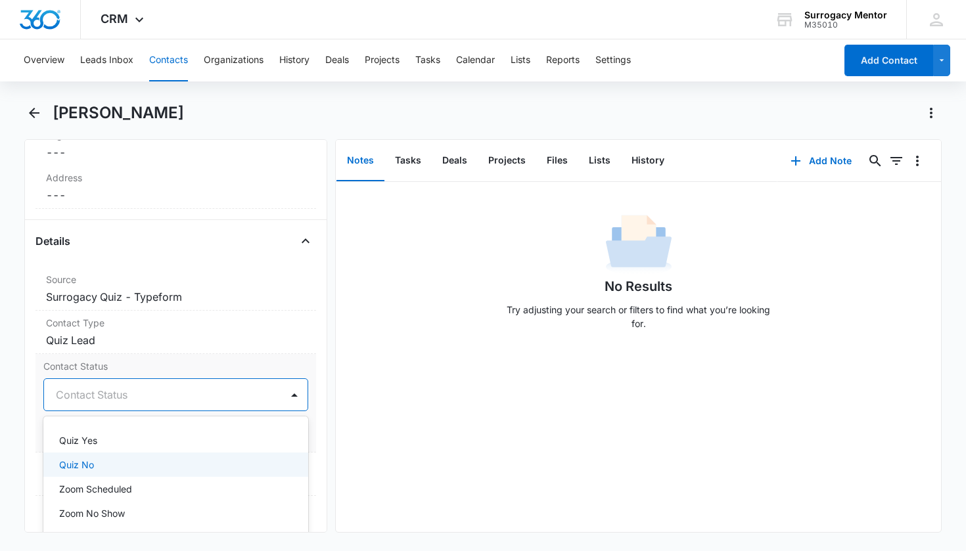
click at [96, 471] on div "Quiz No" at bounding box center [174, 465] width 231 height 14
click at [312, 425] on div "Remove MB [PERSON_NAME] Contact Info Name Cancel Save Changes [PERSON_NAME] Pho…" at bounding box center [176, 336] width 304 height 394
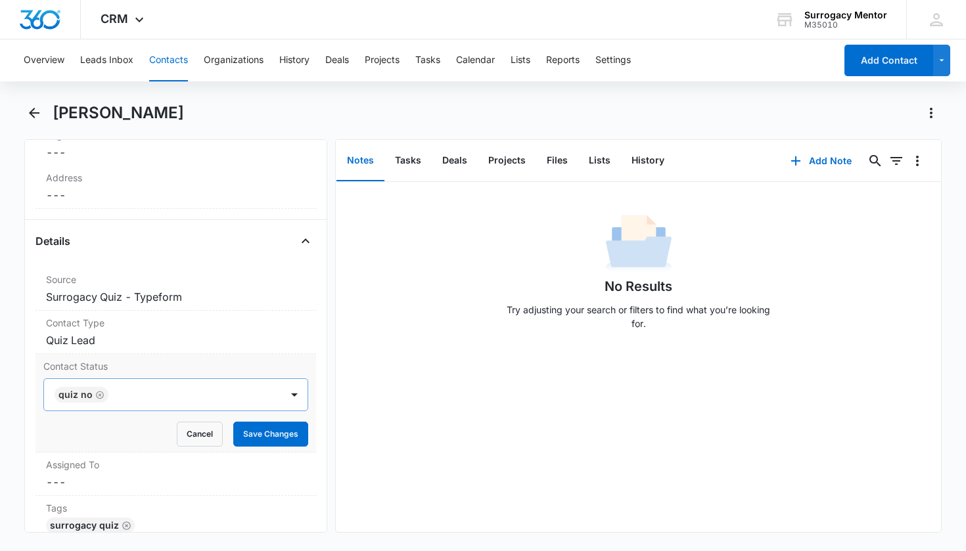
click at [270, 433] on button "Save Changes" at bounding box center [270, 434] width 75 height 25
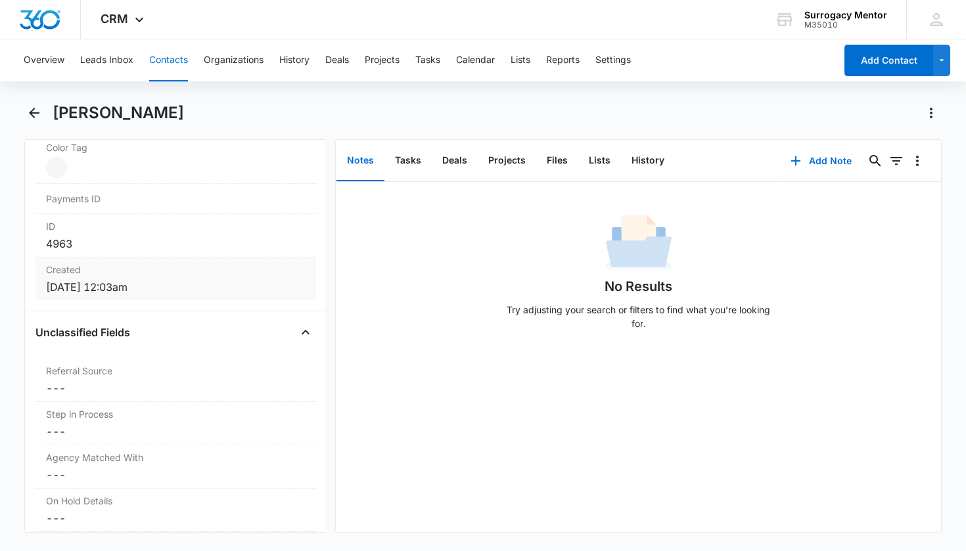
scroll to position [1082, 0]
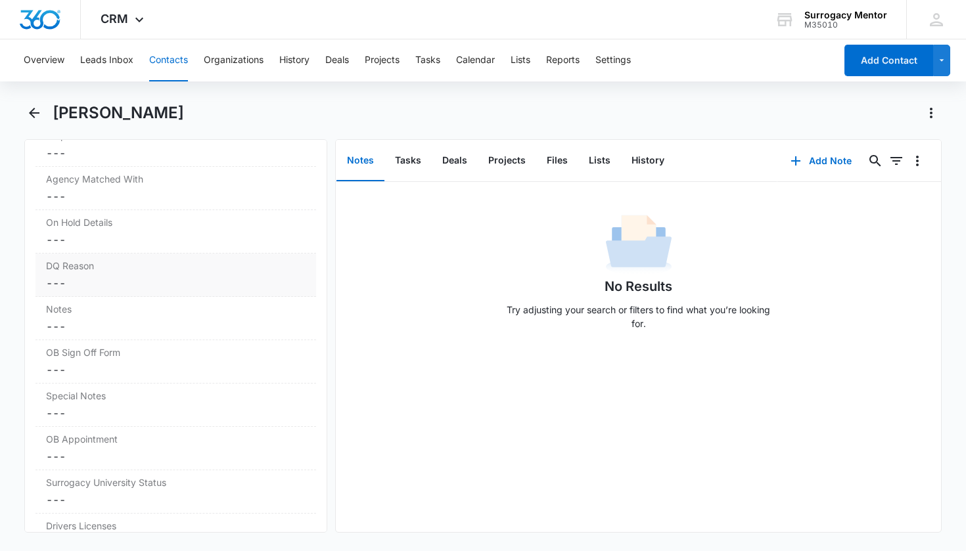
click at [132, 264] on label "DQ Reason" at bounding box center [176, 266] width 260 height 14
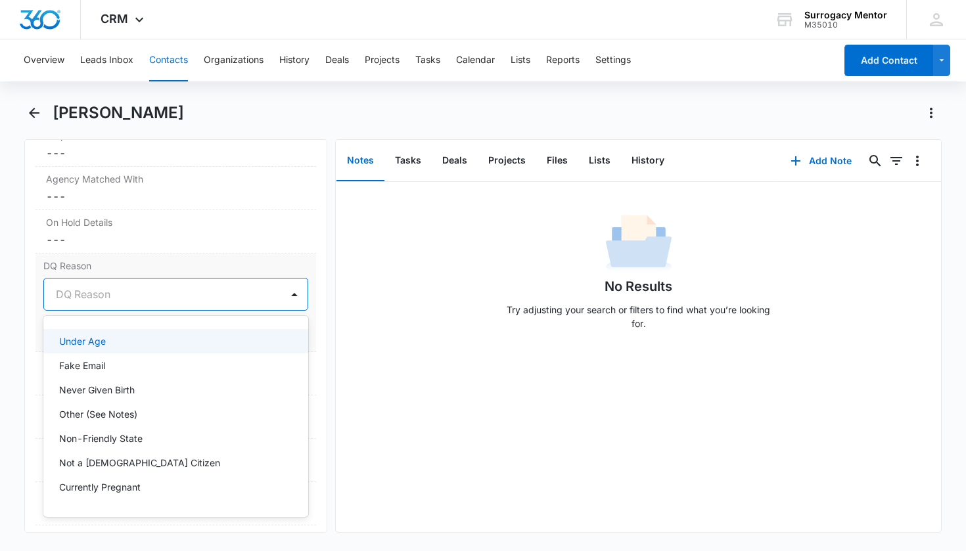
click at [117, 297] on div at bounding box center [160, 294] width 209 height 18
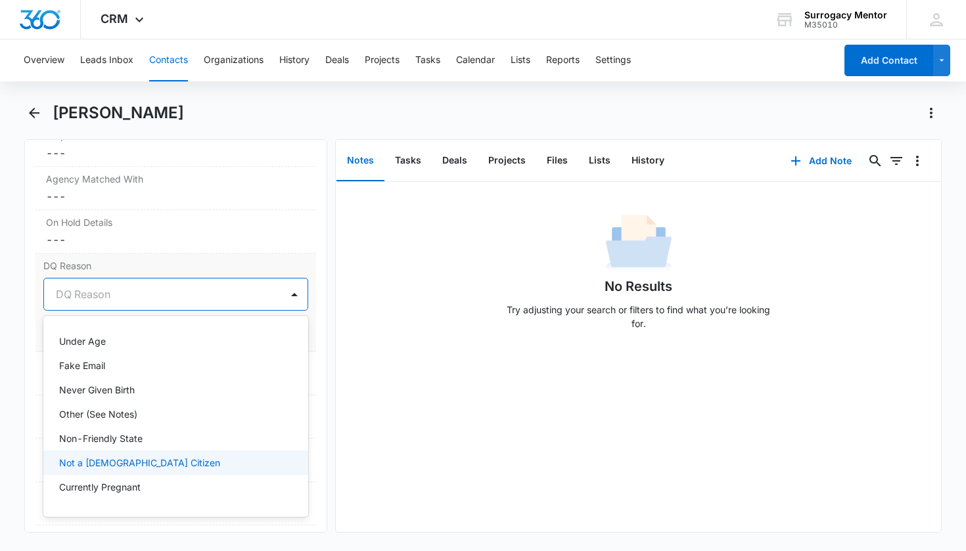
click at [138, 466] on div "Not a [DEMOGRAPHIC_DATA] Citizen" at bounding box center [174, 463] width 231 height 14
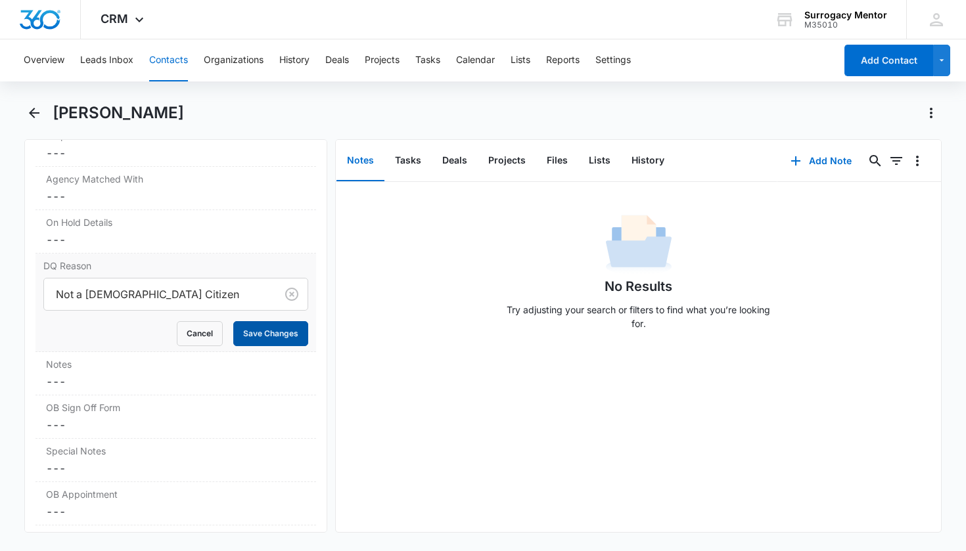
click at [285, 339] on button "Save Changes" at bounding box center [270, 333] width 75 height 25
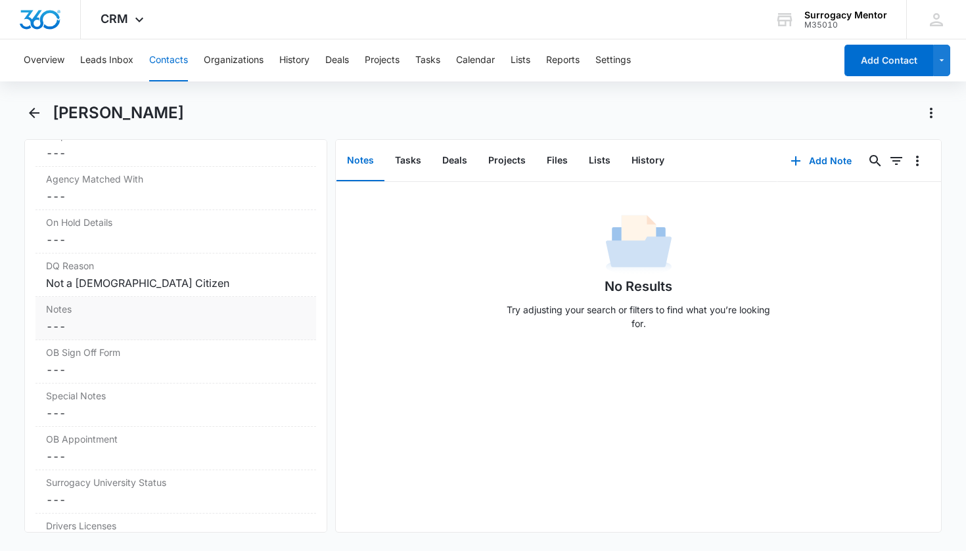
scroll to position [1084, 0]
click at [133, 327] on dd "Cancel Save Changes ---" at bounding box center [176, 324] width 260 height 16
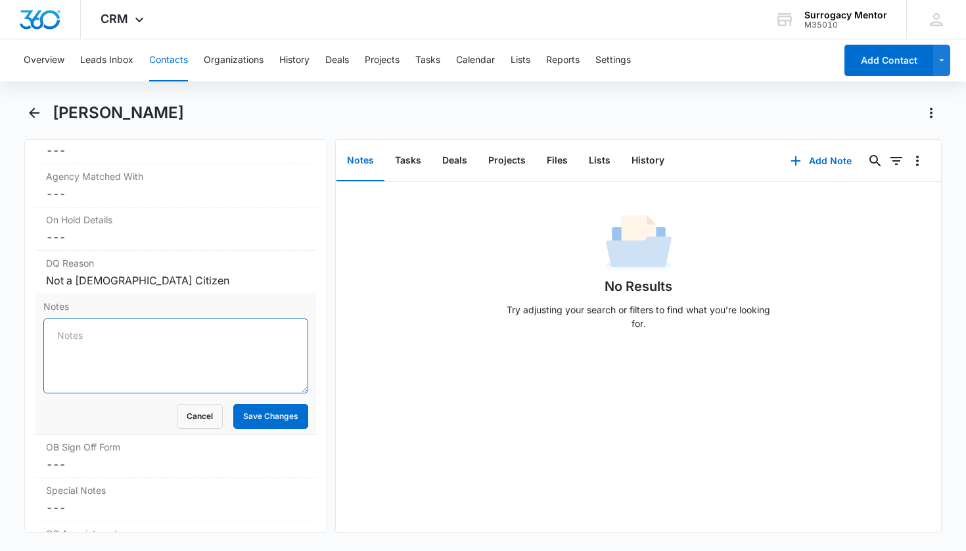
click at [116, 338] on textarea "Notes" at bounding box center [176, 356] width 266 height 75
type textarea "[DEMOGRAPHIC_DATA], over max age, over max deliveries"
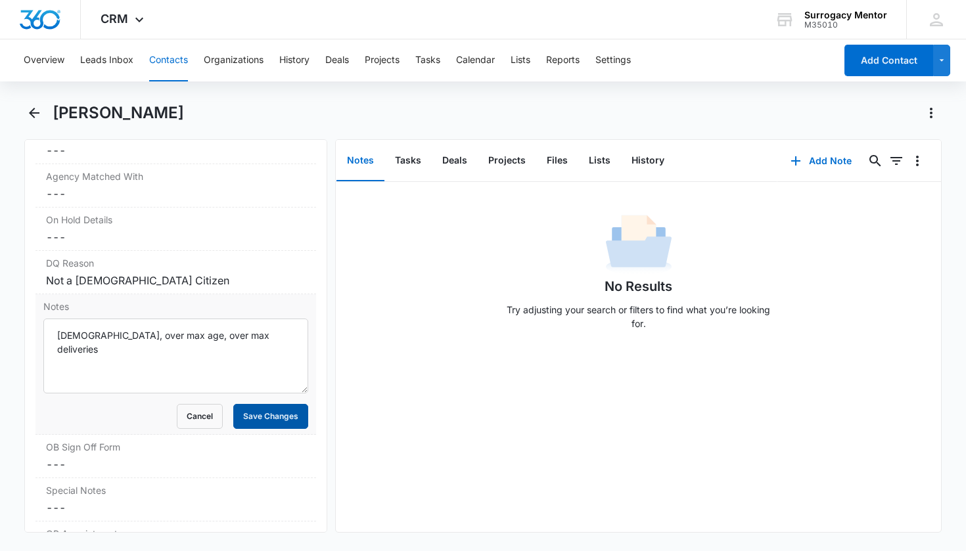
click at [260, 424] on button "Save Changes" at bounding box center [270, 416] width 75 height 25
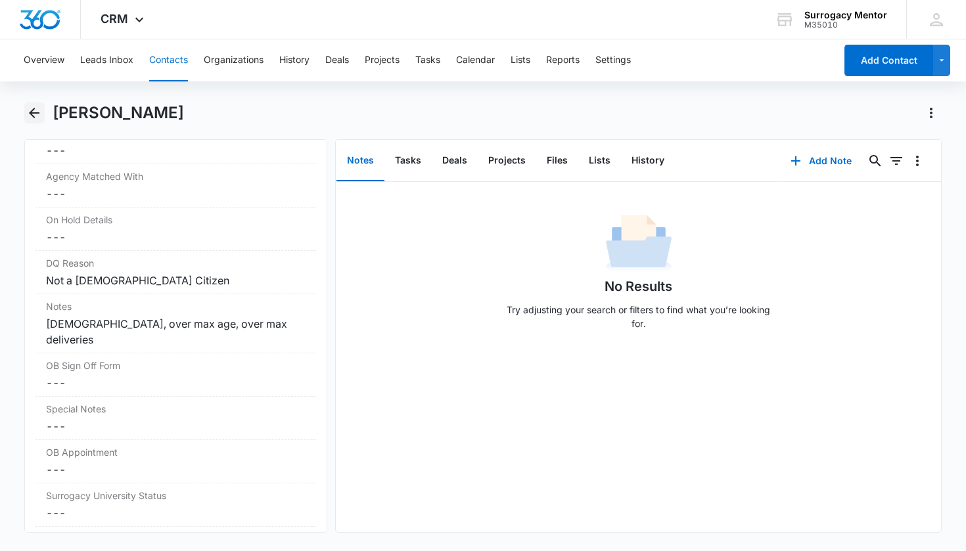
click at [43, 110] on button "Back" at bounding box center [34, 113] width 20 height 21
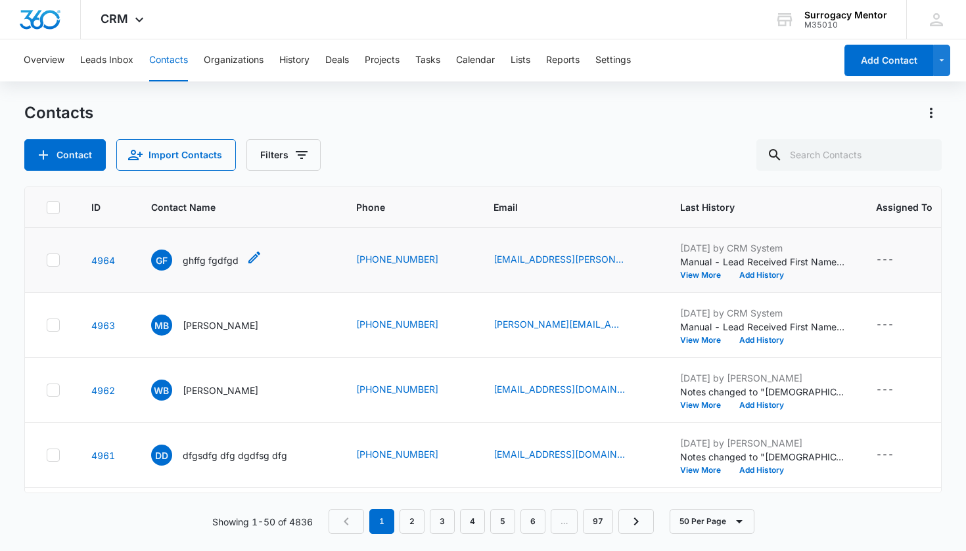
click at [220, 258] on p "ghffg fgdfgd" at bounding box center [211, 261] width 56 height 14
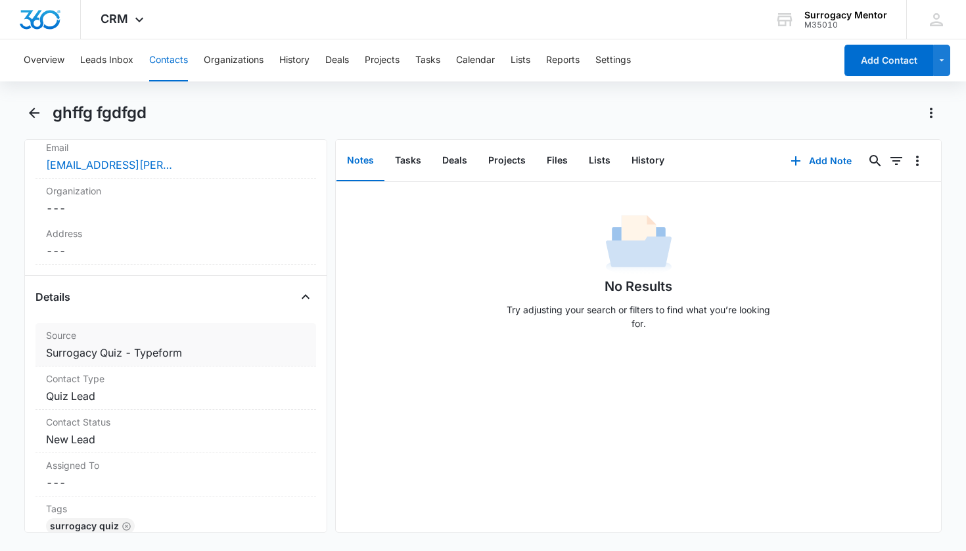
scroll to position [404, 0]
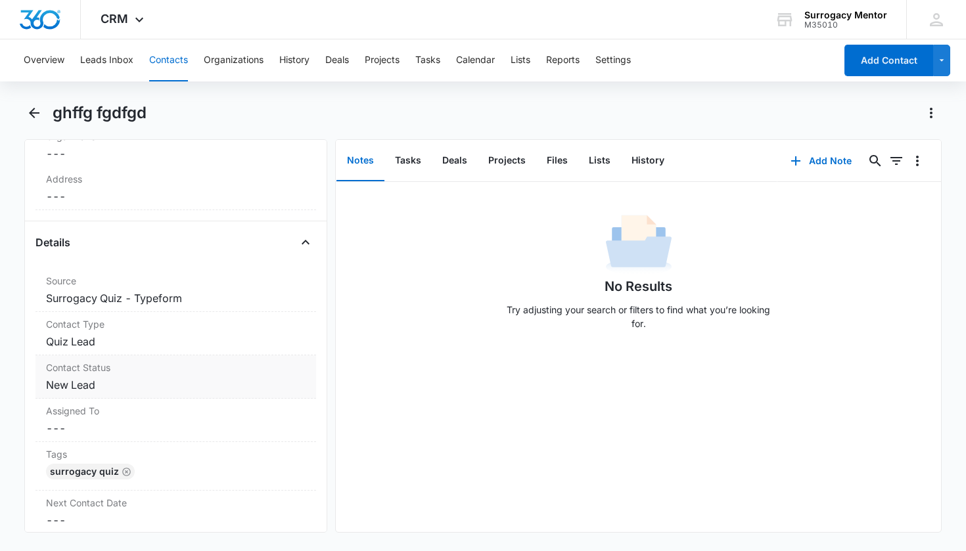
click at [90, 386] on dd "Cancel Save Changes New Lead" at bounding box center [176, 385] width 260 height 16
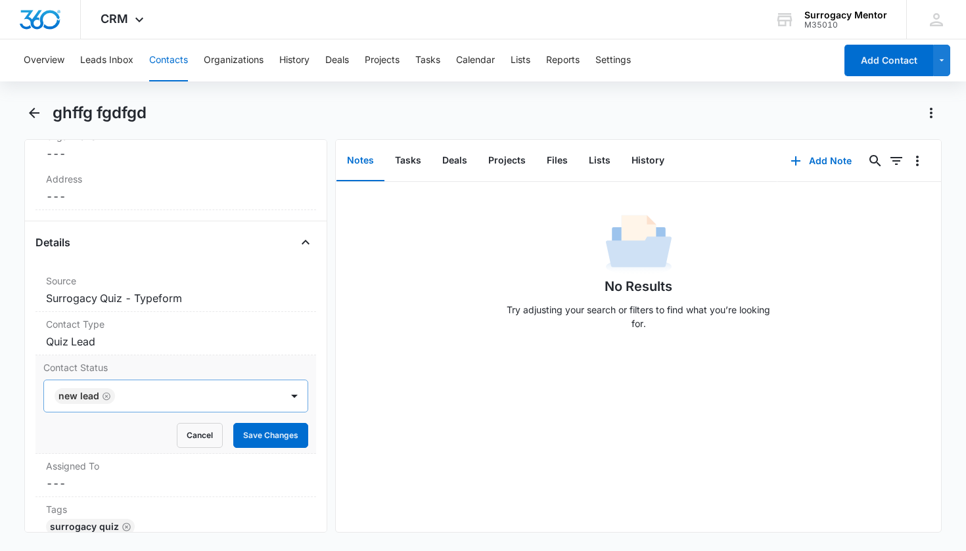
click at [106, 394] on icon "Remove New Lead" at bounding box center [106, 397] width 9 height 10
click at [107, 394] on div "Contact Status" at bounding box center [160, 396] width 209 height 16
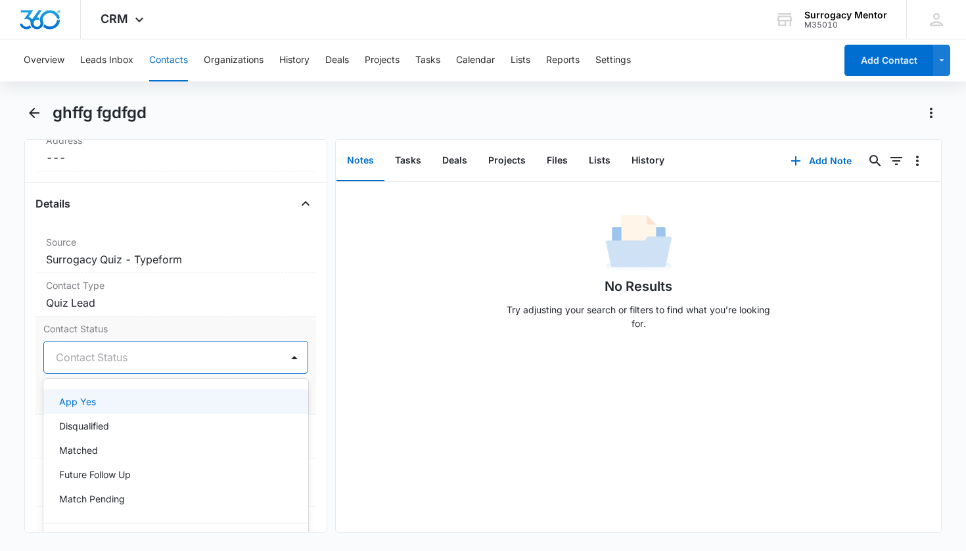
scroll to position [250, 0]
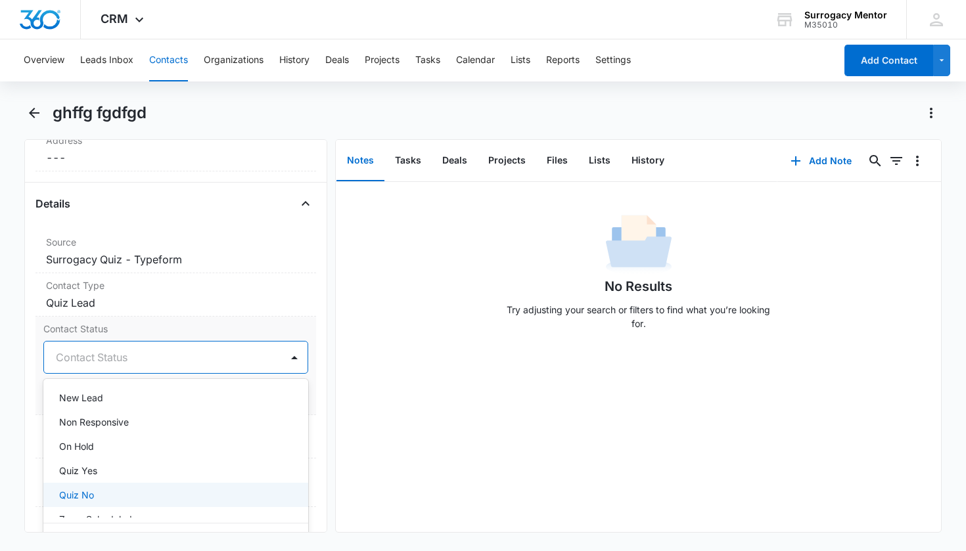
click at [128, 486] on div "Quiz No" at bounding box center [176, 495] width 266 height 24
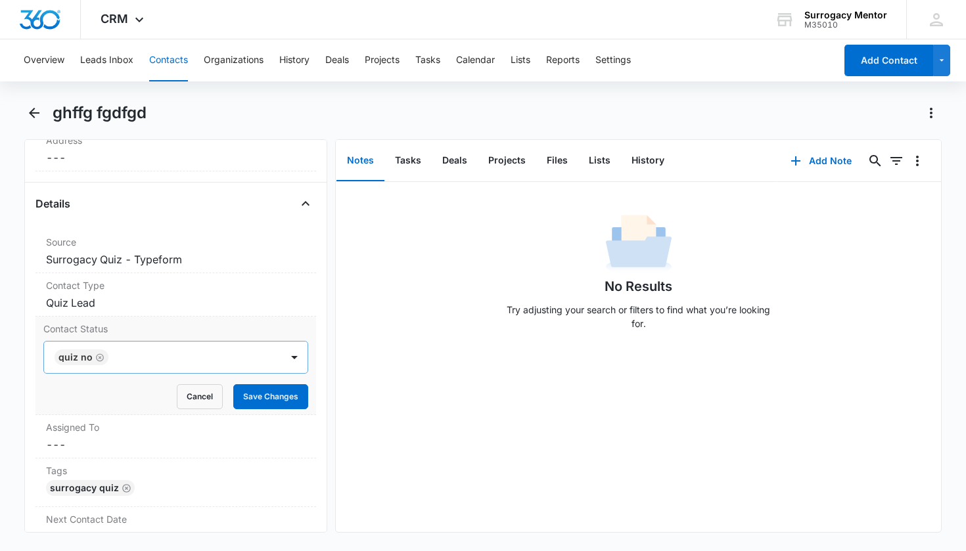
click at [301, 409] on div "Contact Status Quiz No Cancel Save Changes" at bounding box center [175, 366] width 281 height 99
click at [292, 400] on button "Save Changes" at bounding box center [270, 396] width 75 height 25
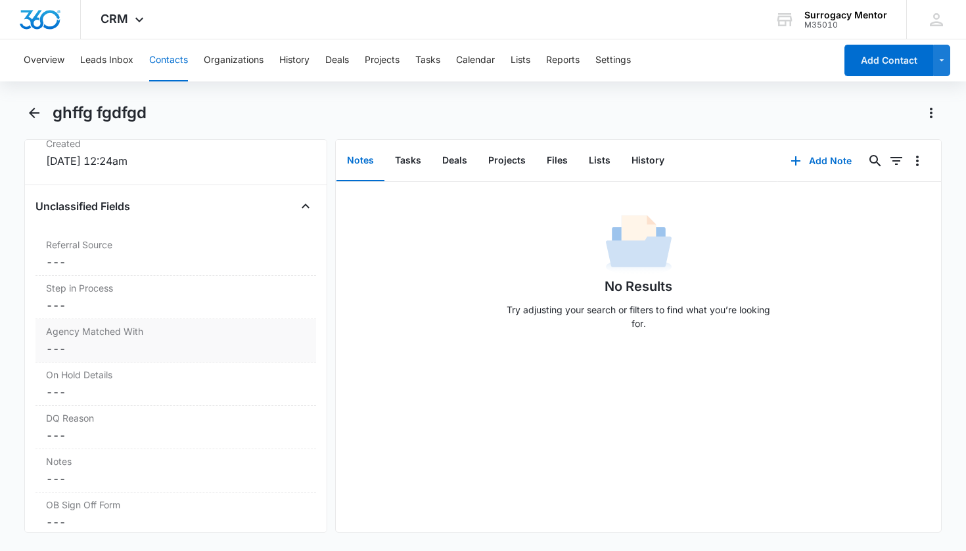
scroll to position [1031, 0]
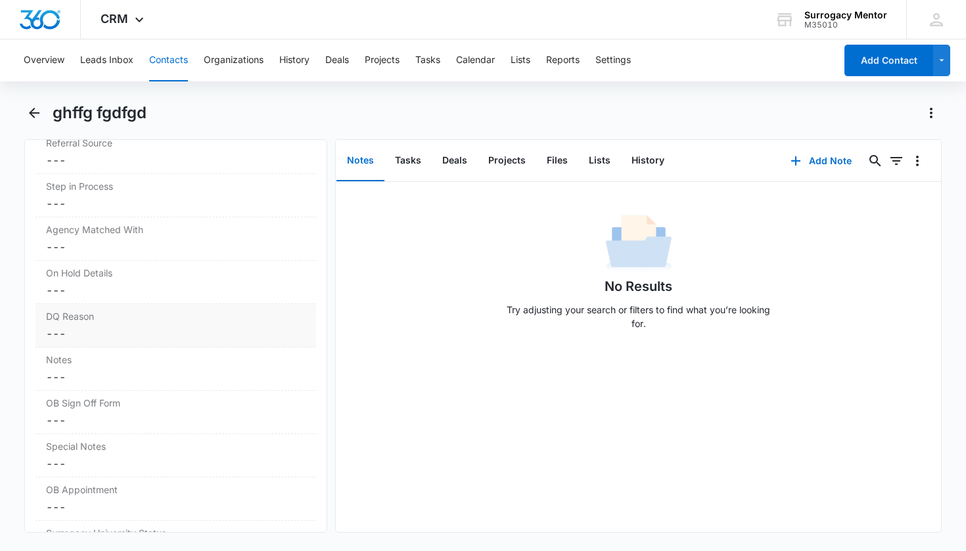
click at [76, 318] on label "DQ Reason" at bounding box center [176, 317] width 260 height 14
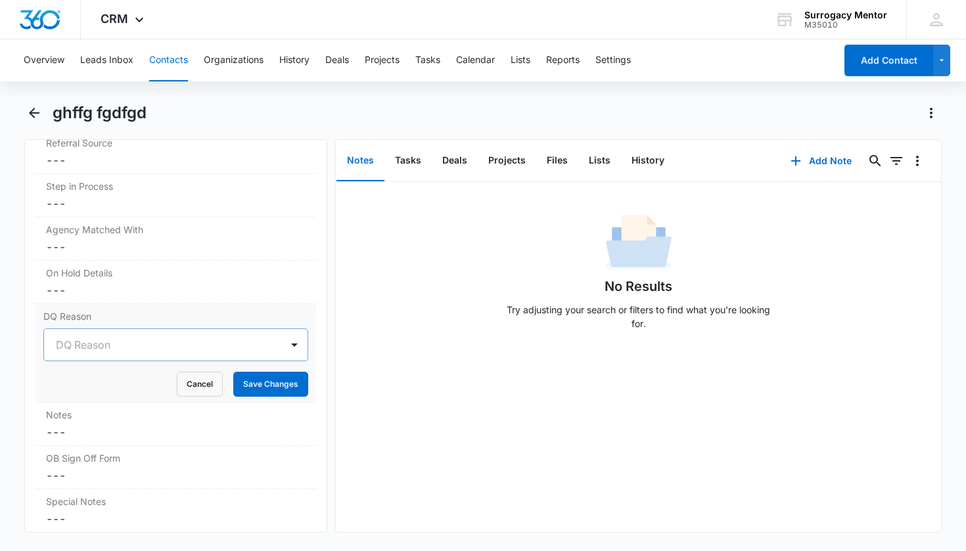
click at [91, 342] on div "DQ Reason" at bounding box center [160, 345] width 209 height 16
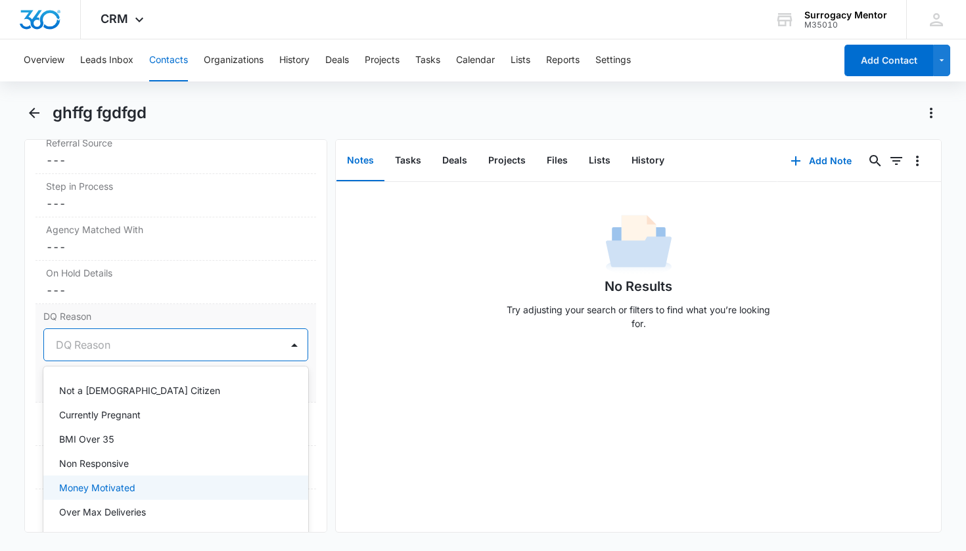
scroll to position [104, 0]
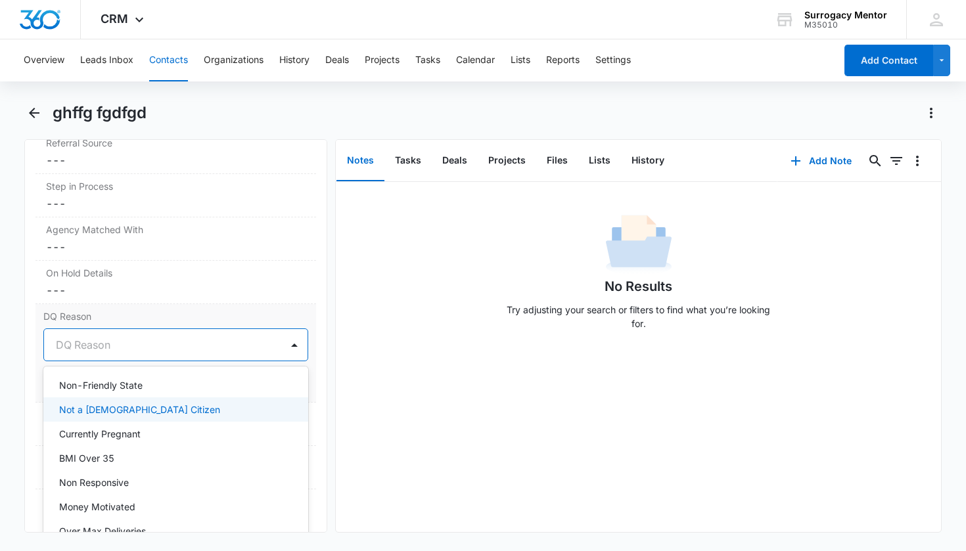
click at [122, 411] on p "Not a [DEMOGRAPHIC_DATA] Citizen" at bounding box center [139, 410] width 161 height 14
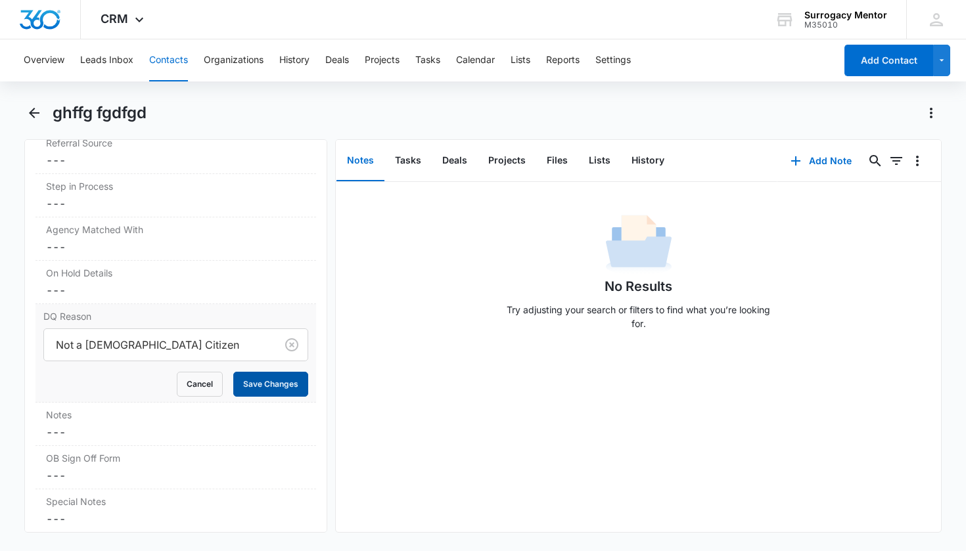
click at [265, 388] on button "Save Changes" at bounding box center [270, 384] width 75 height 25
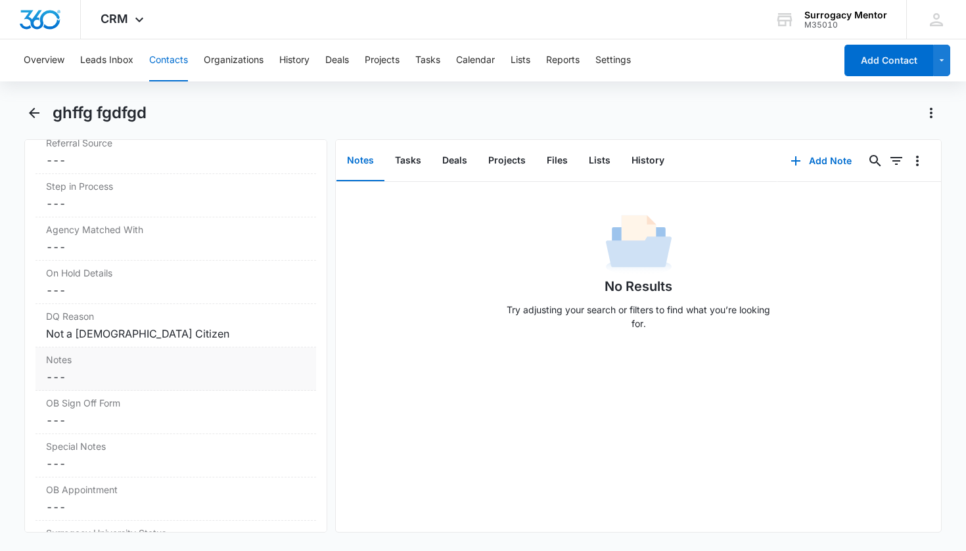
click at [102, 374] on dd "Cancel Save Changes ---" at bounding box center [176, 377] width 260 height 16
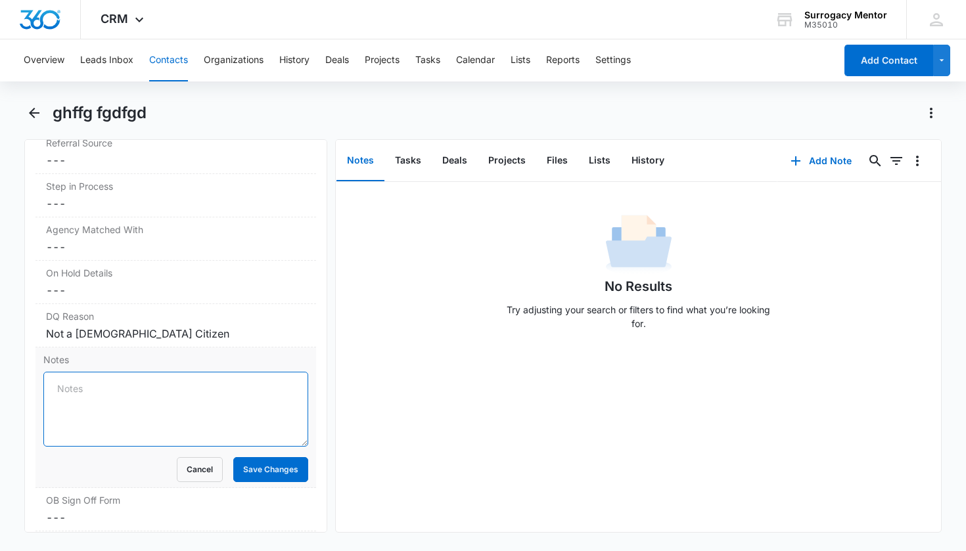
click at [80, 390] on textarea "Notes" at bounding box center [176, 409] width 266 height 75
type textarea "[DEMOGRAPHIC_DATA], never been pregnant"
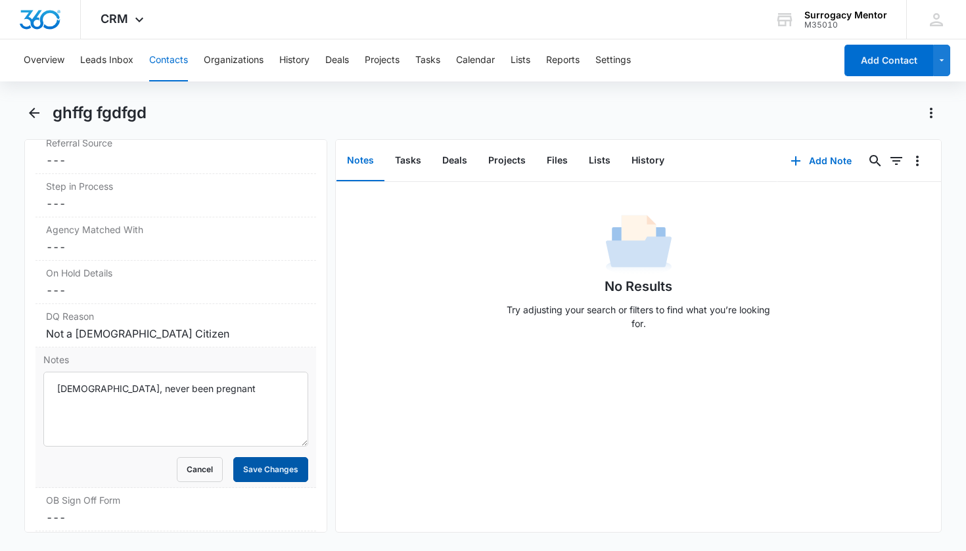
click at [255, 465] on button "Save Changes" at bounding box center [270, 469] width 75 height 25
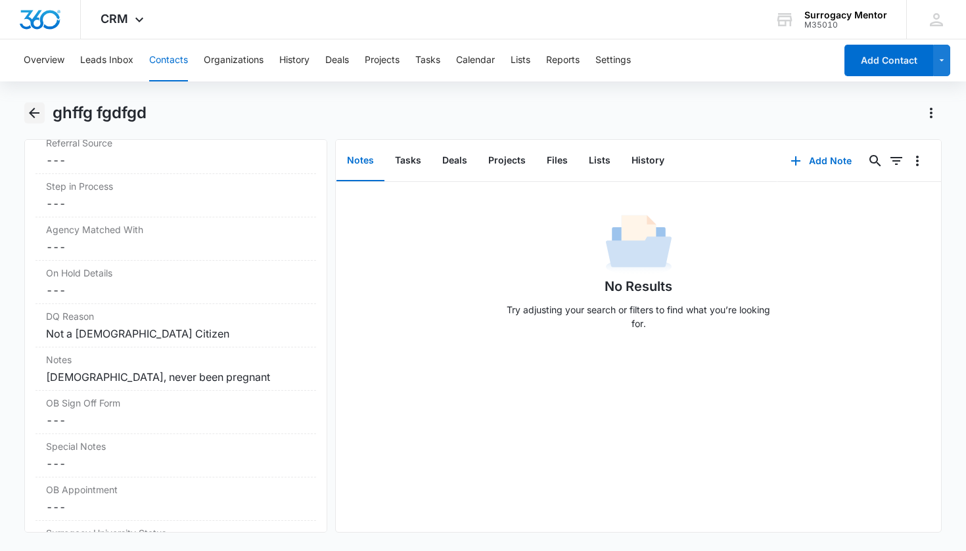
click at [30, 112] on icon "Back" at bounding box center [34, 113] width 16 height 16
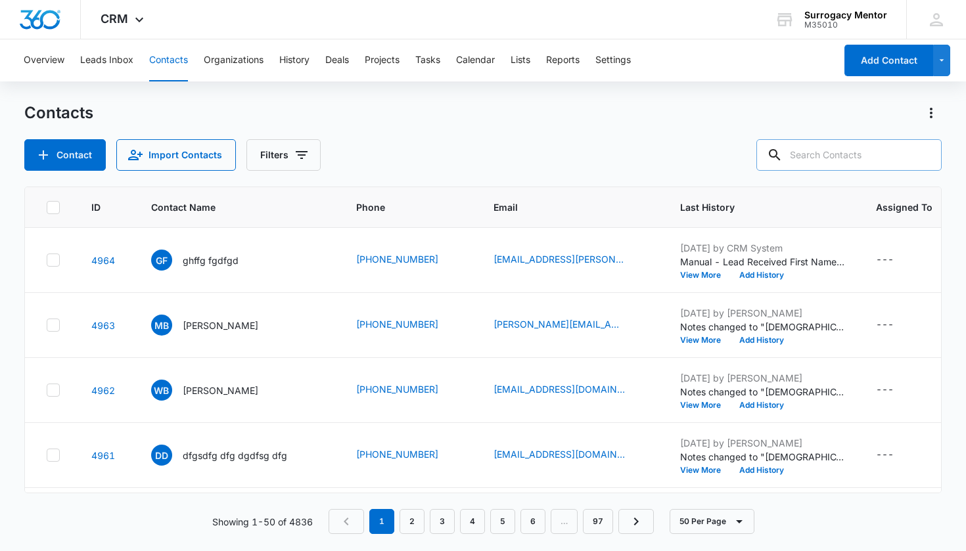
click at [820, 155] on input "text" at bounding box center [848, 155] width 185 height 32
type input "[PERSON_NAME]"
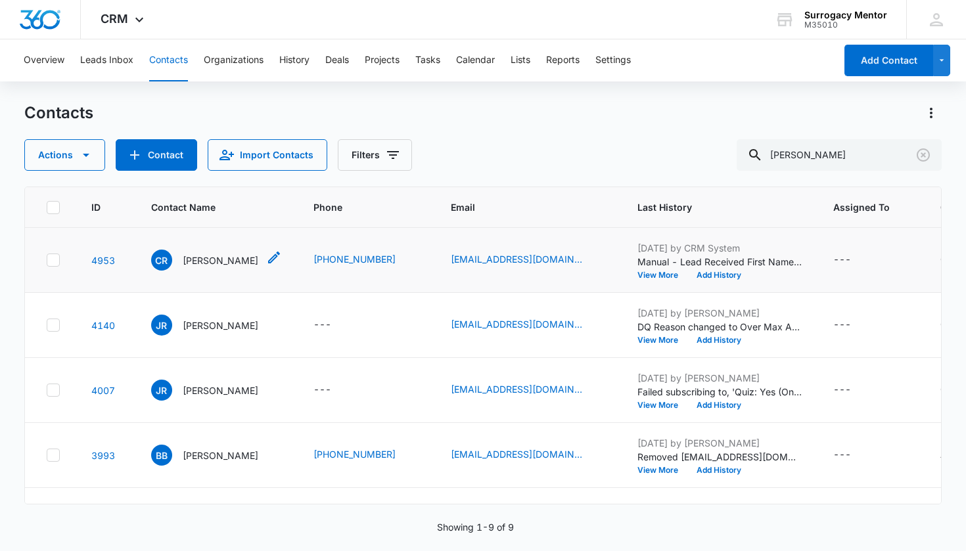
click at [221, 262] on p "[PERSON_NAME]" at bounding box center [221, 261] width 76 height 14
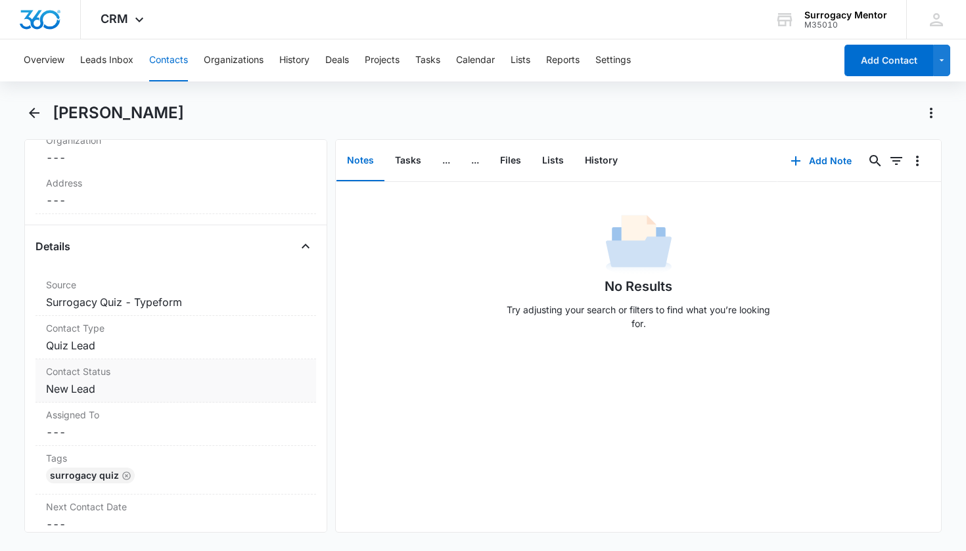
scroll to position [450, 0]
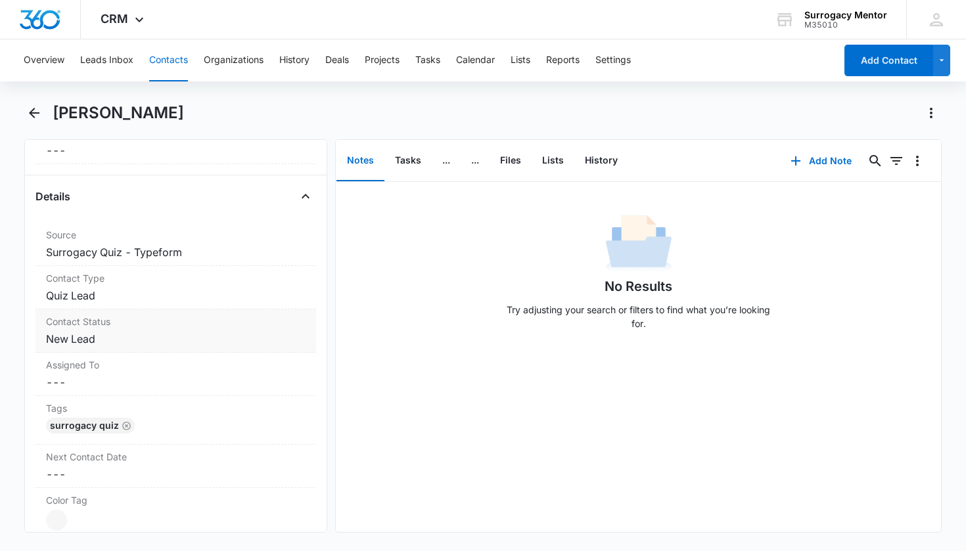
click at [78, 330] on div "Contact Status Cancel Save Changes New Lead" at bounding box center [175, 331] width 281 height 43
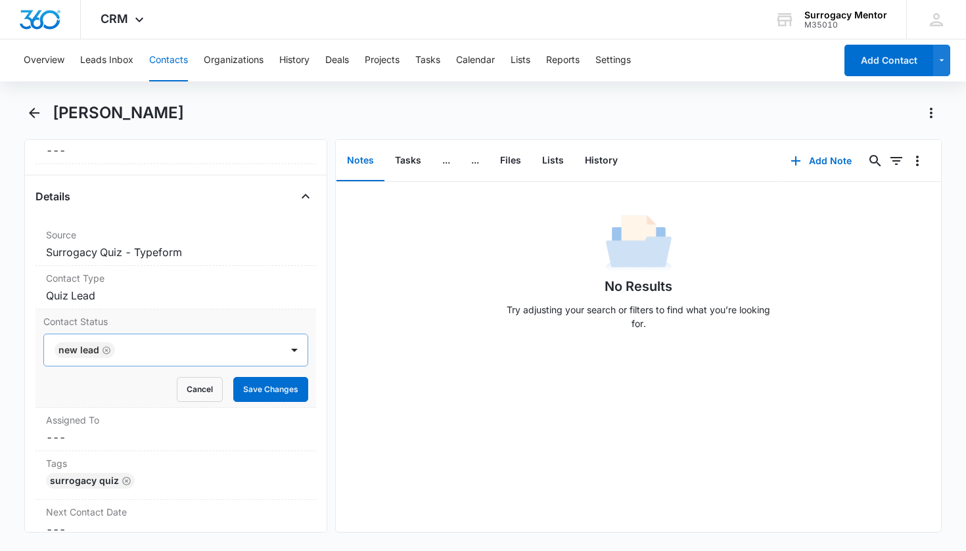
click at [105, 352] on icon "Remove New Lead" at bounding box center [107, 350] width 8 height 8
click at [108, 350] on div "Contact Status" at bounding box center [160, 350] width 209 height 16
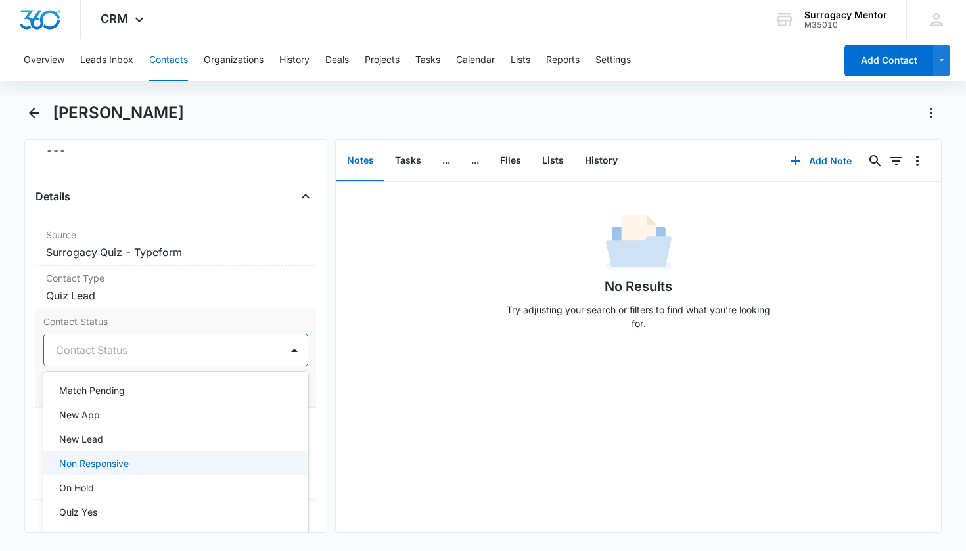
scroll to position [226, 0]
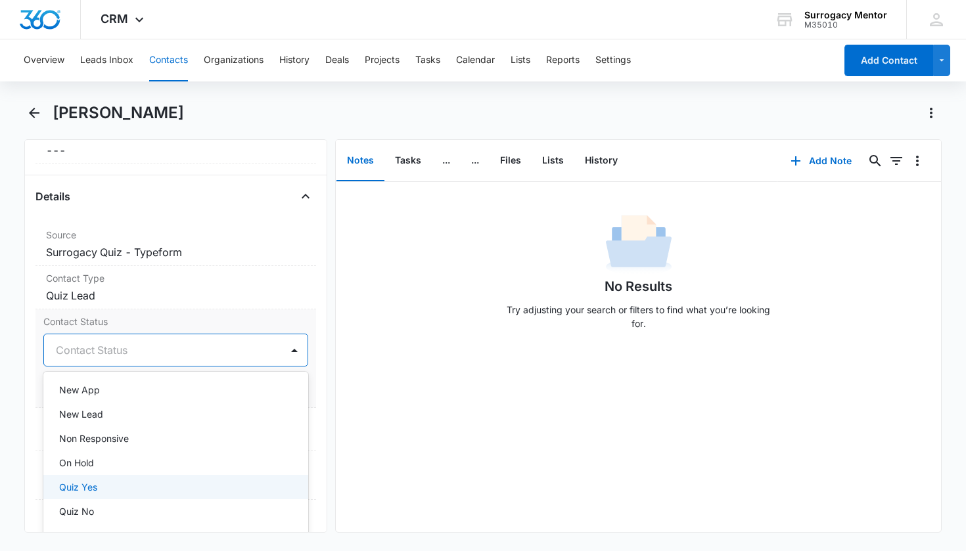
click at [114, 486] on div "Quiz Yes" at bounding box center [174, 487] width 231 height 14
click at [306, 404] on div "Contact Status option Quiz Yes, selected. New Lead, 11 of 25. 25 results availa…" at bounding box center [175, 359] width 281 height 99
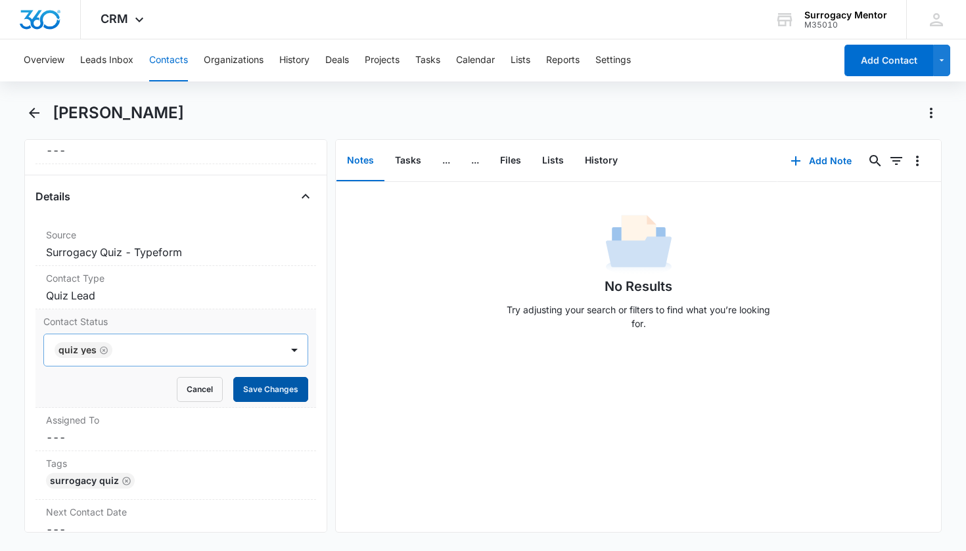
click at [280, 396] on button "Save Changes" at bounding box center [270, 389] width 75 height 25
